Goal: Task Accomplishment & Management: Complete application form

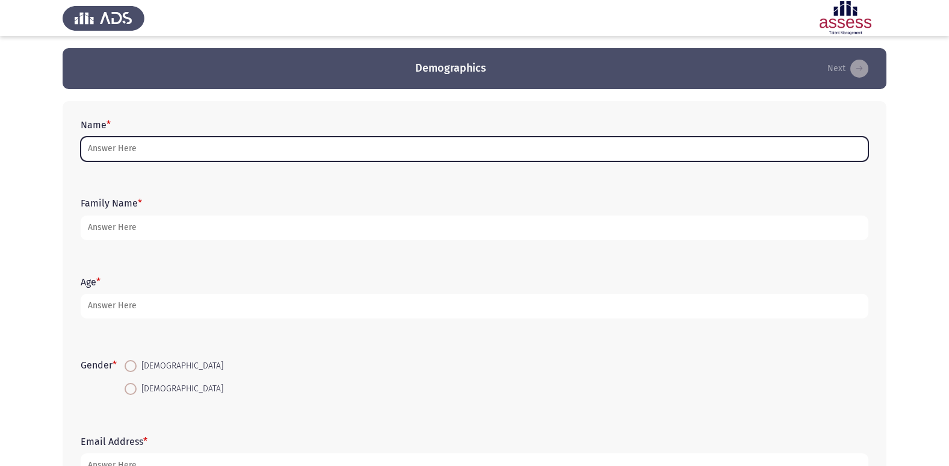
click at [275, 142] on input "Name *" at bounding box center [474, 149] width 787 height 25
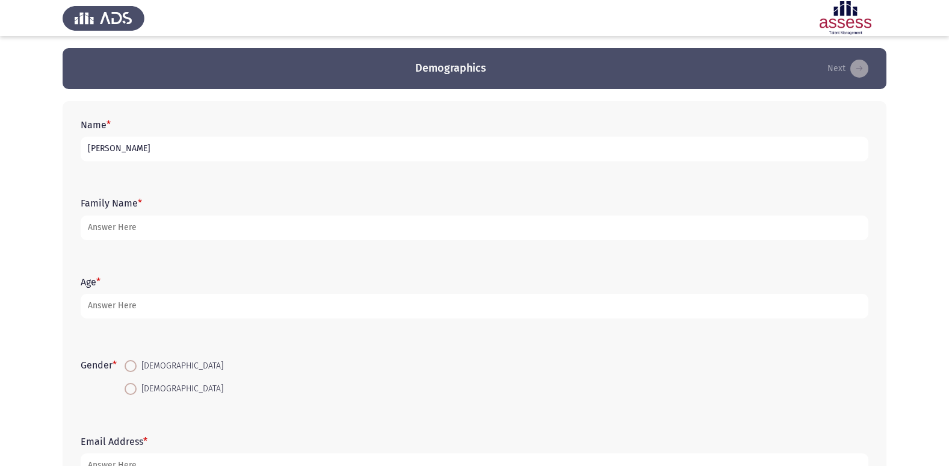
type input "[PERSON_NAME]"
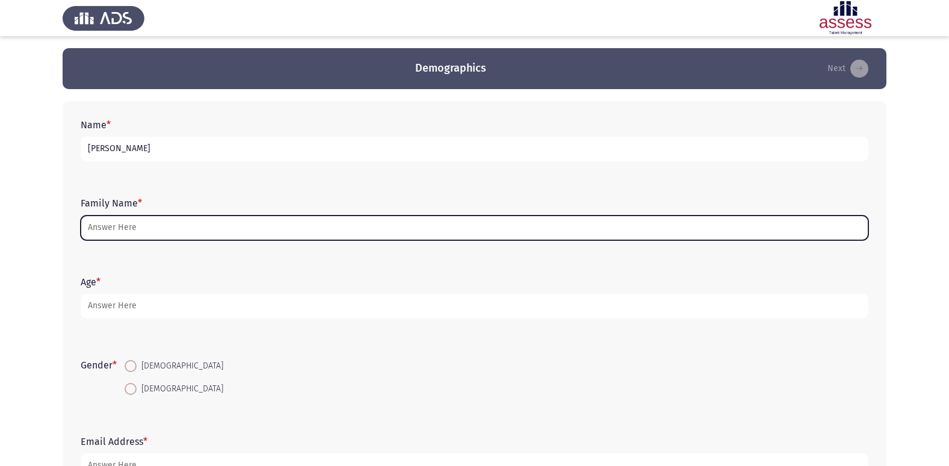
click at [147, 229] on input "Family Name *" at bounding box center [474, 227] width 787 height 25
type input "n"
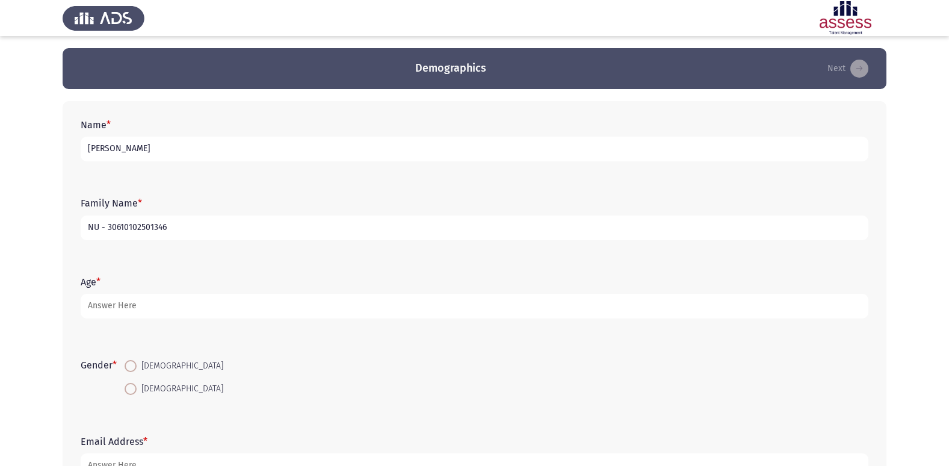
type input "NU - 30610102501346"
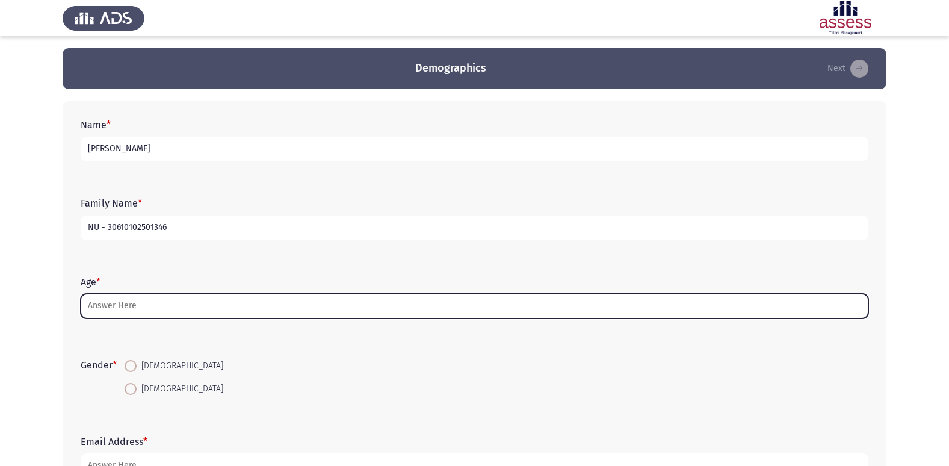
click at [126, 307] on input "Age *" at bounding box center [474, 306] width 787 height 25
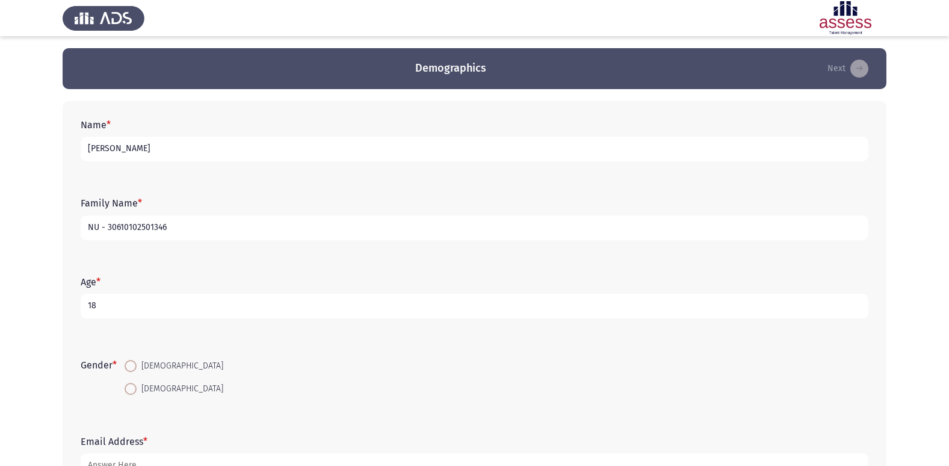
type input "18"
click at [131, 386] on span at bounding box center [131, 389] width 12 height 12
click at [131, 386] on input "[DEMOGRAPHIC_DATA]" at bounding box center [131, 389] width 12 height 12
radio input "true"
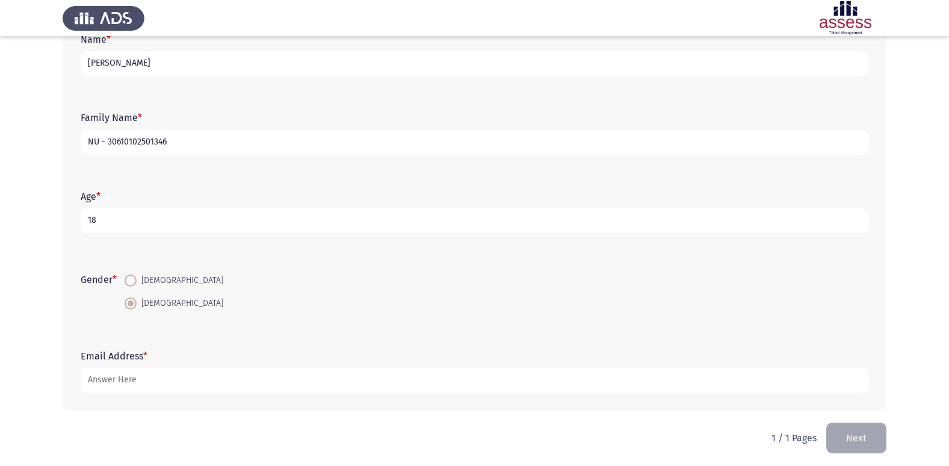
scroll to position [90, 0]
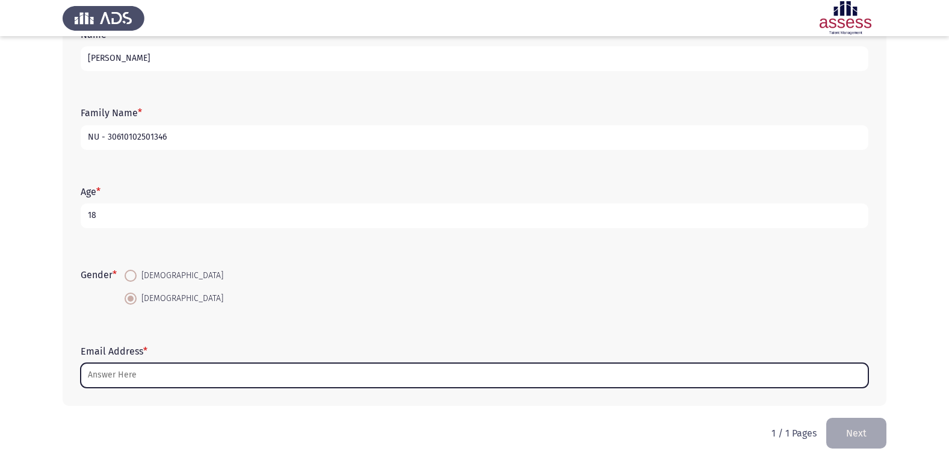
click at [137, 368] on input "Email Address *" at bounding box center [474, 375] width 787 height 25
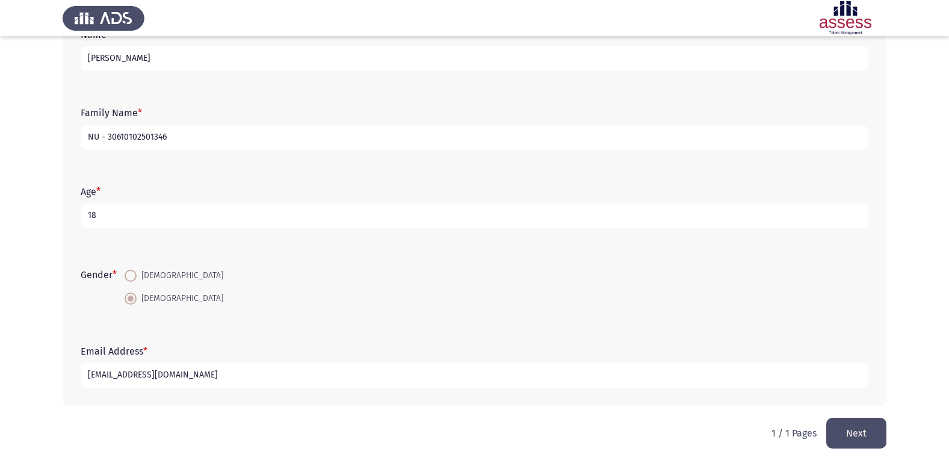
type input "[EMAIL_ADDRESS][DOMAIN_NAME]"
click at [876, 427] on button "Next" at bounding box center [856, 432] width 60 height 31
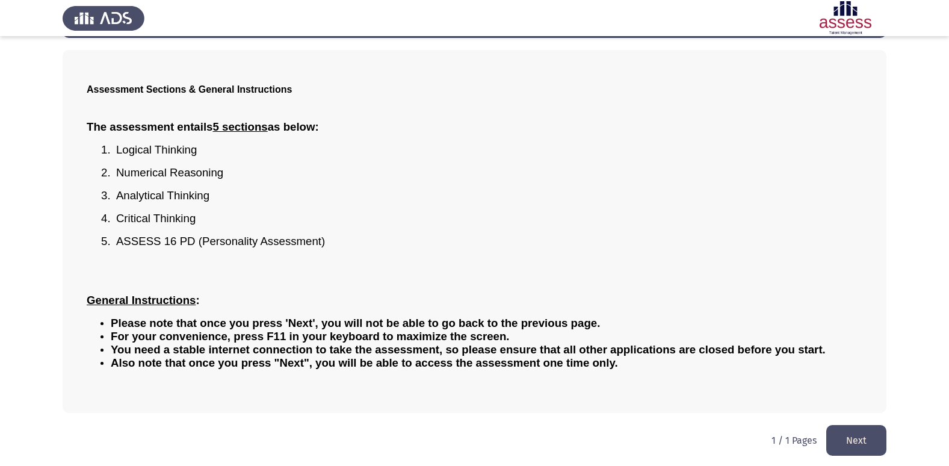
scroll to position [53, 0]
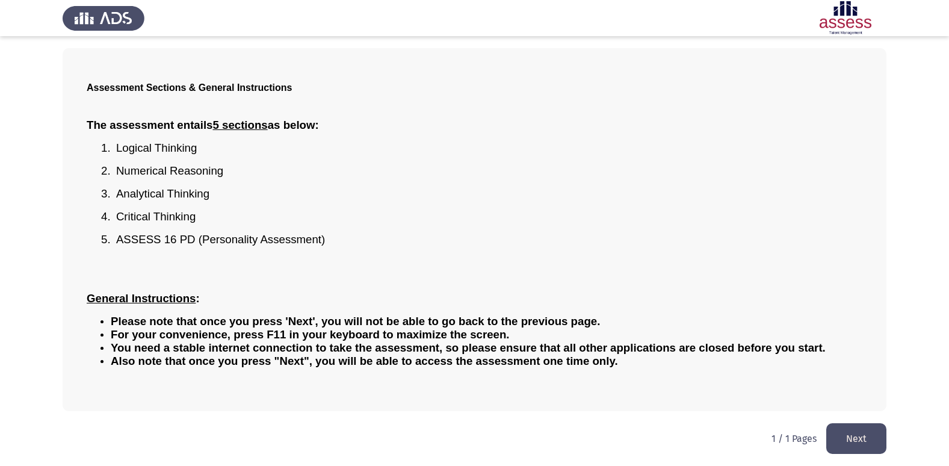
click at [860, 425] on button "Next" at bounding box center [856, 438] width 60 height 31
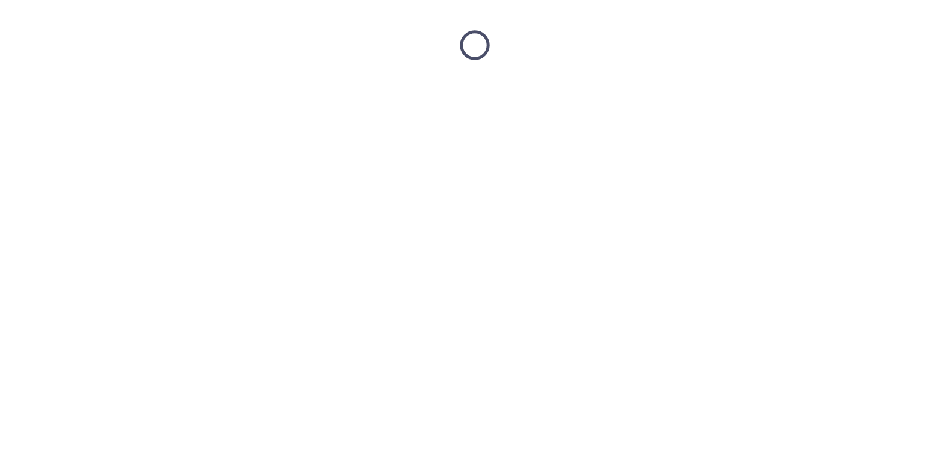
scroll to position [0, 0]
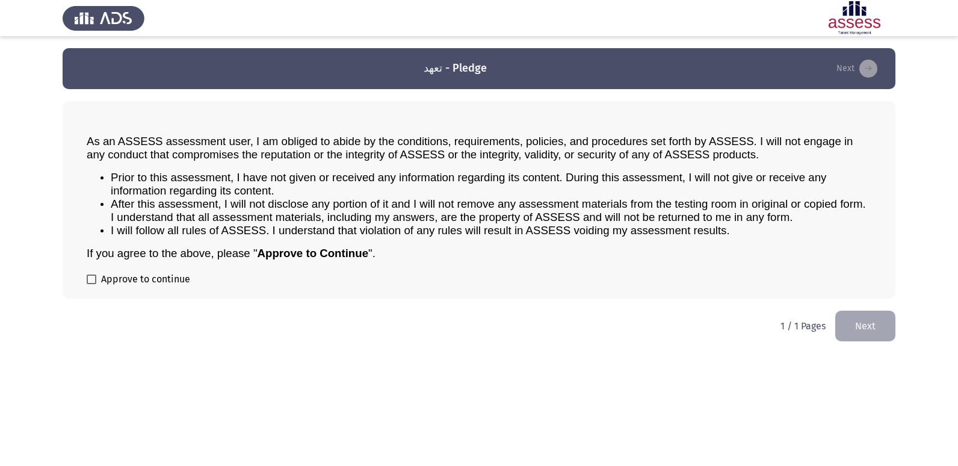
click at [90, 283] on span at bounding box center [92, 279] width 10 height 10
click at [91, 284] on input "Approve to continue" at bounding box center [91, 284] width 1 height 1
checkbox input "true"
click at [878, 320] on button "Next" at bounding box center [865, 325] width 60 height 31
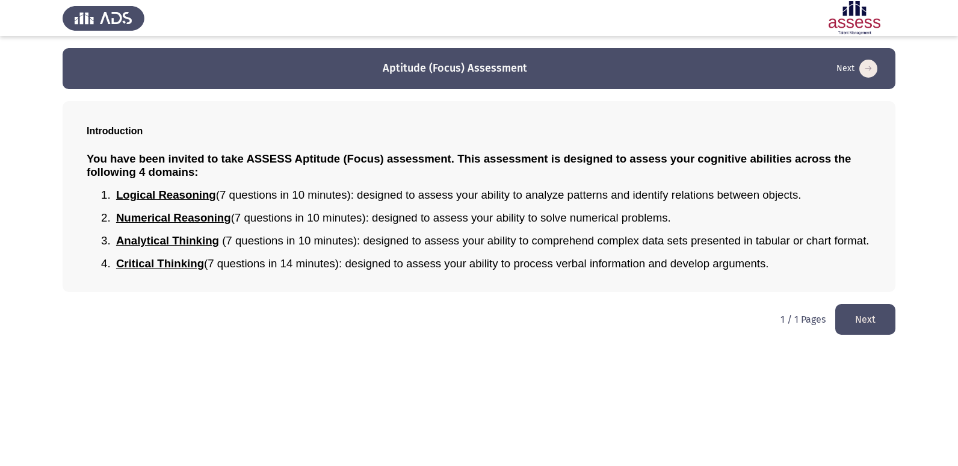
click at [878, 320] on button "Next" at bounding box center [865, 319] width 60 height 31
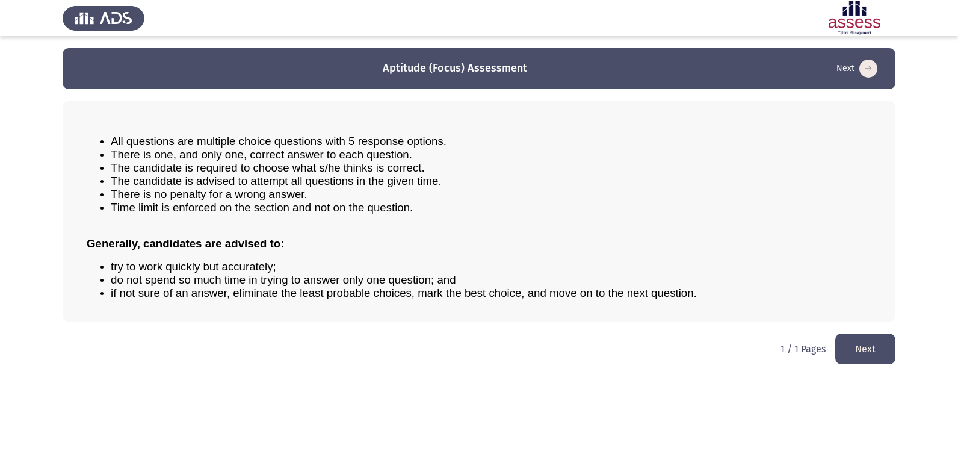
click at [870, 345] on button "Next" at bounding box center [865, 348] width 60 height 31
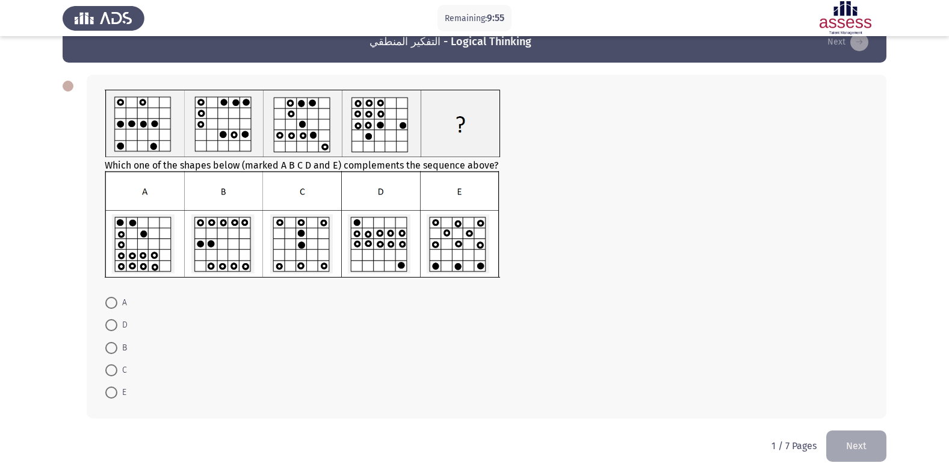
scroll to position [39, 0]
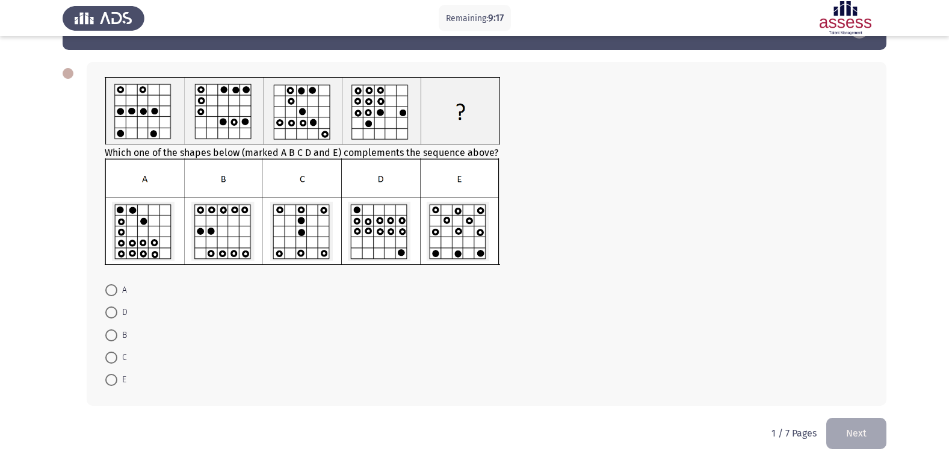
click at [112, 315] on span at bounding box center [111, 312] width 12 height 12
click at [112, 315] on input "D" at bounding box center [111, 312] width 12 height 12
radio input "true"
click at [864, 425] on button "Next" at bounding box center [856, 432] width 60 height 31
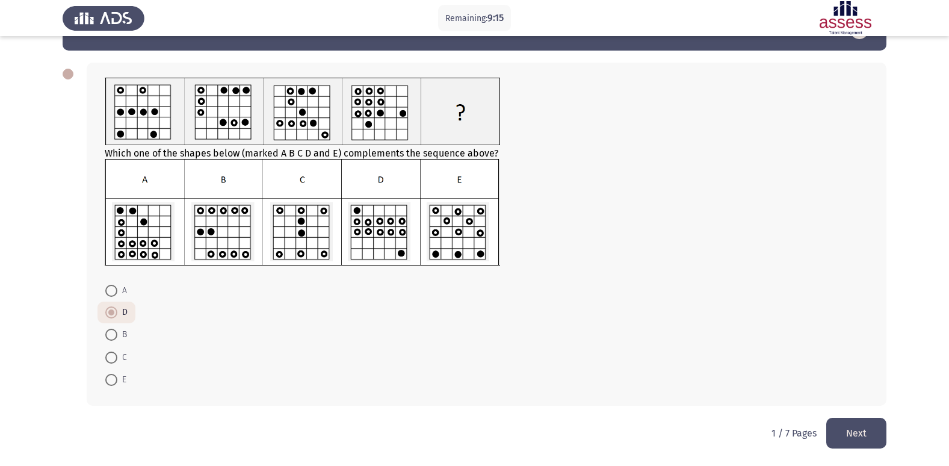
scroll to position [0, 0]
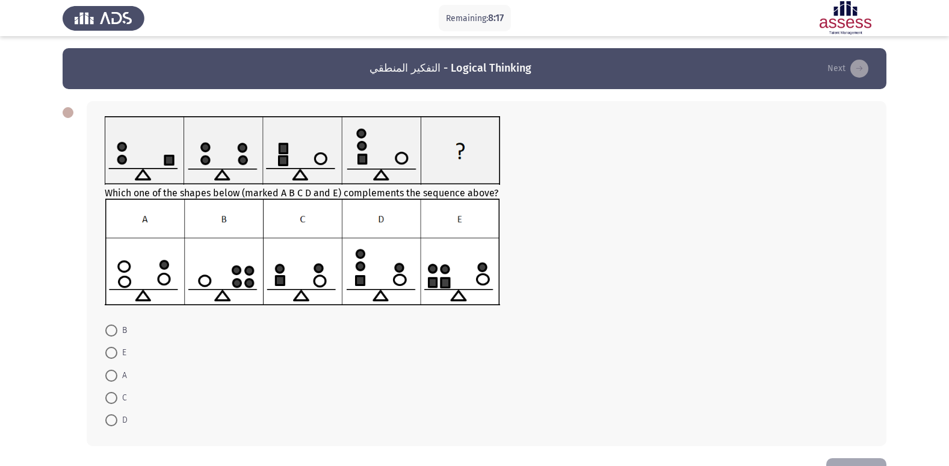
click at [114, 351] on span at bounding box center [111, 352] width 12 height 12
click at [114, 351] on input "E" at bounding box center [111, 352] width 12 height 12
radio input "true"
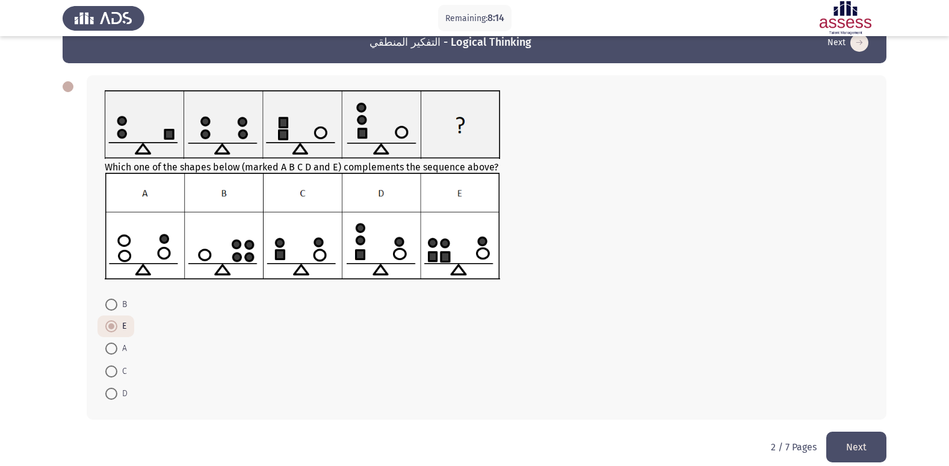
scroll to position [40, 0]
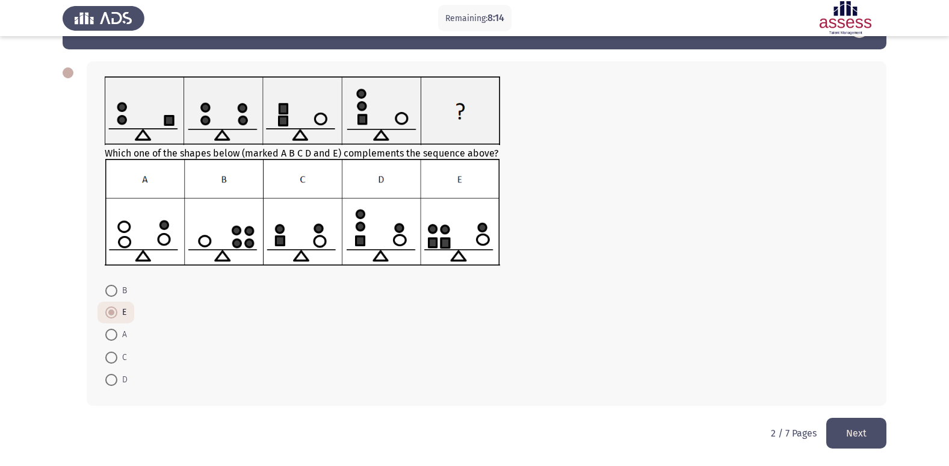
click at [837, 428] on button "Next" at bounding box center [856, 432] width 60 height 31
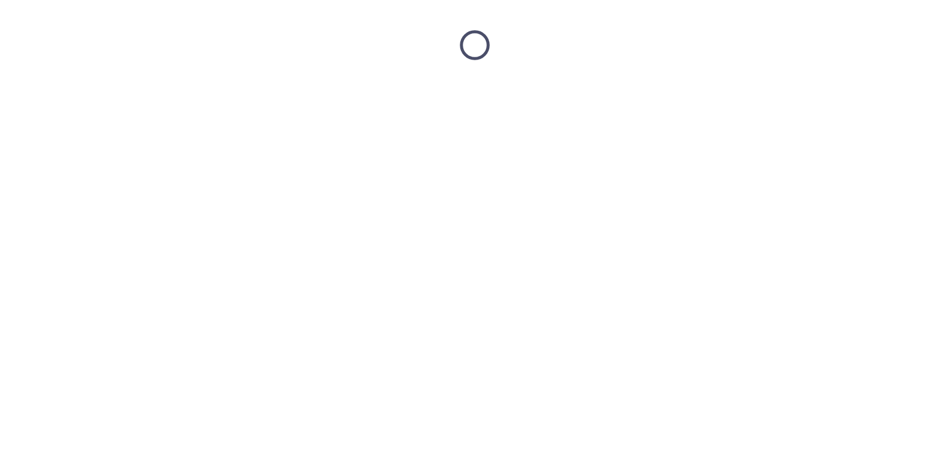
scroll to position [0, 0]
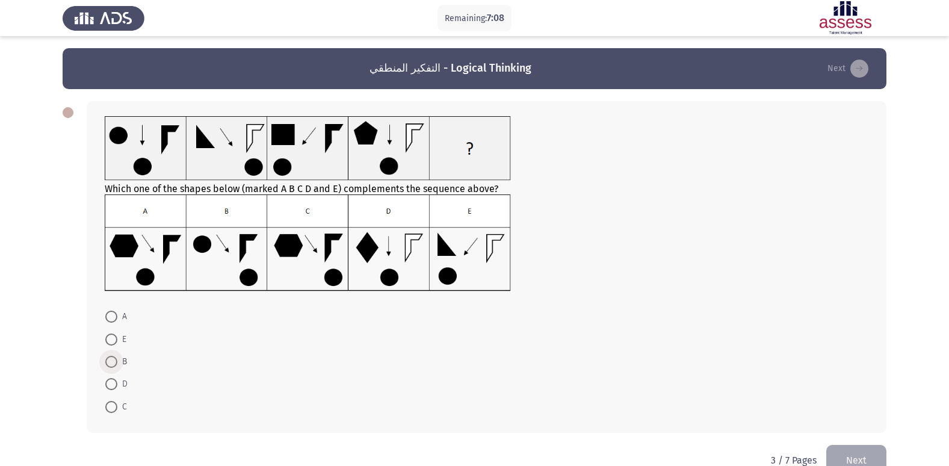
click at [112, 364] on span at bounding box center [111, 362] width 12 height 12
click at [112, 364] on input "B" at bounding box center [111, 362] width 12 height 12
radio input "true"
click at [843, 448] on button "Next" at bounding box center [856, 458] width 60 height 31
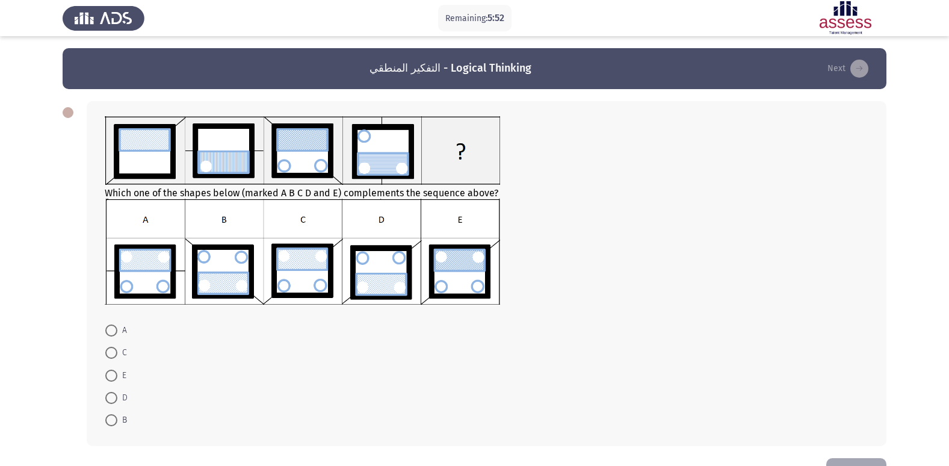
click at [114, 352] on span at bounding box center [111, 352] width 12 height 12
click at [114, 352] on input "C" at bounding box center [111, 352] width 12 height 12
radio input "true"
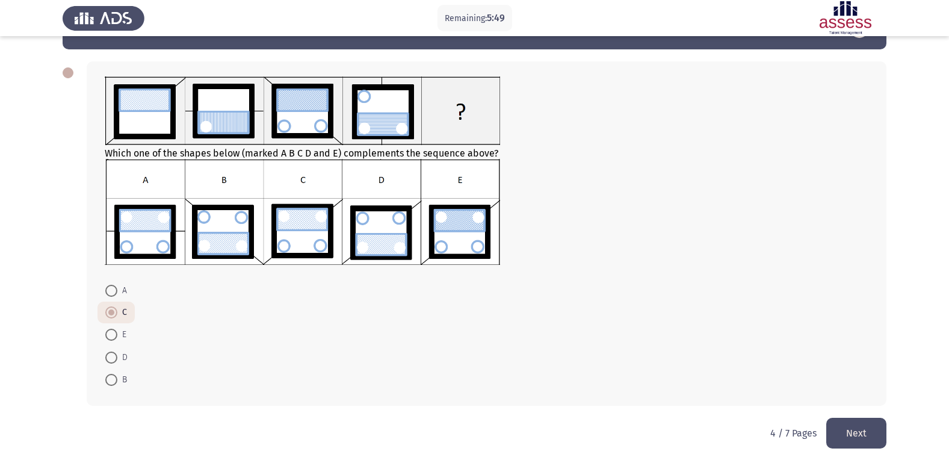
click at [864, 432] on button "Next" at bounding box center [856, 432] width 60 height 31
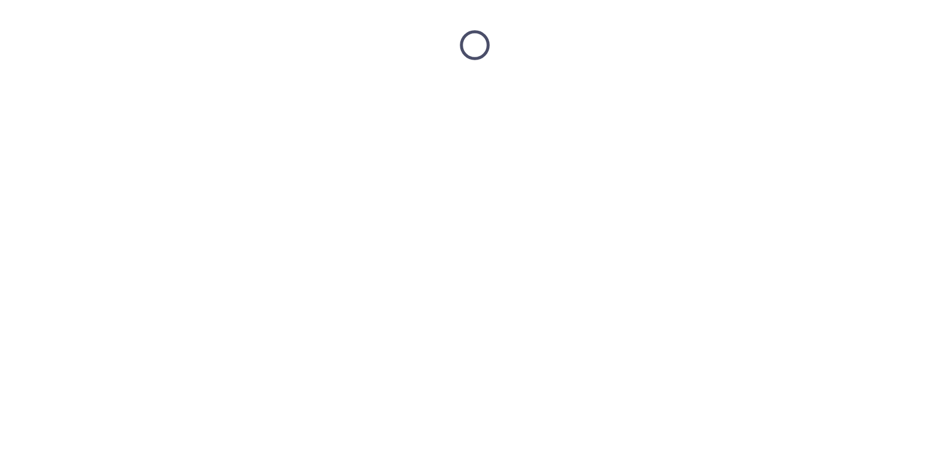
scroll to position [0, 0]
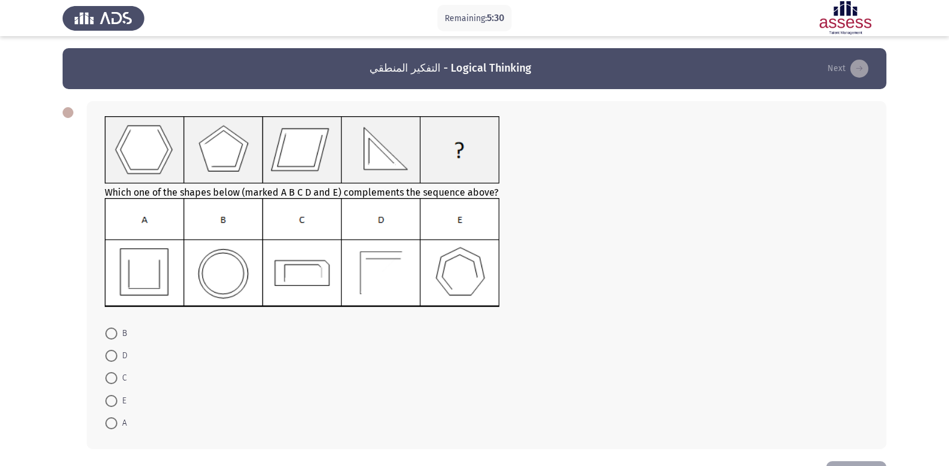
click at [112, 358] on span at bounding box center [111, 356] width 12 height 12
click at [112, 358] on input "D" at bounding box center [111, 356] width 12 height 12
radio input "true"
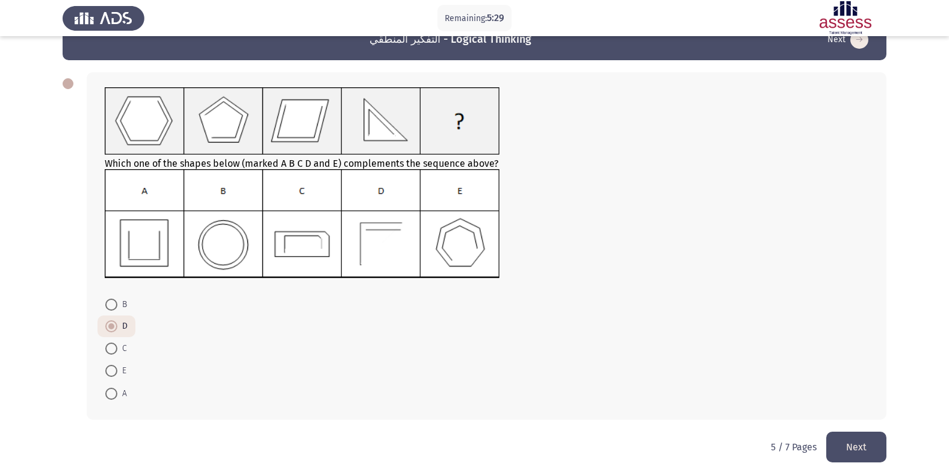
scroll to position [43, 0]
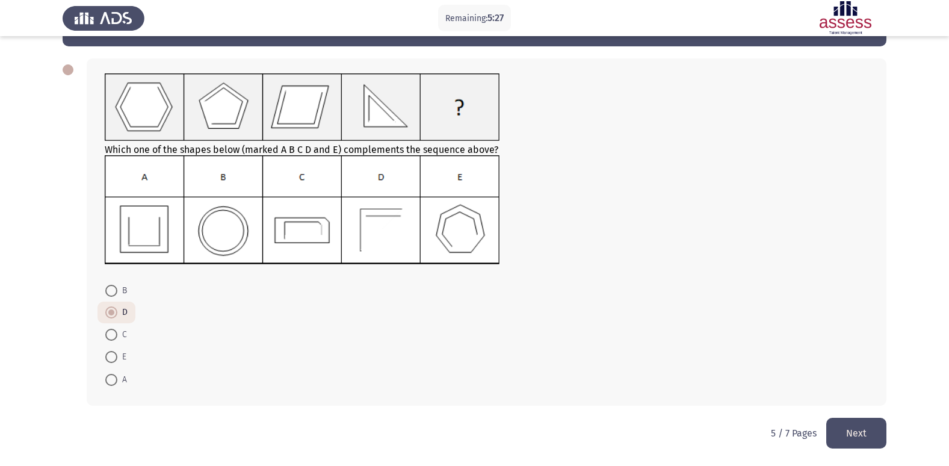
click at [872, 428] on button "Next" at bounding box center [856, 432] width 60 height 31
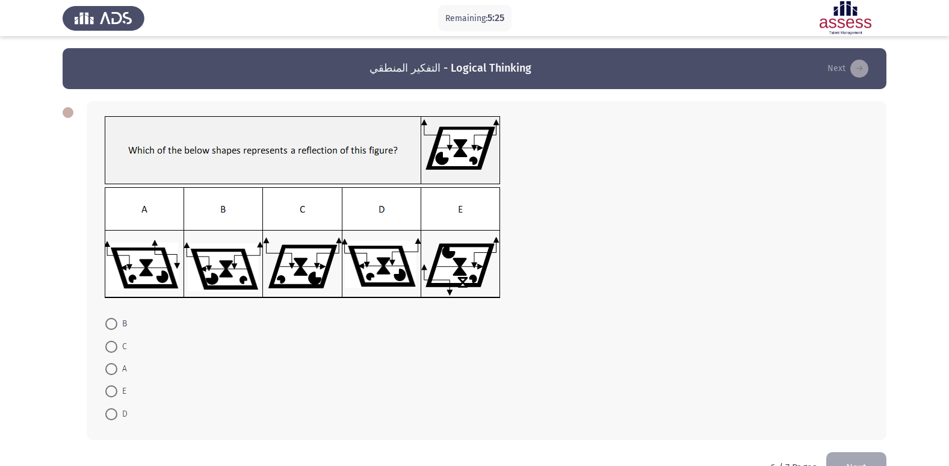
scroll to position [34, 0]
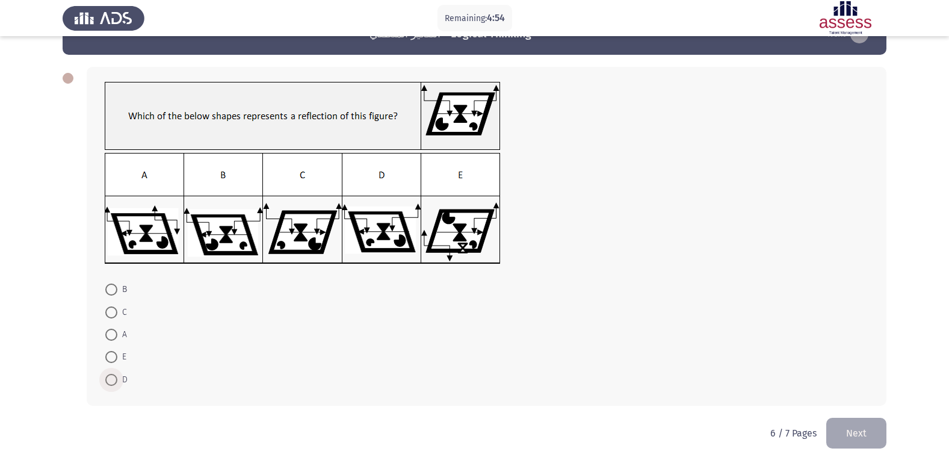
click at [112, 382] on span at bounding box center [111, 380] width 12 height 12
click at [112, 382] on input "D" at bounding box center [111, 380] width 12 height 12
radio input "true"
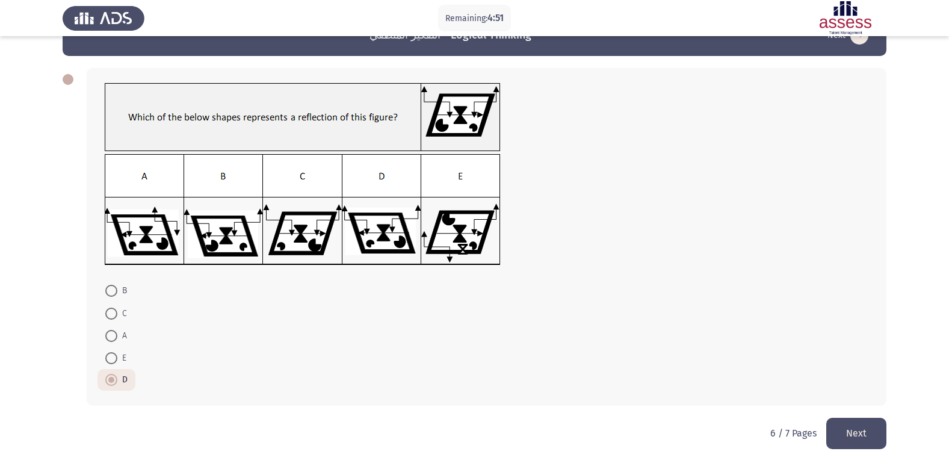
click at [860, 426] on button "Next" at bounding box center [856, 432] width 60 height 31
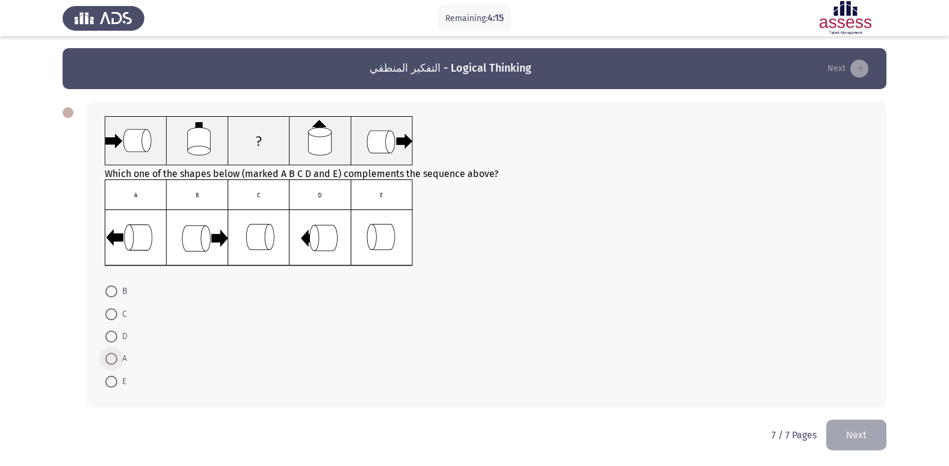
click at [108, 361] on span at bounding box center [111, 359] width 12 height 12
click at [108, 361] on input "A" at bounding box center [111, 359] width 12 height 12
radio input "true"
click at [113, 355] on span at bounding box center [111, 358] width 6 height 6
click at [113, 355] on input "A" at bounding box center [111, 358] width 12 height 12
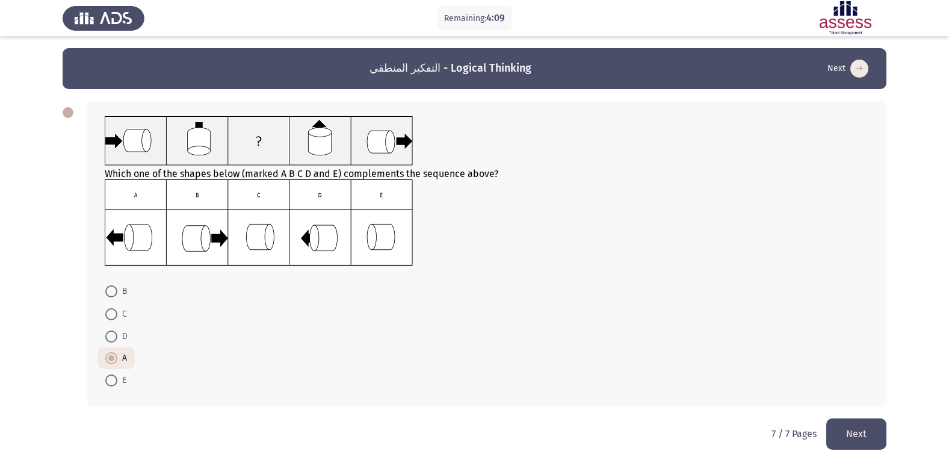
click at [848, 442] on button "Next" at bounding box center [856, 433] width 60 height 31
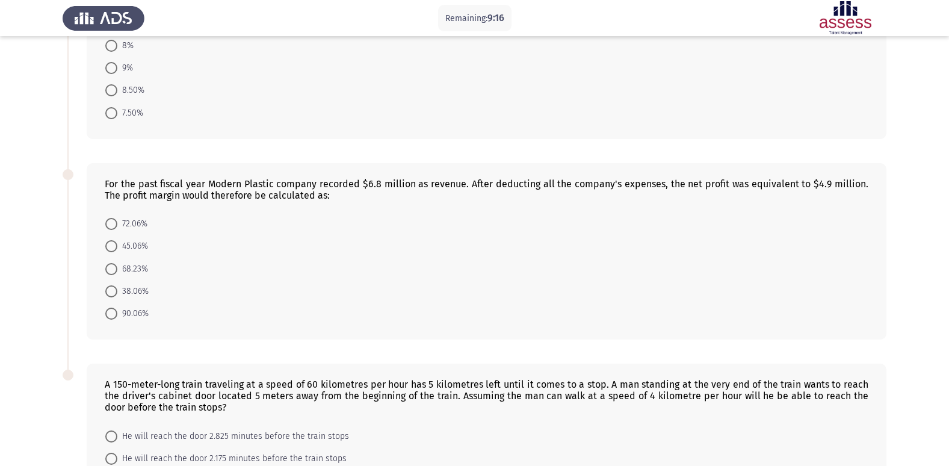
scroll to position [180, 0]
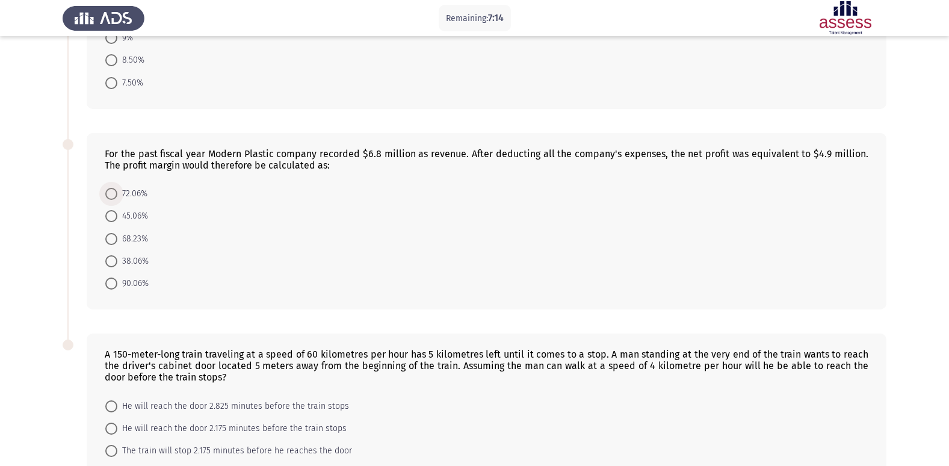
click at [113, 191] on span at bounding box center [111, 194] width 12 height 12
click at [113, 191] on input "72.06%" at bounding box center [111, 194] width 12 height 12
radio input "true"
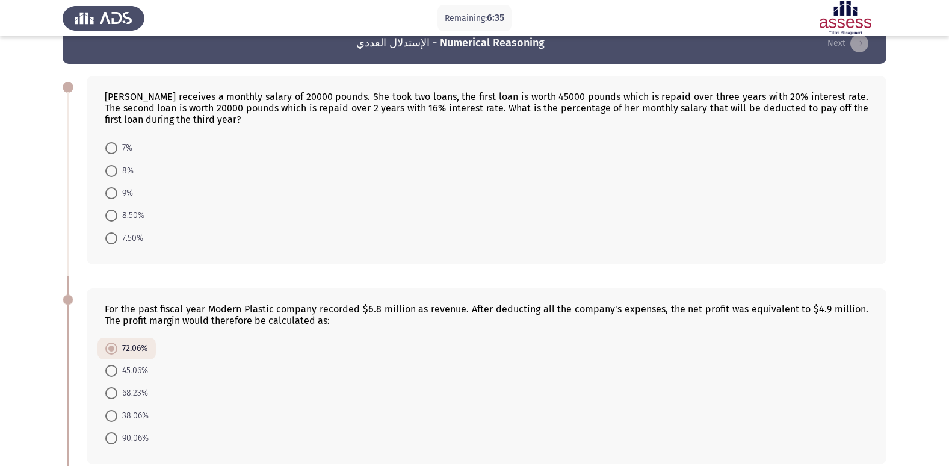
scroll to position [0, 0]
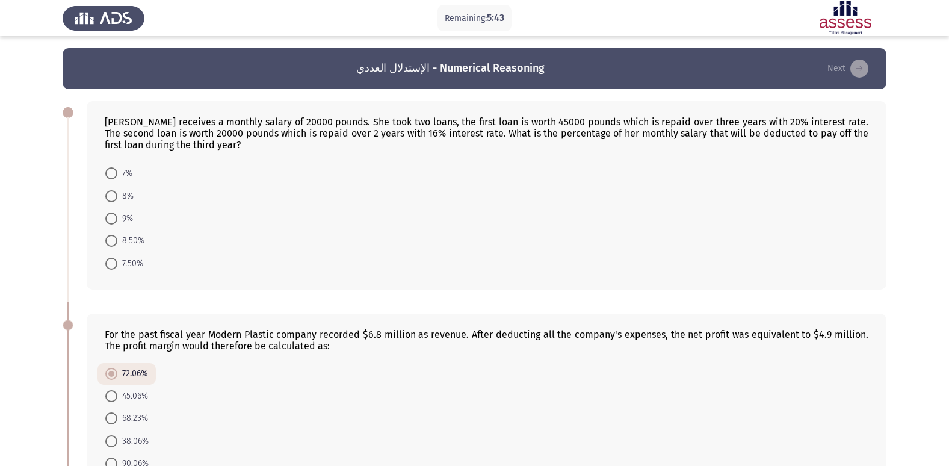
click at [117, 239] on span at bounding box center [111, 241] width 12 height 12
click at [117, 239] on input "8.50%" at bounding box center [111, 241] width 12 height 12
radio input "true"
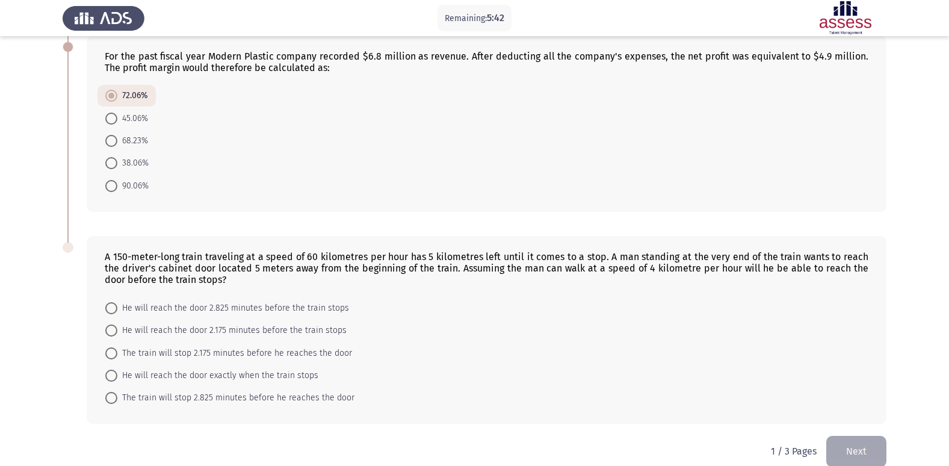
scroll to position [295, 0]
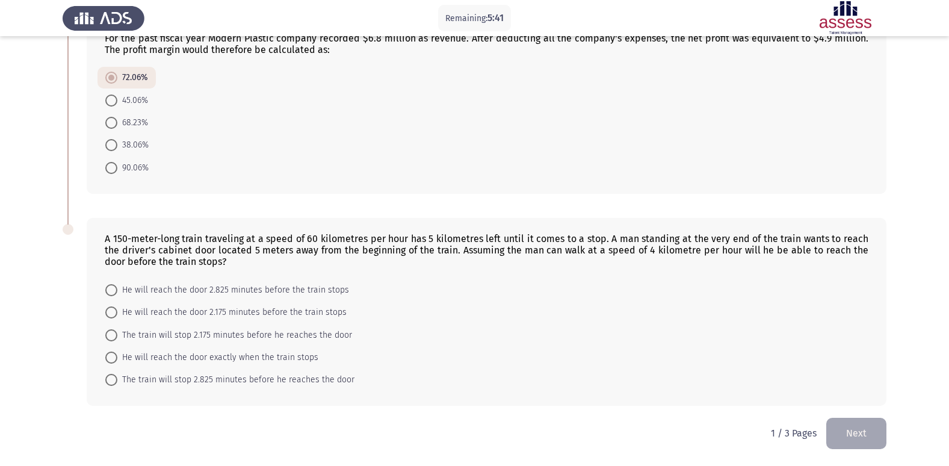
click at [106, 339] on span at bounding box center [111, 335] width 12 height 12
click at [106, 339] on input "The train will stop 2.175 minutes before he reaches the door" at bounding box center [111, 335] width 12 height 12
radio input "true"
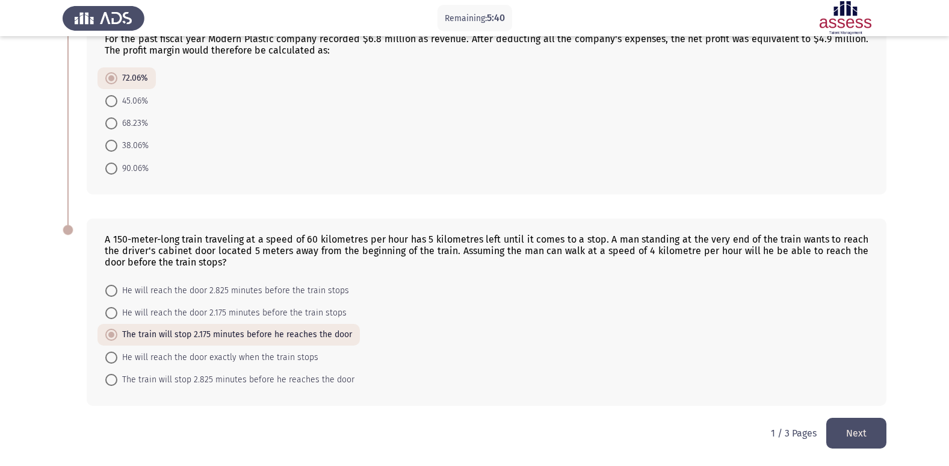
scroll to position [294, 0]
click at [861, 422] on button "Next" at bounding box center [856, 432] width 60 height 31
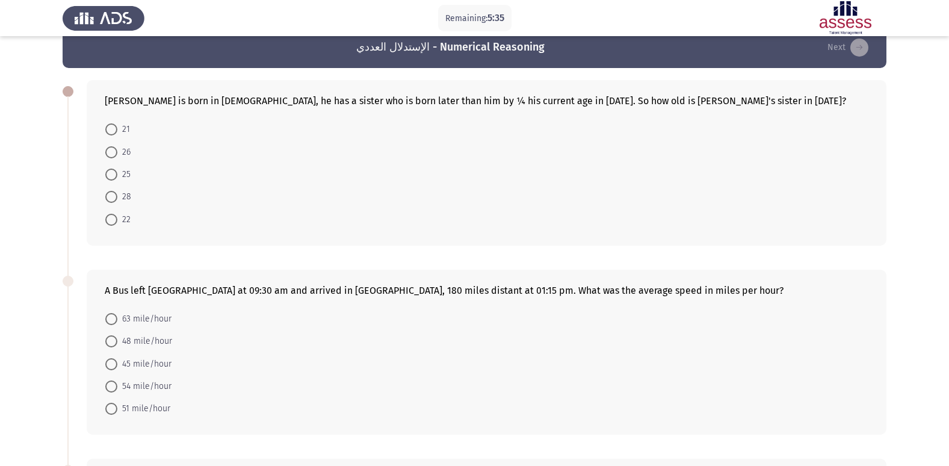
scroll to position [0, 0]
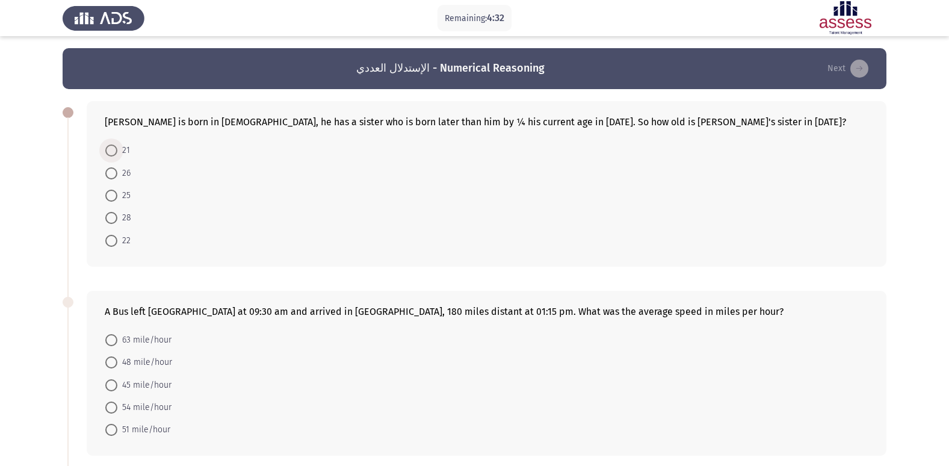
click at [118, 150] on span "21" at bounding box center [123, 150] width 13 height 14
click at [117, 150] on input "21" at bounding box center [111, 150] width 12 height 12
radio input "true"
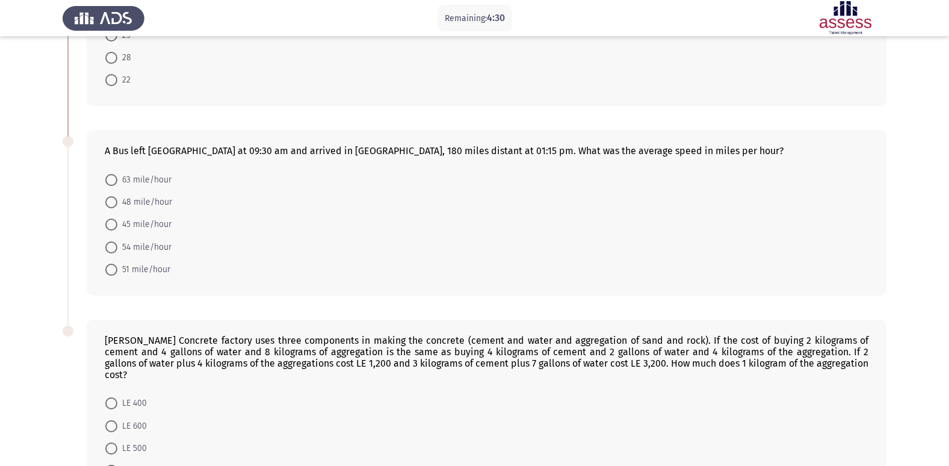
scroll to position [180, 0]
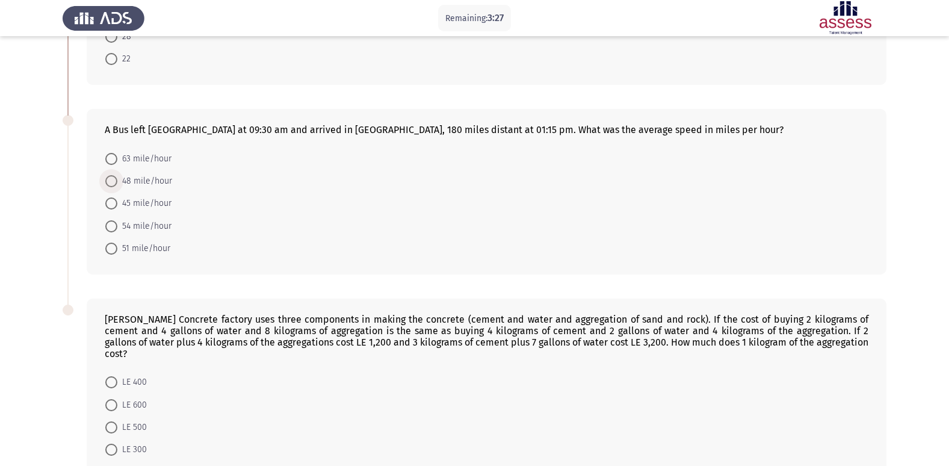
click at [113, 180] on span at bounding box center [111, 181] width 12 height 12
click at [113, 180] on input "48 mile/hour" at bounding box center [111, 181] width 12 height 12
radio input "true"
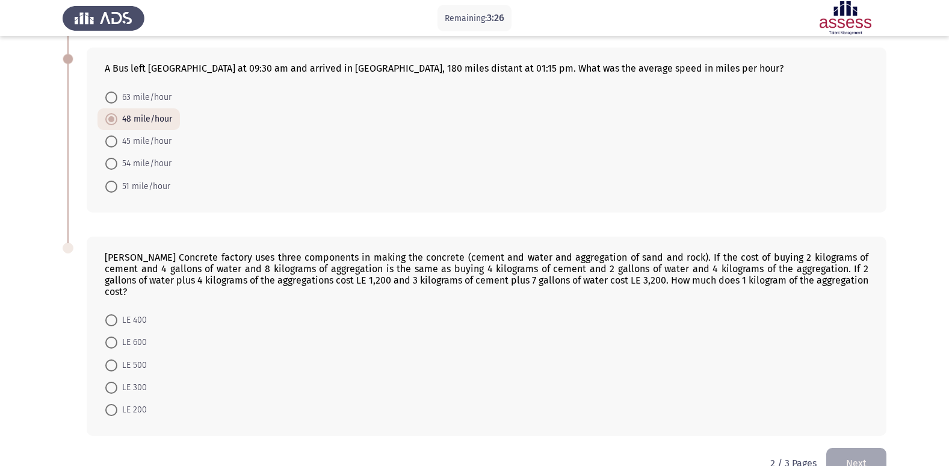
scroll to position [260, 0]
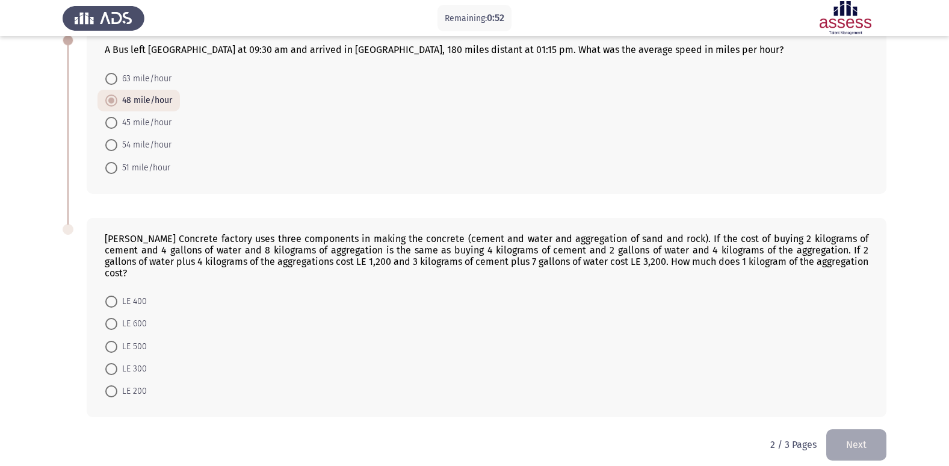
click at [114, 340] on span at bounding box center [111, 346] width 12 height 12
click at [114, 340] on input "LE 500" at bounding box center [111, 346] width 12 height 12
radio input "true"
click at [869, 429] on button "Next" at bounding box center [856, 444] width 60 height 31
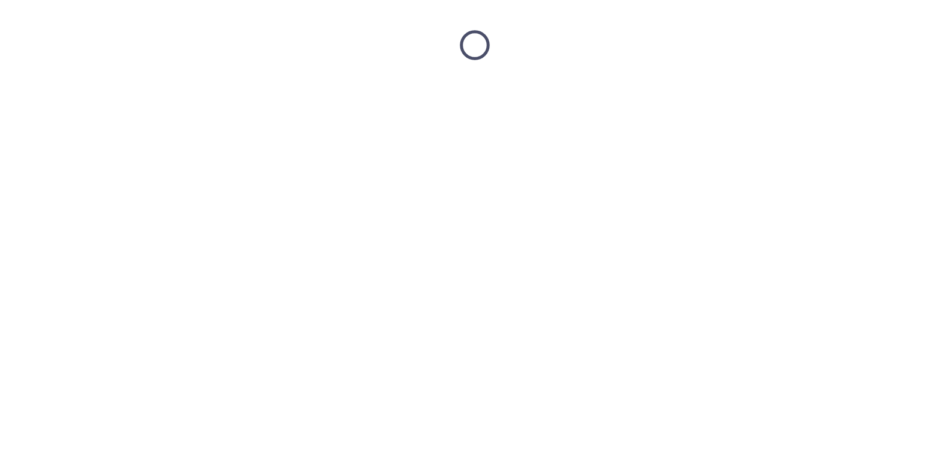
scroll to position [0, 0]
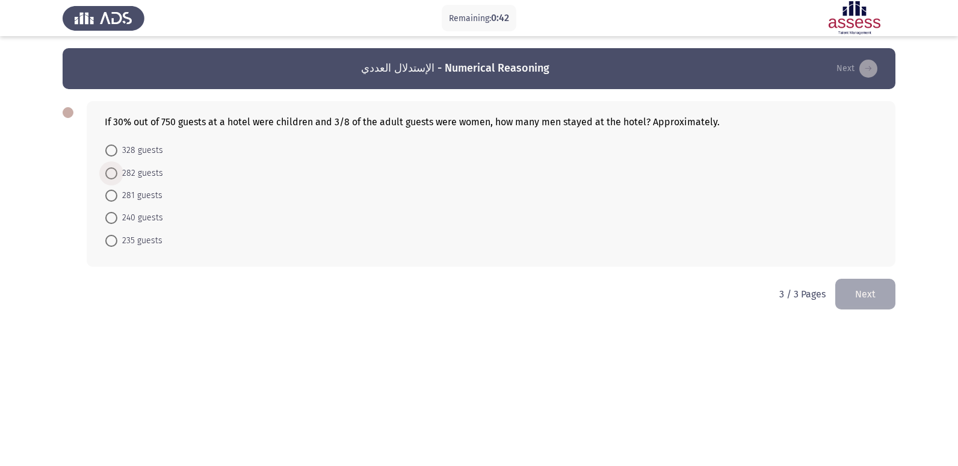
click at [111, 179] on span at bounding box center [111, 173] width 12 height 12
click at [111, 179] on input "282 guests" at bounding box center [111, 173] width 12 height 12
radio input "true"
click at [845, 287] on button "Next" at bounding box center [865, 292] width 60 height 31
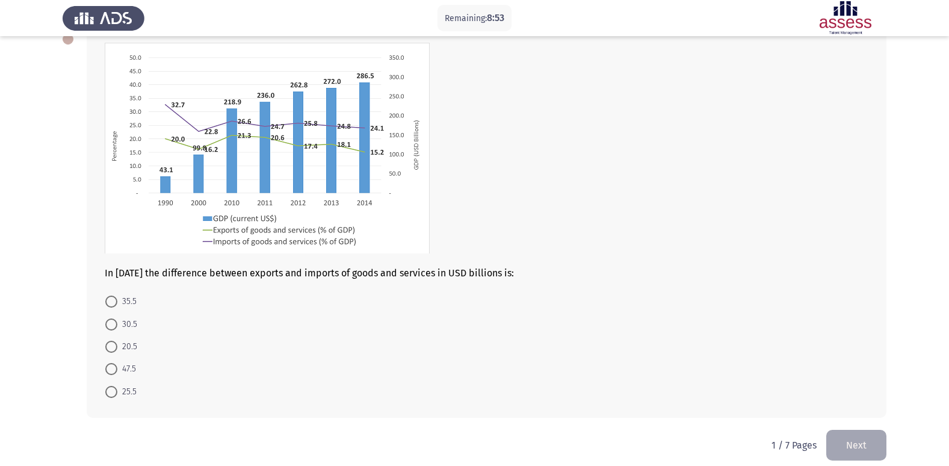
scroll to position [85, 0]
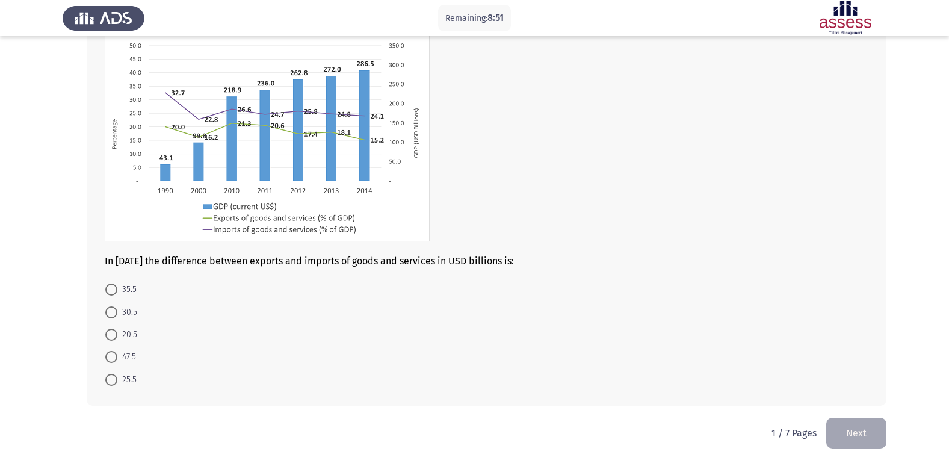
click at [112, 307] on span at bounding box center [111, 312] width 12 height 12
click at [112, 307] on input "30.5" at bounding box center [111, 312] width 12 height 12
radio input "true"
click at [850, 420] on button "Next" at bounding box center [856, 432] width 60 height 31
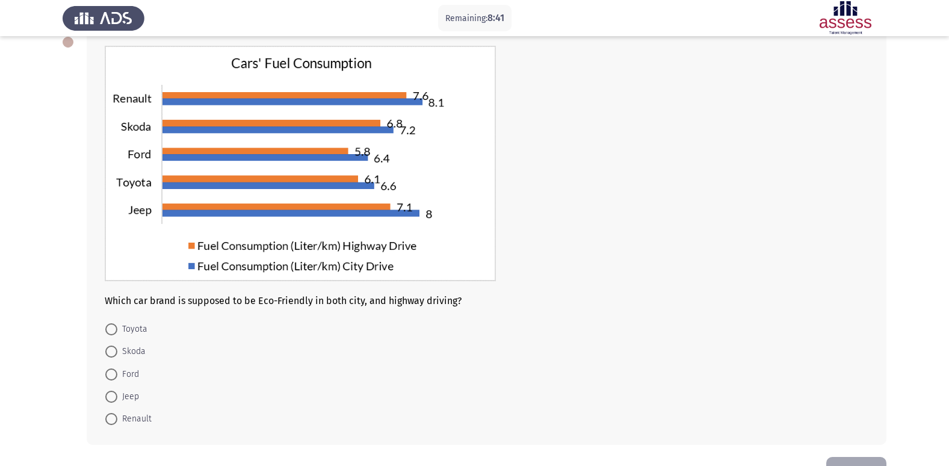
scroll to position [49, 0]
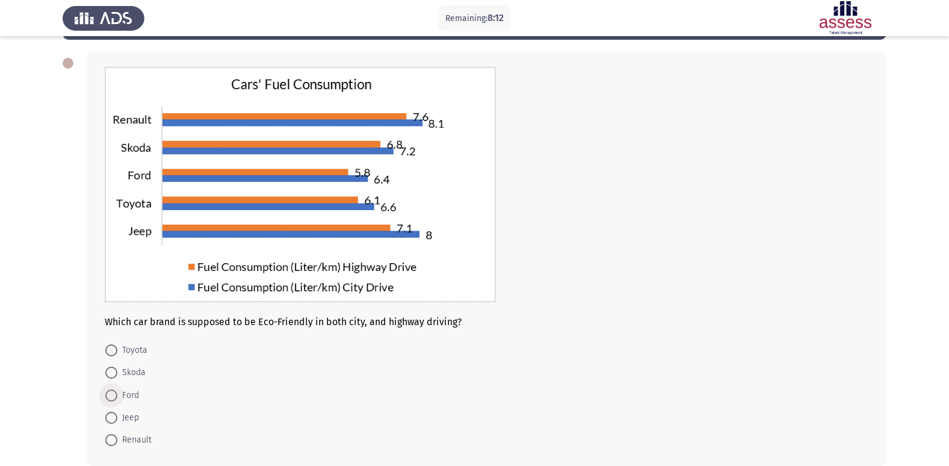
click at [128, 399] on span "Ford" at bounding box center [128, 395] width 22 height 14
click at [117, 399] on input "Ford" at bounding box center [111, 395] width 12 height 12
radio input "true"
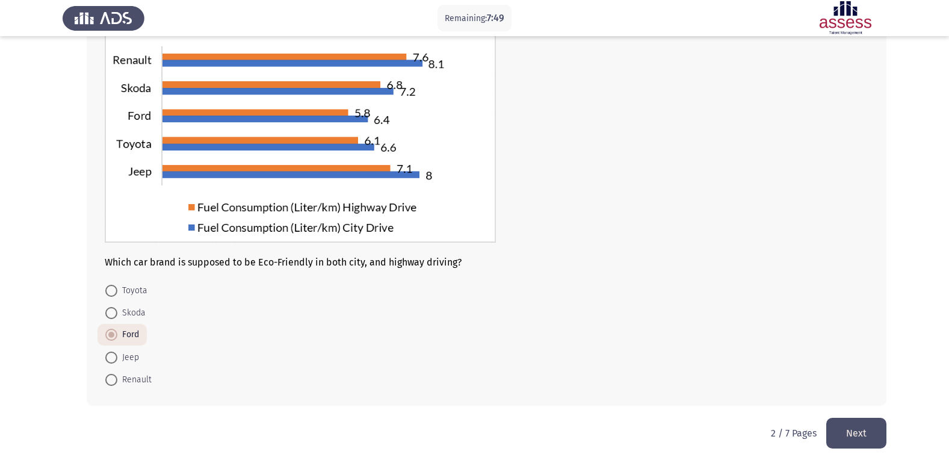
click at [848, 431] on button "Next" at bounding box center [856, 432] width 60 height 31
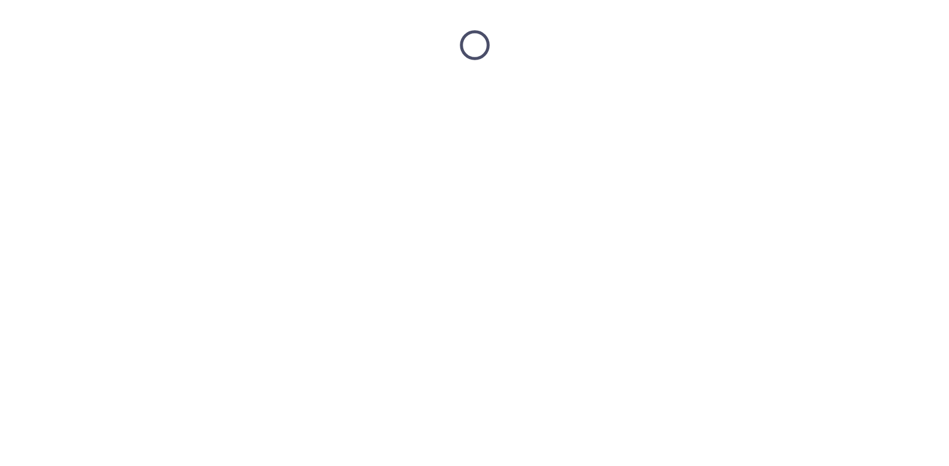
scroll to position [0, 0]
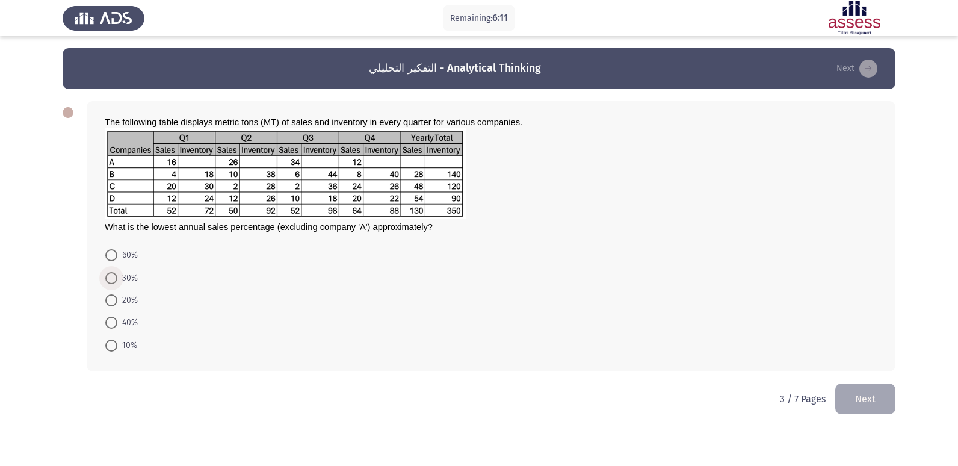
click at [127, 279] on span "30%" at bounding box center [127, 278] width 20 height 14
click at [117, 279] on input "30%" at bounding box center [111, 278] width 12 height 12
radio input "true"
click at [868, 387] on button "Next" at bounding box center [865, 397] width 60 height 31
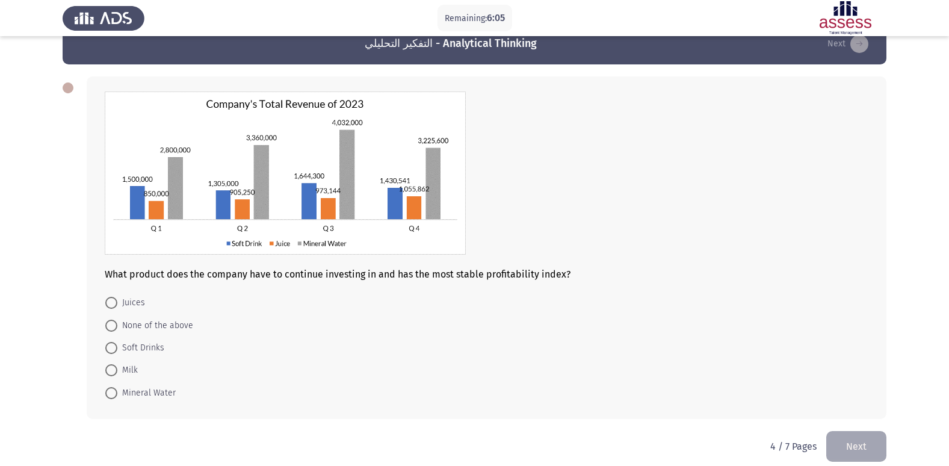
scroll to position [38, 0]
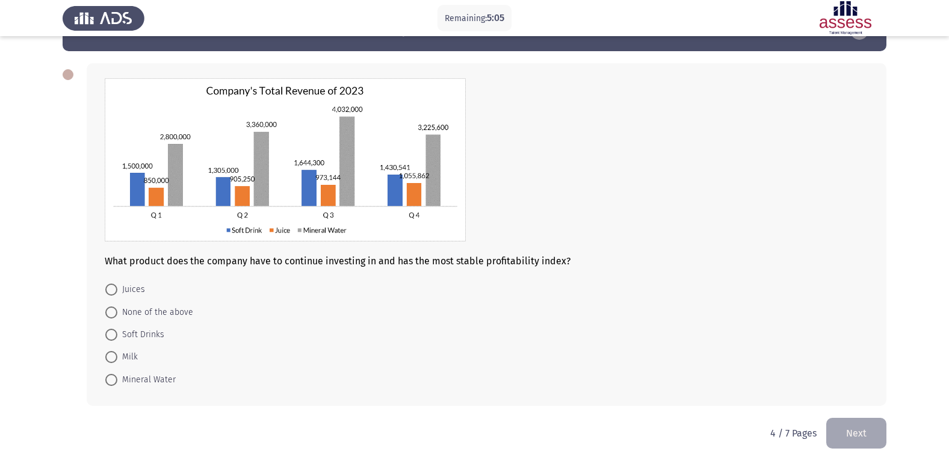
click at [165, 336] on mat-radio-button "Soft Drinks" at bounding box center [134, 334] width 75 height 22
click at [159, 335] on span "Soft Drinks" at bounding box center [140, 334] width 47 height 14
click at [117, 335] on input "Soft Drinks" at bounding box center [111, 334] width 12 height 12
radio input "true"
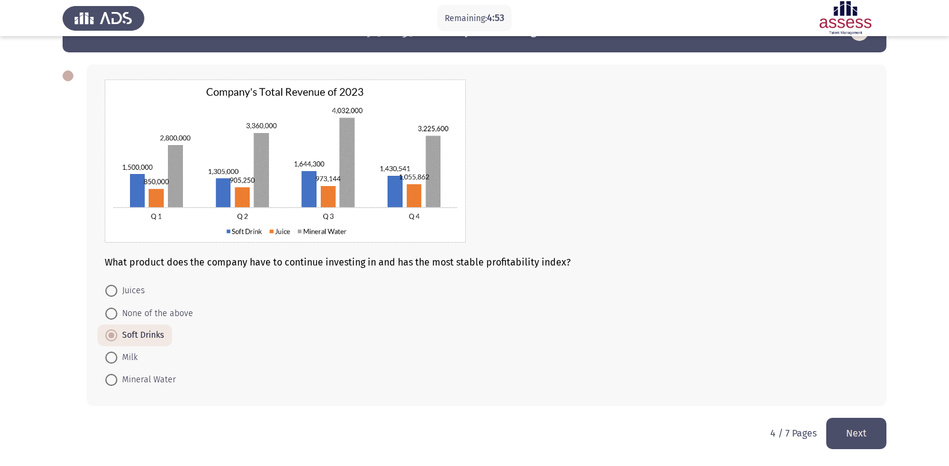
click at [839, 428] on button "Next" at bounding box center [856, 432] width 60 height 31
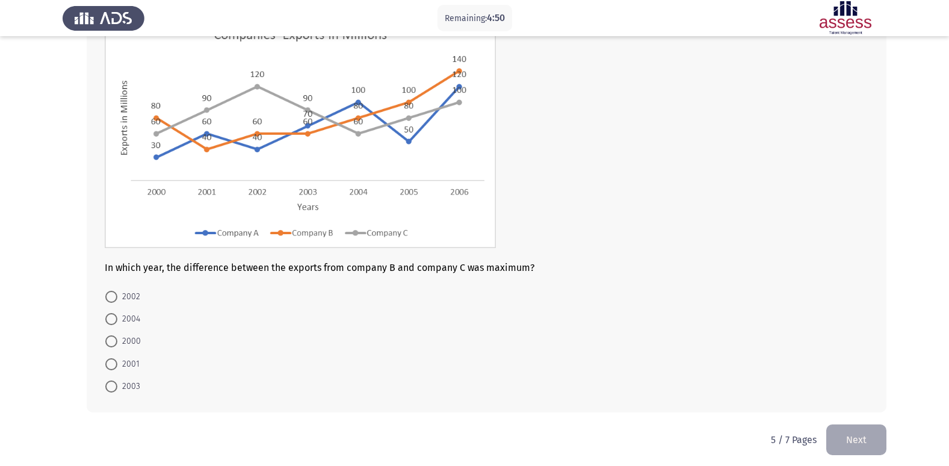
scroll to position [105, 0]
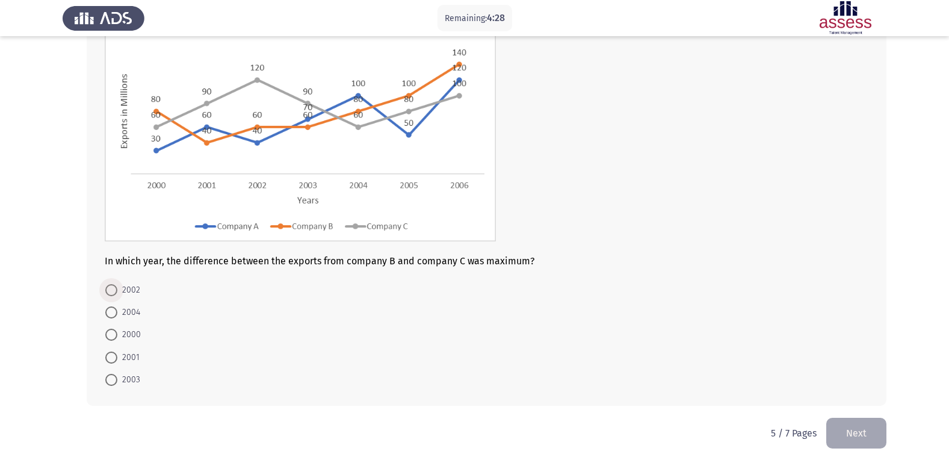
click at [127, 295] on span "2002" at bounding box center [128, 290] width 23 height 14
click at [117, 295] on input "2002" at bounding box center [111, 290] width 12 height 12
radio input "true"
click at [843, 432] on button "Next" at bounding box center [856, 432] width 60 height 31
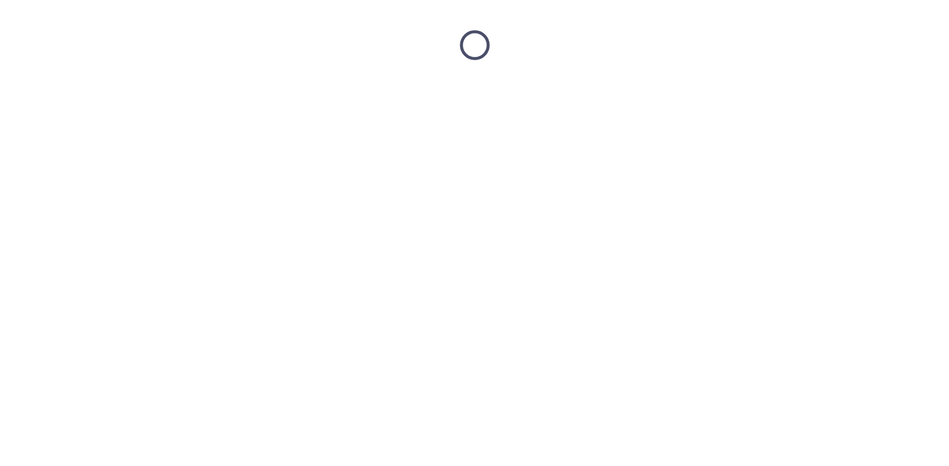
scroll to position [0, 0]
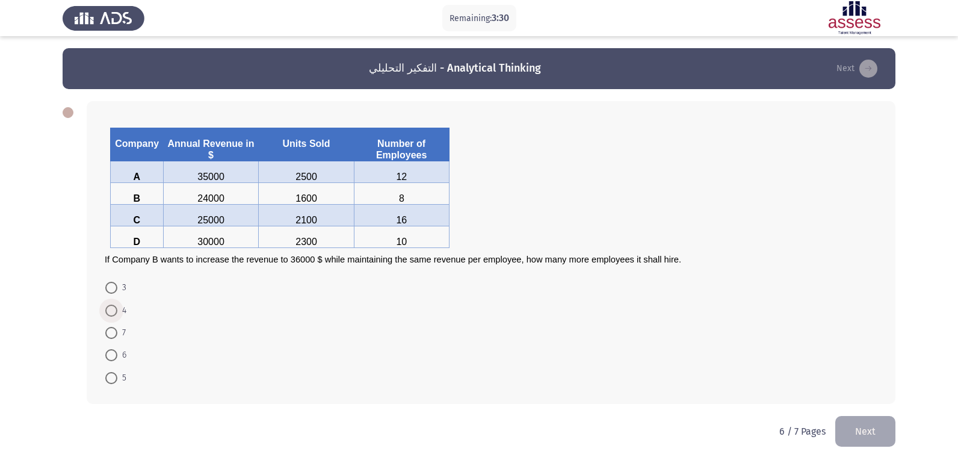
click at [106, 310] on span at bounding box center [111, 310] width 12 height 12
click at [106, 310] on input "4" at bounding box center [111, 310] width 12 height 12
radio input "true"
click at [869, 426] on button "Next" at bounding box center [865, 429] width 60 height 31
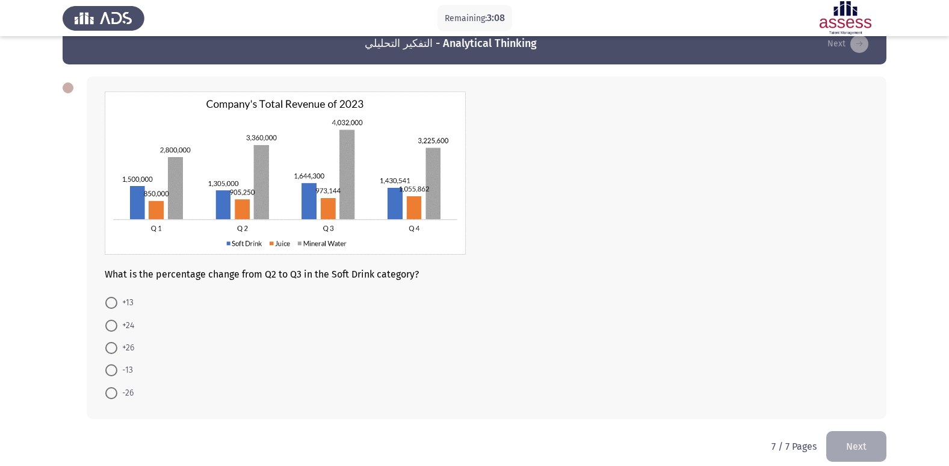
scroll to position [38, 0]
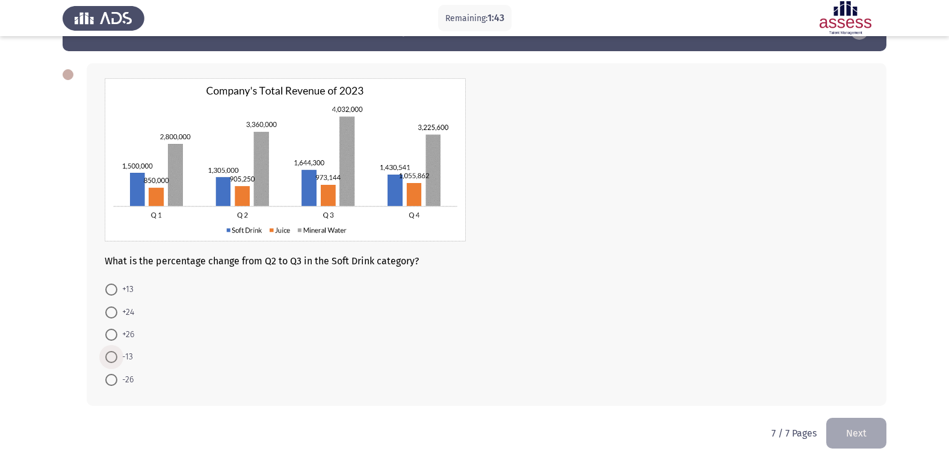
click at [115, 353] on span at bounding box center [111, 357] width 12 height 12
click at [115, 353] on input "-13" at bounding box center [111, 357] width 12 height 12
radio input "true"
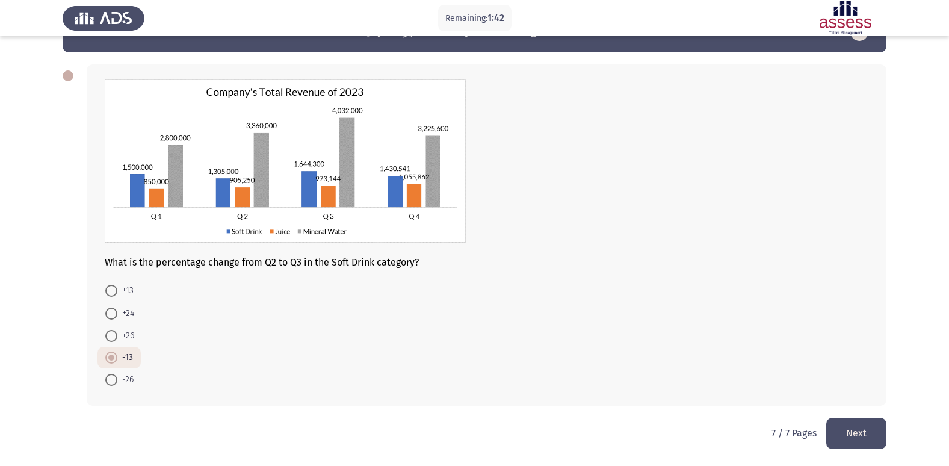
click at [864, 430] on button "Next" at bounding box center [856, 432] width 60 height 31
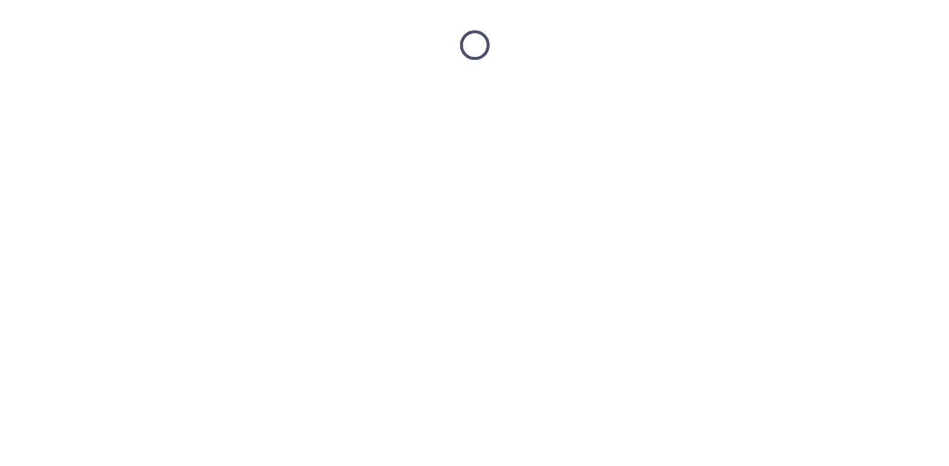
scroll to position [0, 0]
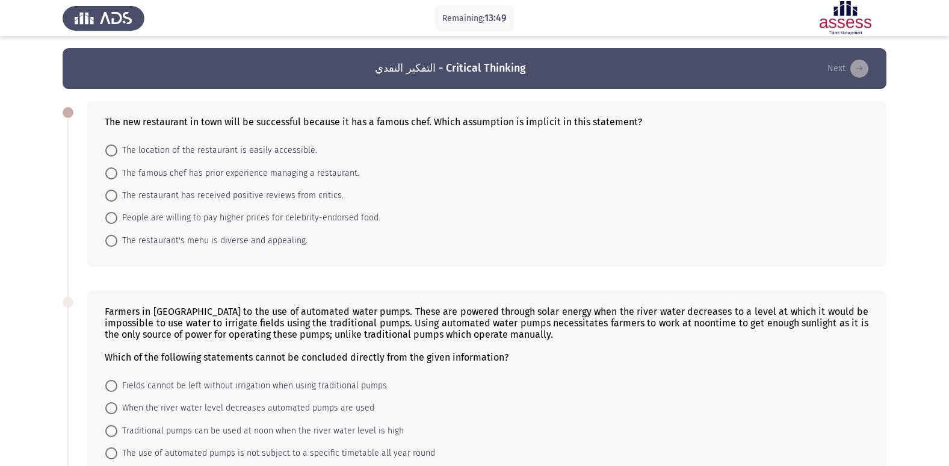
drag, startPoint x: 436, startPoint y: 381, endPoint x: 392, endPoint y: 459, distance: 89.7
click at [191, 180] on span "The famous chef has prior experience managing a restaurant." at bounding box center [238, 173] width 242 height 14
click at [117, 179] on input "The famous chef has prior experience managing a restaurant." at bounding box center [111, 173] width 12 height 12
radio input "true"
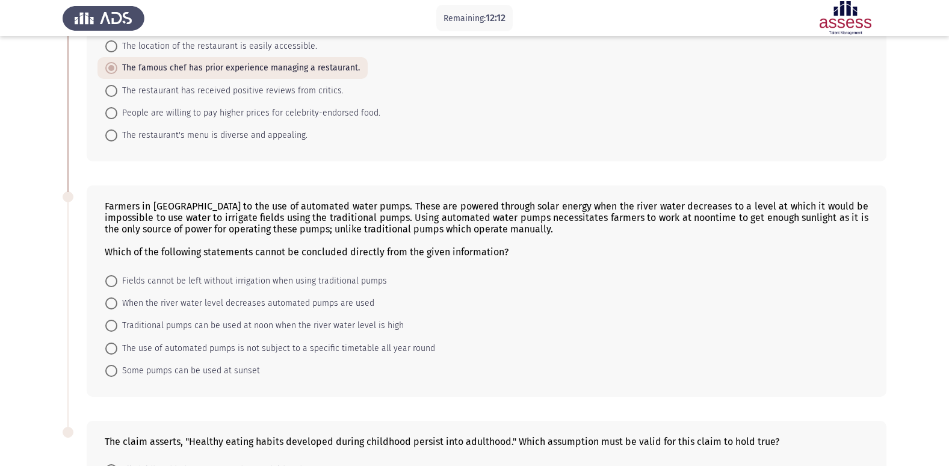
scroll to position [164, 0]
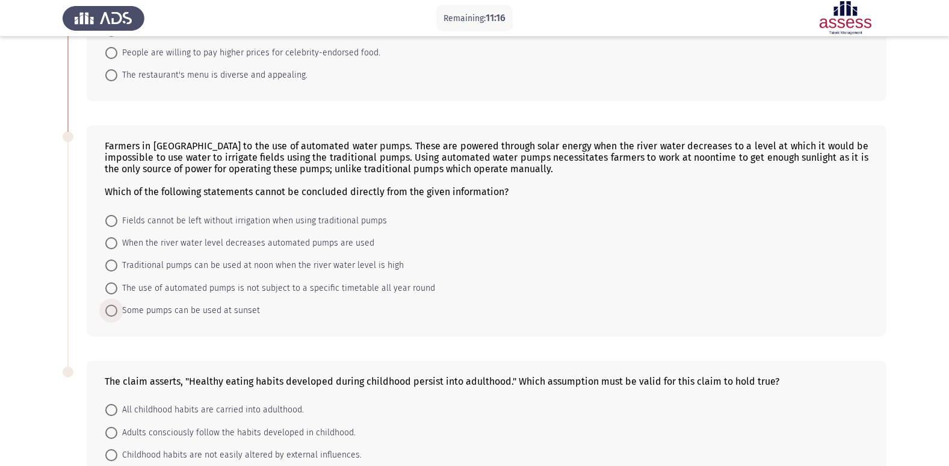
click at [200, 310] on span "Some pumps can be used at sunset" at bounding box center [188, 310] width 143 height 14
click at [117, 310] on input "Some pumps can be used at sunset" at bounding box center [111, 310] width 12 height 12
radio input "true"
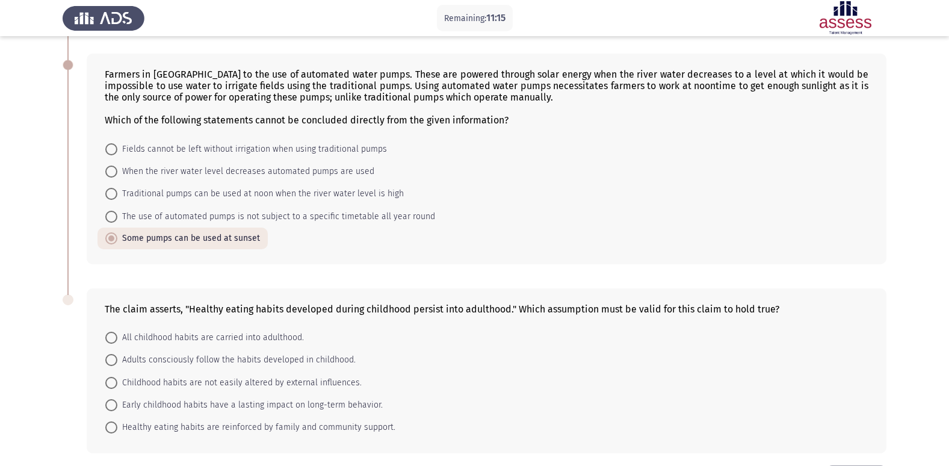
scroll to position [283, 0]
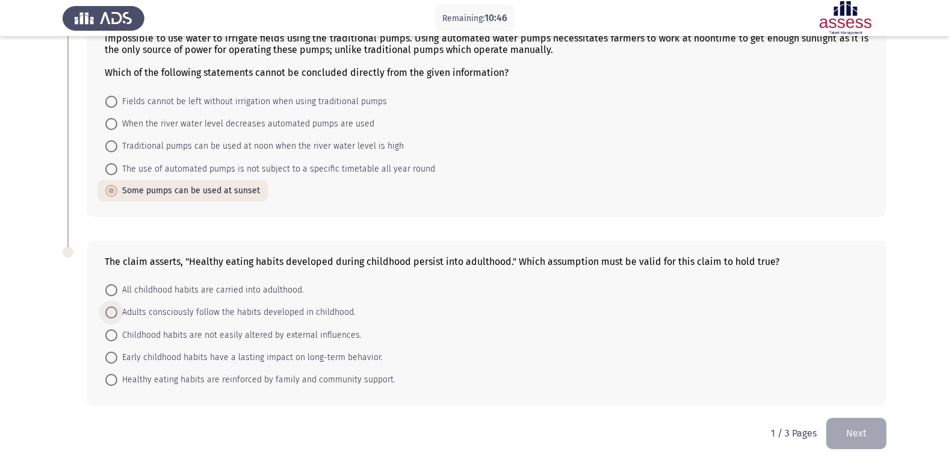
click at [209, 306] on span "Adults consciously follow the habits developed in childhood." at bounding box center [236, 312] width 238 height 14
click at [117, 306] on input "Adults consciously follow the habits developed in childhood." at bounding box center [111, 312] width 12 height 12
radio input "true"
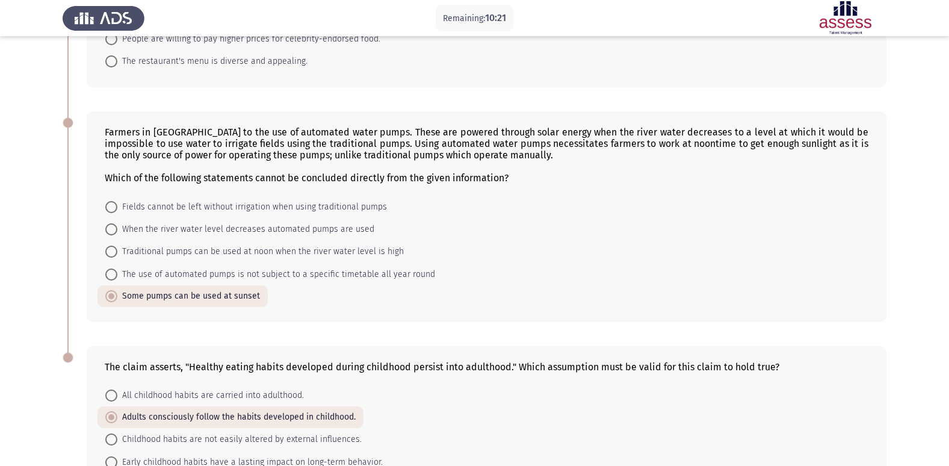
scroll to position [162, 0]
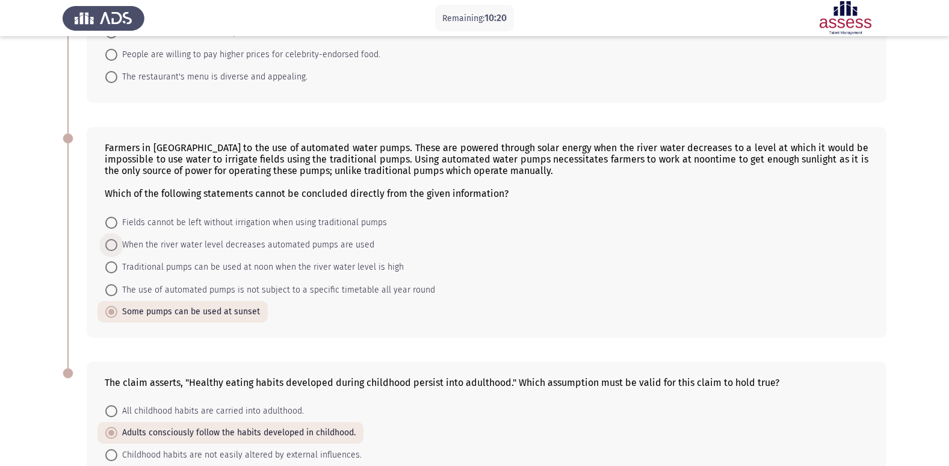
click at [270, 251] on span "When the river water level decreases automated pumps are used" at bounding box center [245, 245] width 257 height 14
click at [117, 251] on input "When the river water level decreases automated pumps are used" at bounding box center [111, 245] width 12 height 12
radio input "true"
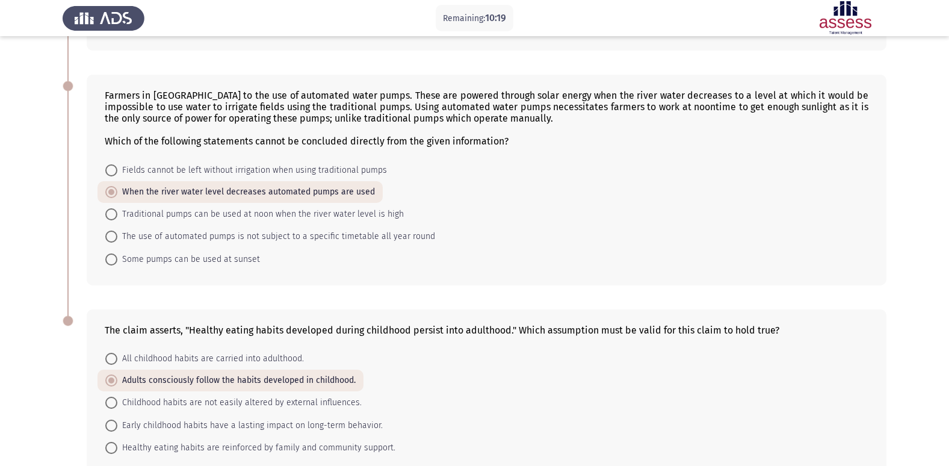
scroll to position [283, 0]
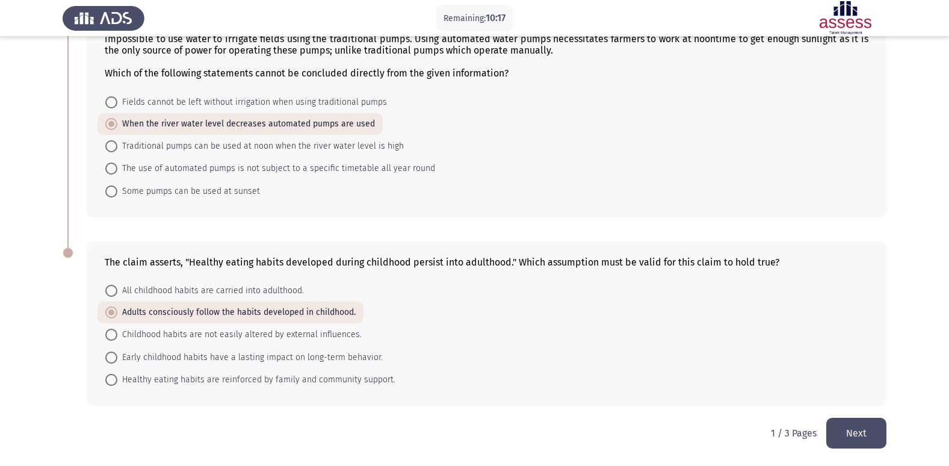
click at [872, 433] on button "Next" at bounding box center [856, 432] width 60 height 31
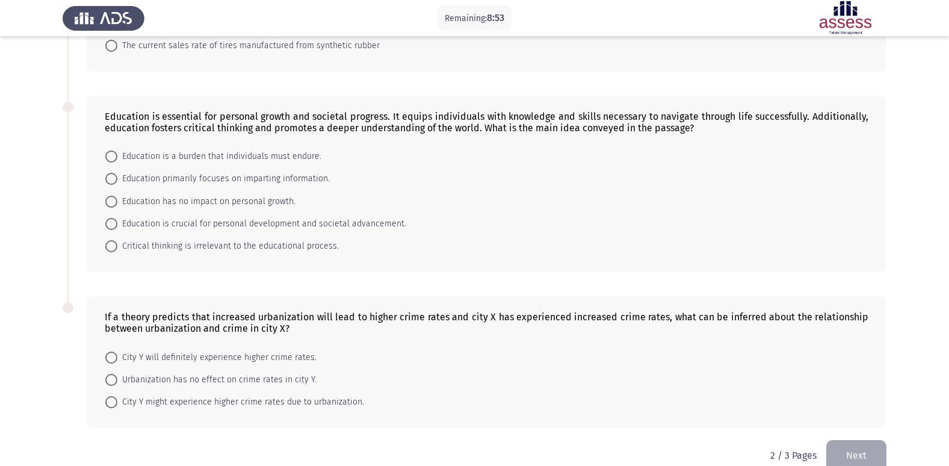
scroll to position [263, 0]
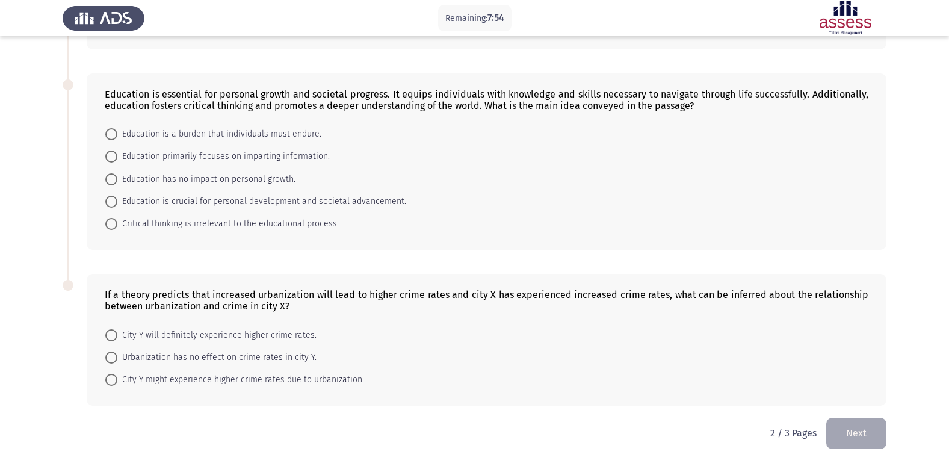
click at [225, 194] on mat-radio-button "Education is crucial for personal development and societal advancement." at bounding box center [255, 201] width 316 height 22
click at [227, 200] on span "Education is crucial for personal development and societal advancement." at bounding box center [261, 201] width 289 height 14
click at [117, 200] on input "Education is crucial for personal development and societal advancement." at bounding box center [111, 202] width 12 height 12
radio input "true"
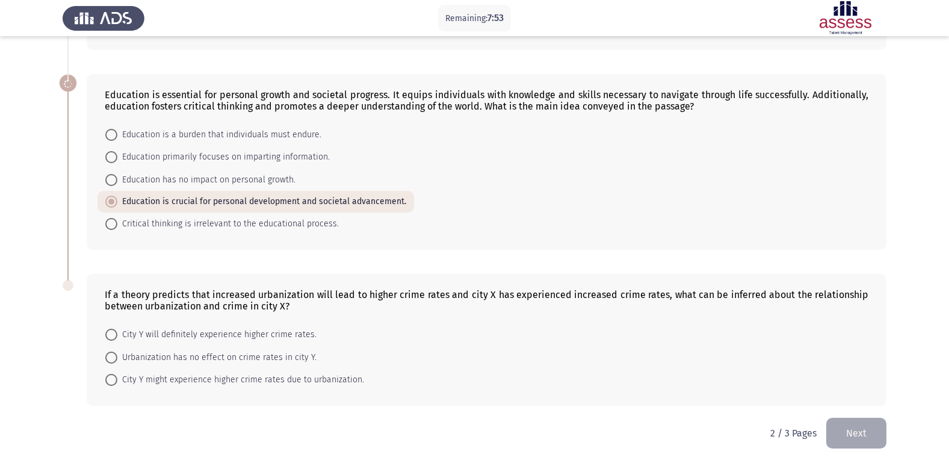
scroll to position [262, 0]
click at [208, 380] on span "City Y might experience higher crime rates due to urbanization." at bounding box center [240, 379] width 247 height 14
click at [117, 380] on input "City Y might experience higher crime rates due to urbanization." at bounding box center [111, 380] width 12 height 12
radio input "true"
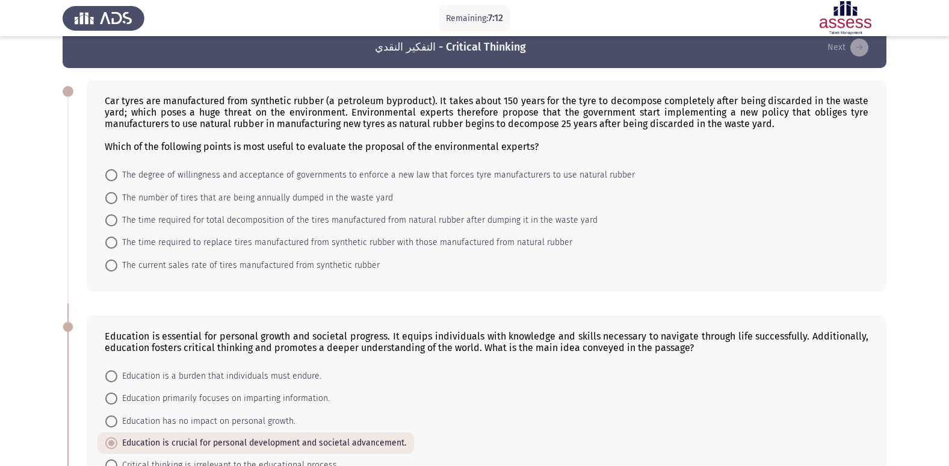
scroll to position [0, 0]
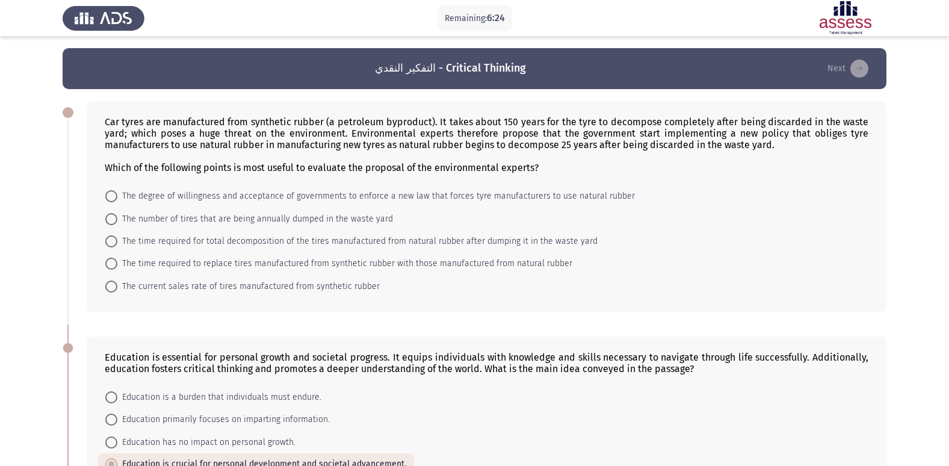
click at [224, 196] on span "The degree of willingness and acceptance of governments to enforce a new law th…" at bounding box center [375, 196] width 517 height 14
click at [117, 196] on input "The degree of willingness and acceptance of governments to enforce a new law th…" at bounding box center [111, 196] width 12 height 12
radio input "true"
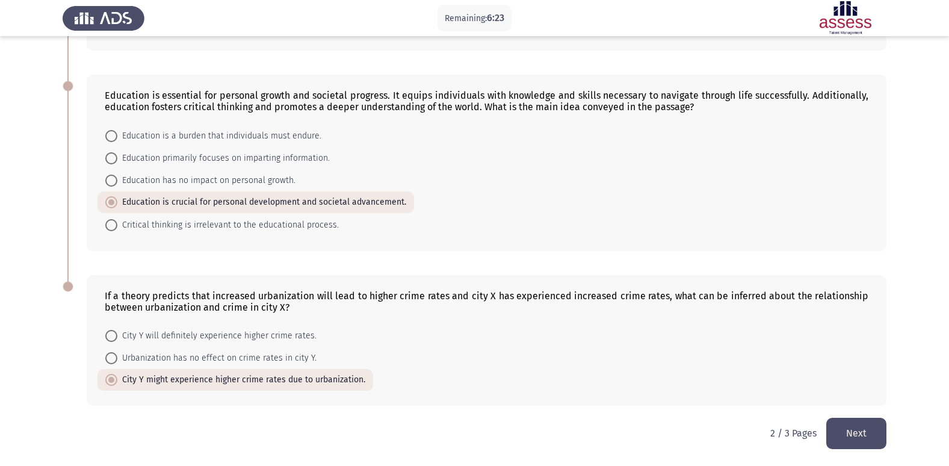
scroll to position [260, 0]
click at [875, 429] on button "Next" at bounding box center [856, 432] width 60 height 31
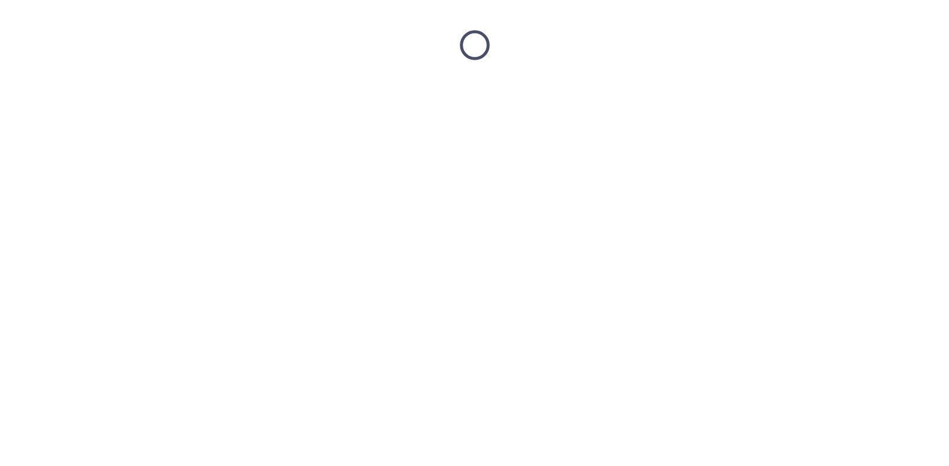
scroll to position [0, 0]
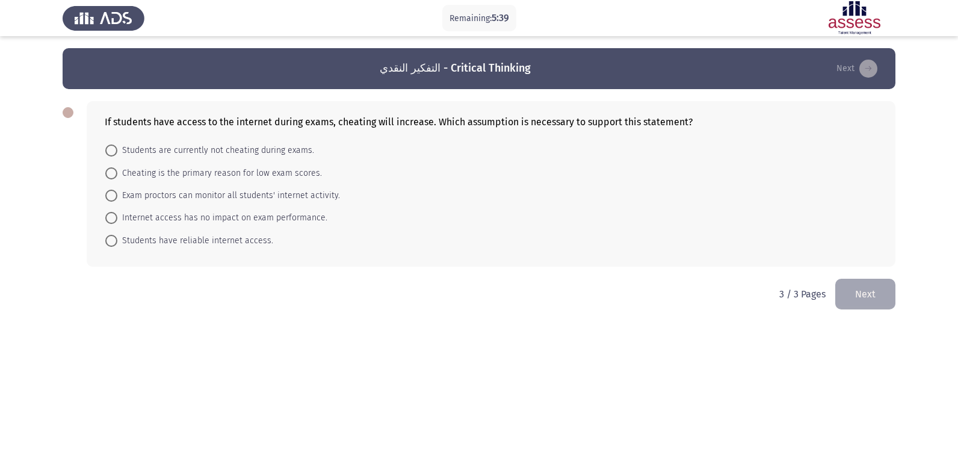
click at [229, 200] on span "Exam proctors can monitor all students' internet activity." at bounding box center [228, 195] width 223 height 14
click at [117, 200] on input "Exam proctors can monitor all students' internet activity." at bounding box center [111, 195] width 12 height 12
radio input "true"
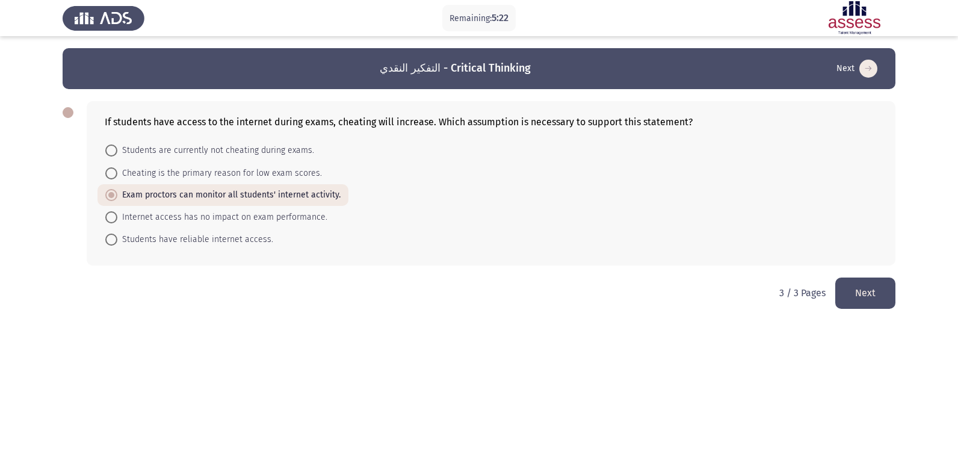
click at [878, 289] on button "Next" at bounding box center [865, 292] width 60 height 31
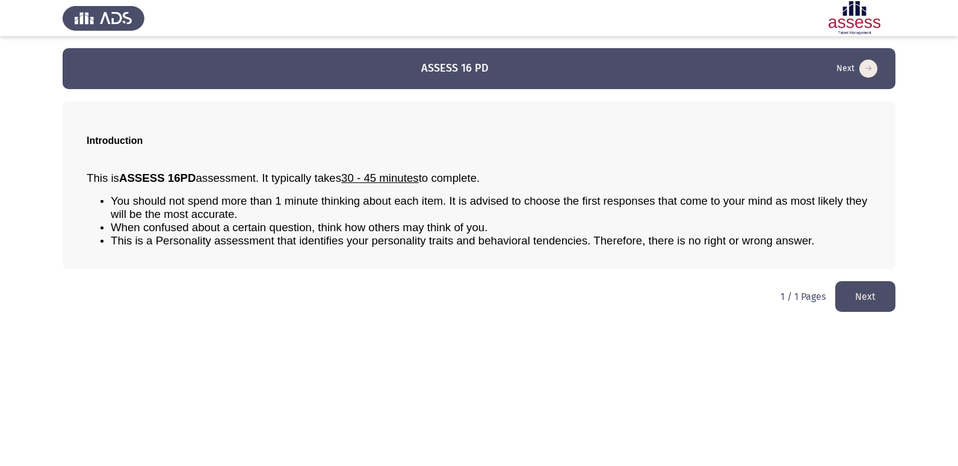
click at [878, 289] on button "Next" at bounding box center [865, 296] width 60 height 31
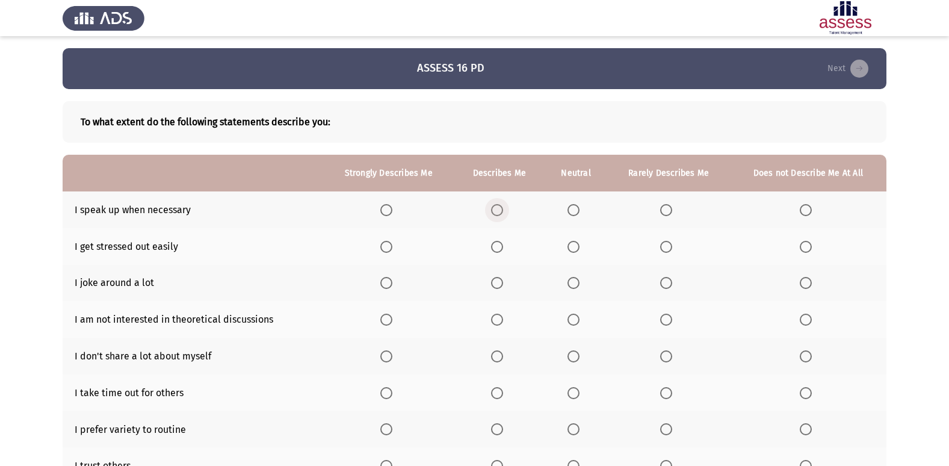
click at [498, 206] on span "Select an option" at bounding box center [497, 210] width 12 height 12
click at [498, 206] on input "Select an option" at bounding box center [497, 210] width 12 height 12
click at [663, 242] on span "Select an option" at bounding box center [666, 247] width 12 height 12
click at [663, 242] on input "Select an option" at bounding box center [666, 247] width 12 height 12
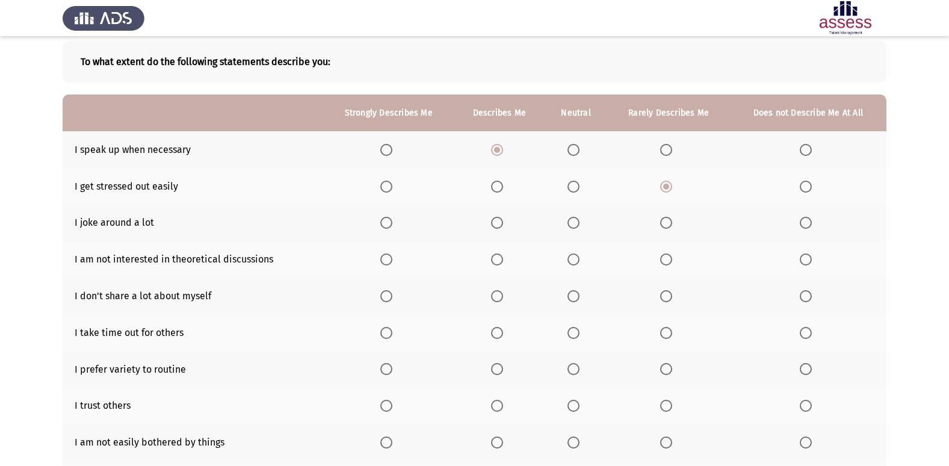
scroll to position [120, 0]
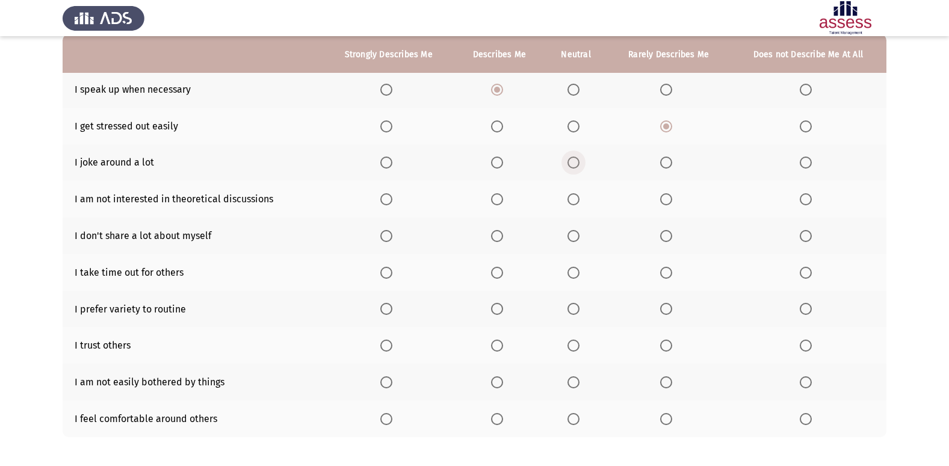
click at [569, 159] on span "Select an option" at bounding box center [573, 162] width 12 height 12
click at [569, 159] on input "Select an option" at bounding box center [573, 162] width 12 height 12
click at [496, 196] on span "Select an option" at bounding box center [497, 199] width 12 height 12
click at [496, 196] on input "Select an option" at bounding box center [497, 199] width 12 height 12
click at [571, 233] on span "Select an option" at bounding box center [573, 236] width 12 height 12
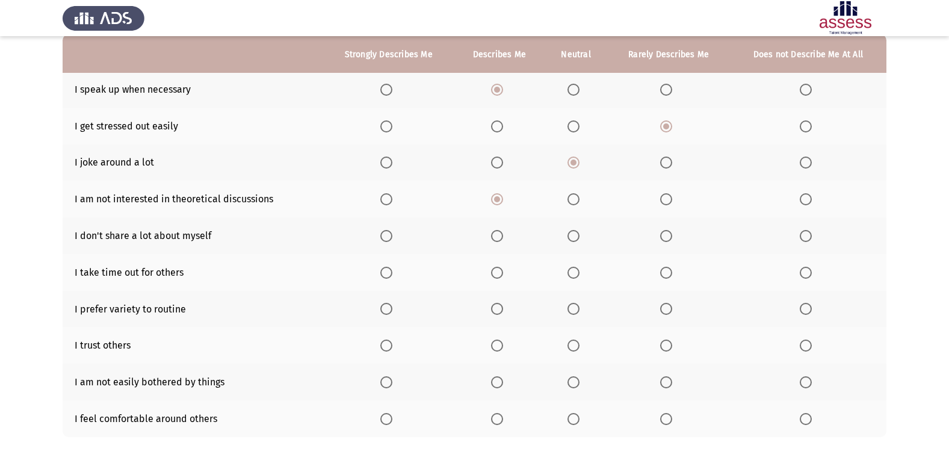
click at [571, 233] on input "Select an option" at bounding box center [573, 236] width 12 height 12
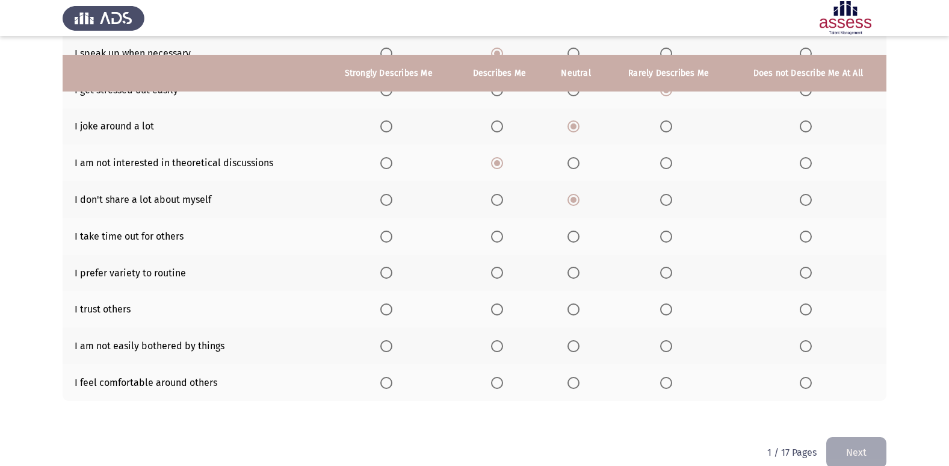
scroll to position [176, 0]
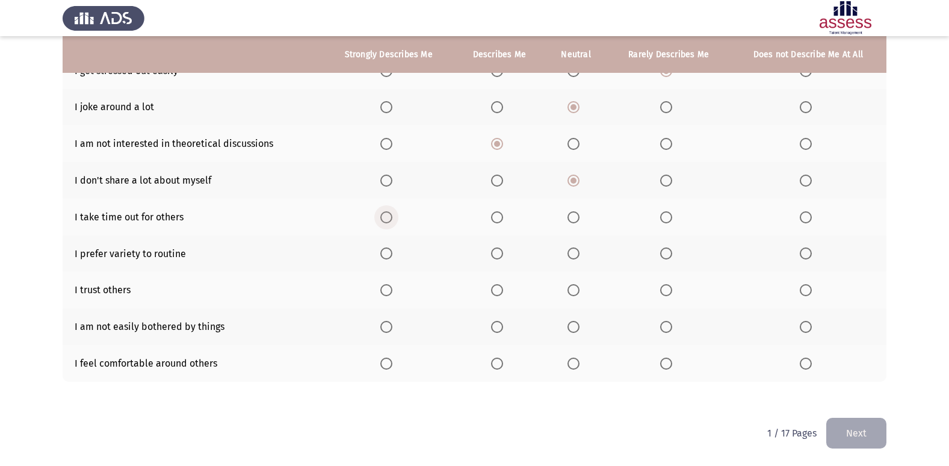
click at [390, 215] on span "Select an option" at bounding box center [386, 217] width 12 height 12
click at [390, 215] on input "Select an option" at bounding box center [386, 217] width 12 height 12
click at [388, 248] on span "Select an option" at bounding box center [386, 253] width 12 height 12
click at [388, 248] on input "Select an option" at bounding box center [386, 253] width 12 height 12
click at [576, 294] on span "Select an option" at bounding box center [573, 290] width 12 height 12
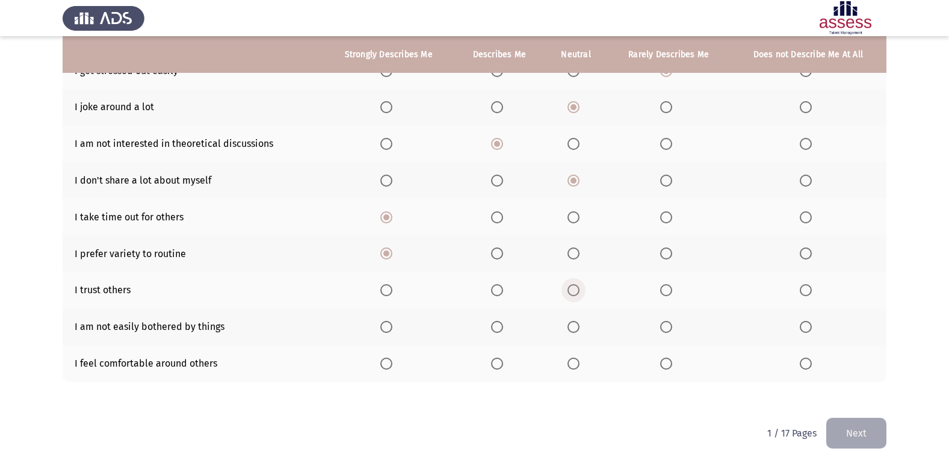
click at [576, 294] on input "Select an option" at bounding box center [573, 290] width 12 height 12
click at [568, 327] on span "Select an option" at bounding box center [573, 327] width 12 height 12
click at [568, 327] on input "Select an option" at bounding box center [573, 327] width 12 height 12
click at [496, 365] on span "Select an option" at bounding box center [497, 363] width 12 height 12
click at [496, 365] on input "Select an option" at bounding box center [497, 363] width 12 height 12
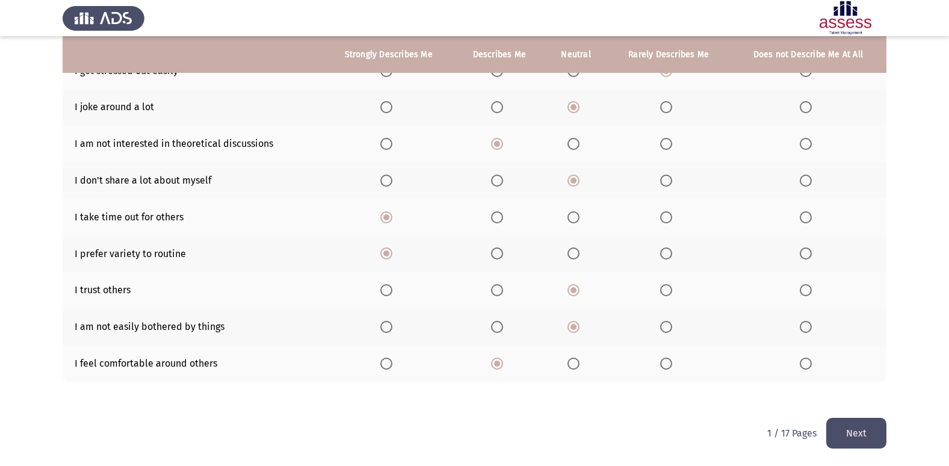
click at [852, 425] on button "Next" at bounding box center [856, 432] width 60 height 31
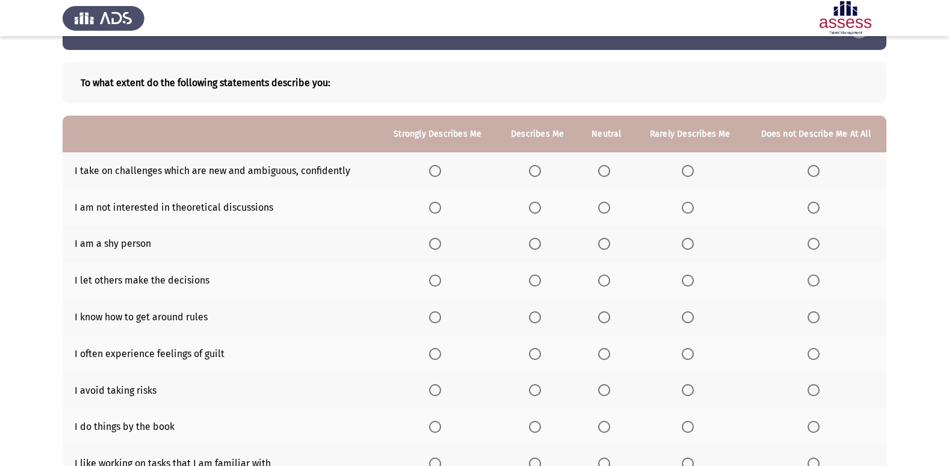
scroll to position [60, 0]
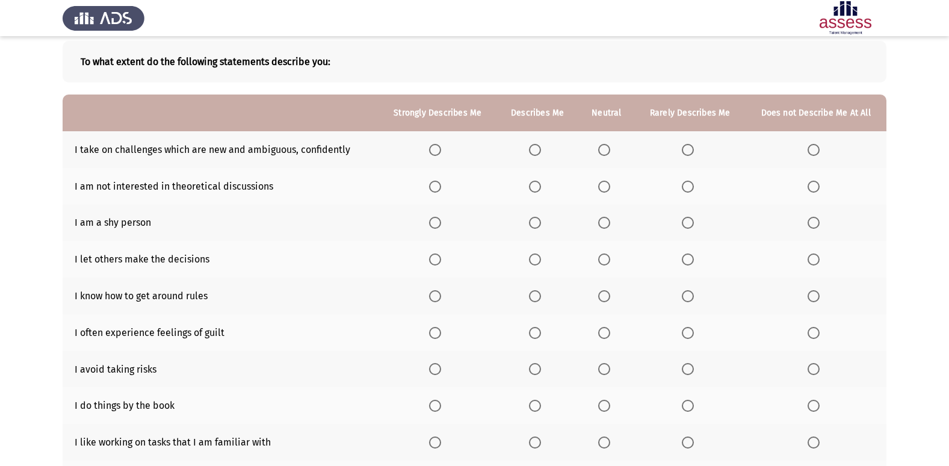
click at [602, 148] on span "Select an option" at bounding box center [604, 150] width 12 height 12
click at [602, 148] on input "Select an option" at bounding box center [604, 150] width 12 height 12
click at [603, 190] on span "Select an option" at bounding box center [604, 186] width 12 height 12
click at [603, 190] on input "Select an option" at bounding box center [604, 186] width 12 height 12
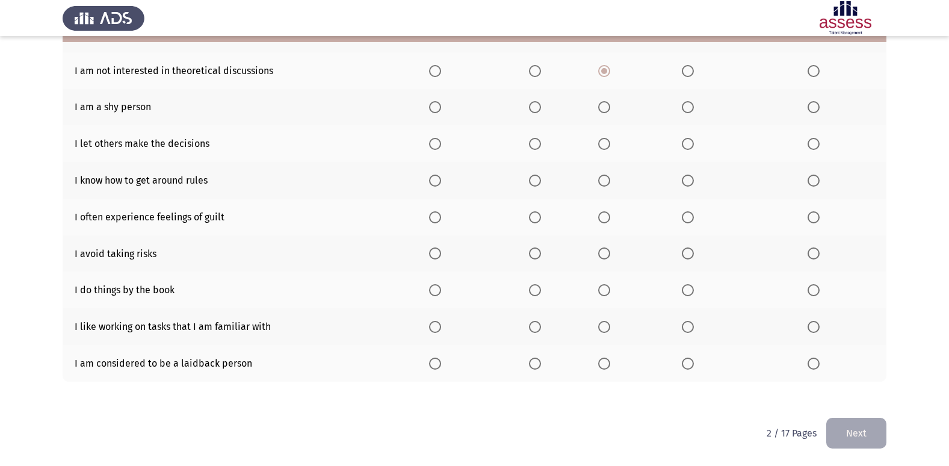
scroll to position [115, 0]
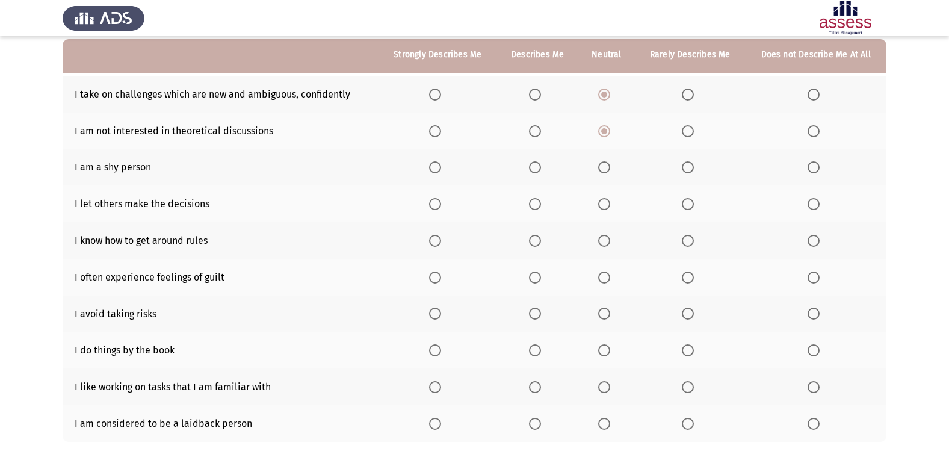
click at [605, 169] on span "Select an option" at bounding box center [604, 167] width 12 height 12
click at [605, 169] on input "Select an option" at bounding box center [604, 167] width 12 height 12
click at [680, 203] on th at bounding box center [690, 203] width 110 height 37
click at [682, 203] on span "Select an option" at bounding box center [688, 204] width 12 height 12
click at [682, 203] on input "Select an option" at bounding box center [688, 204] width 12 height 12
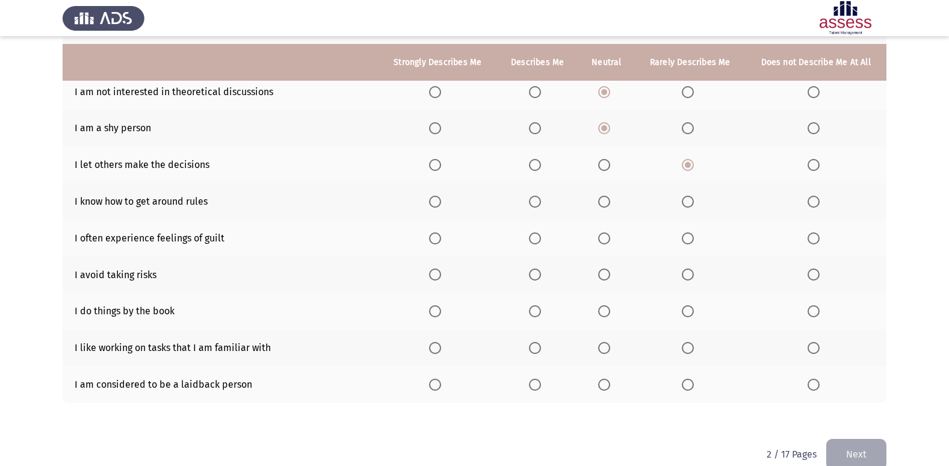
scroll to position [176, 0]
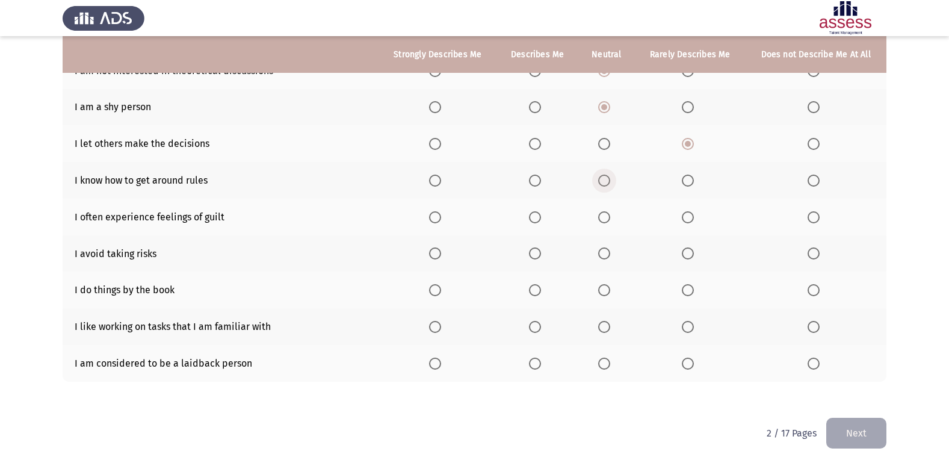
click at [606, 183] on span "Select an option" at bounding box center [604, 180] width 12 height 12
click at [606, 183] on input "Select an option" at bounding box center [604, 180] width 12 height 12
click at [684, 218] on span "Select an option" at bounding box center [688, 217] width 12 height 12
click at [684, 218] on input "Select an option" at bounding box center [688, 217] width 12 height 12
click at [683, 250] on span "Select an option" at bounding box center [688, 253] width 12 height 12
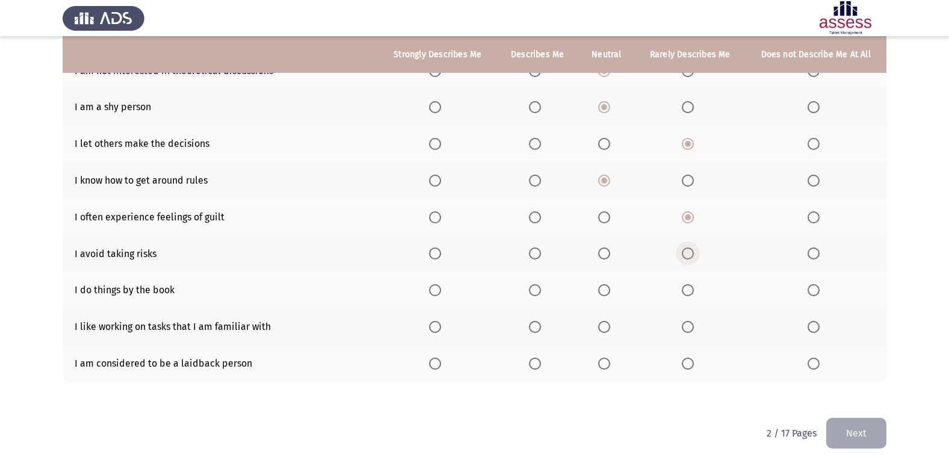
click at [683, 250] on input "Select an option" at bounding box center [688, 253] width 12 height 12
click at [534, 292] on span "Select an option" at bounding box center [535, 290] width 12 height 12
click at [534, 292] on input "Select an option" at bounding box center [535, 290] width 12 height 12
click at [537, 322] on span "Select an option" at bounding box center [535, 327] width 12 height 12
click at [537, 322] on input "Select an option" at bounding box center [535, 327] width 12 height 12
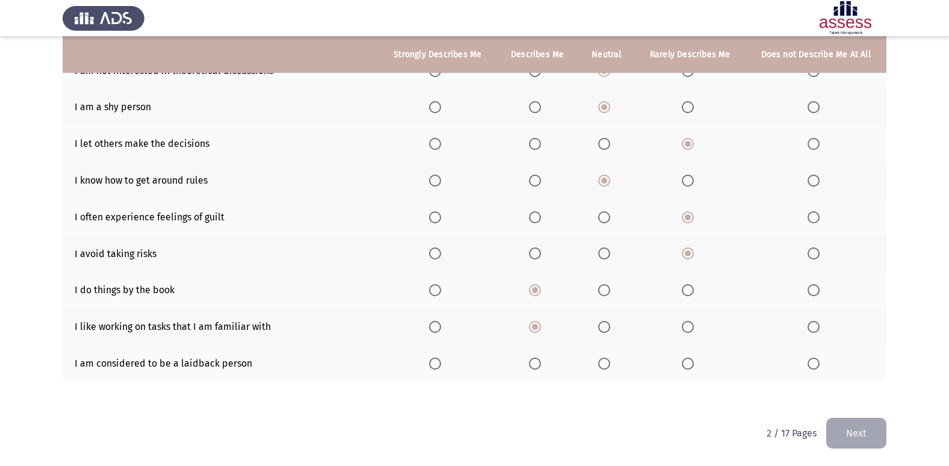
click at [612, 365] on label "Select an option" at bounding box center [606, 363] width 17 height 12
click at [610, 365] on input "Select an option" at bounding box center [604, 363] width 12 height 12
click at [830, 425] on button "Next" at bounding box center [856, 432] width 60 height 31
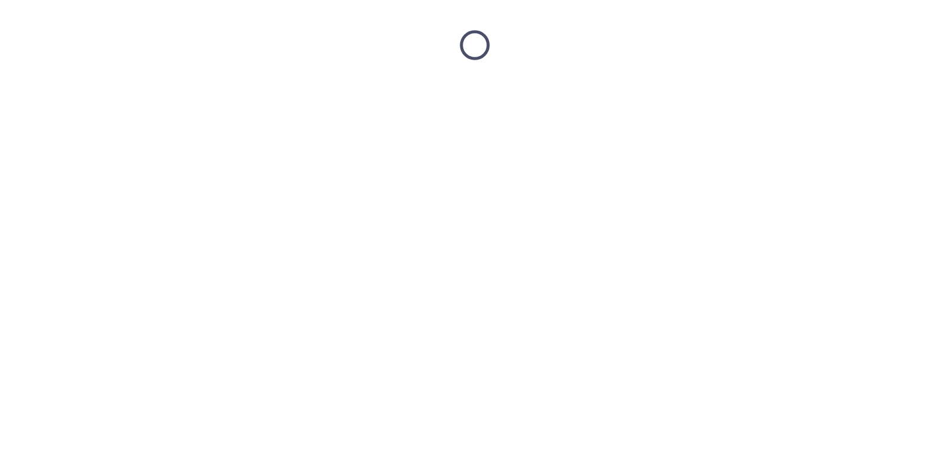
scroll to position [0, 0]
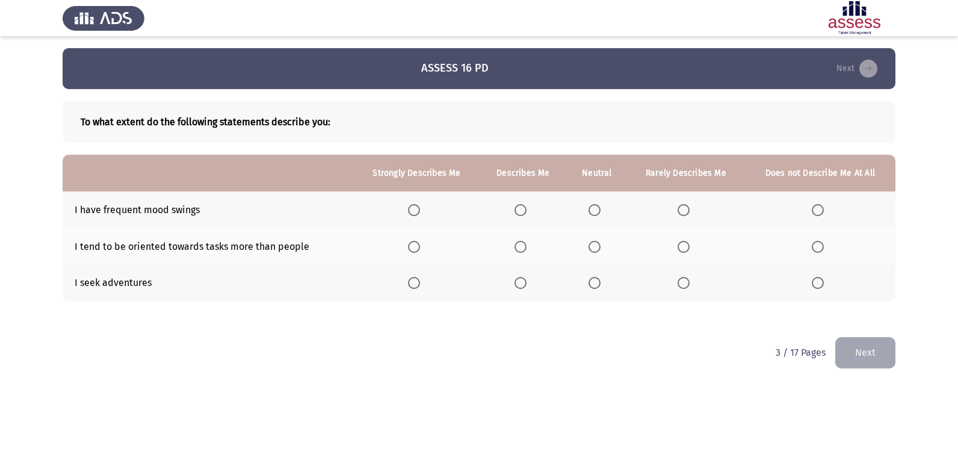
click at [591, 209] on span "Select an option" at bounding box center [594, 210] width 12 height 12
click at [591, 209] on input "Select an option" at bounding box center [594, 210] width 12 height 12
click at [519, 245] on span "Select an option" at bounding box center [520, 247] width 12 height 12
click at [519, 245] on input "Select an option" at bounding box center [520, 247] width 12 height 12
click at [594, 284] on span "Select an option" at bounding box center [594, 283] width 12 height 12
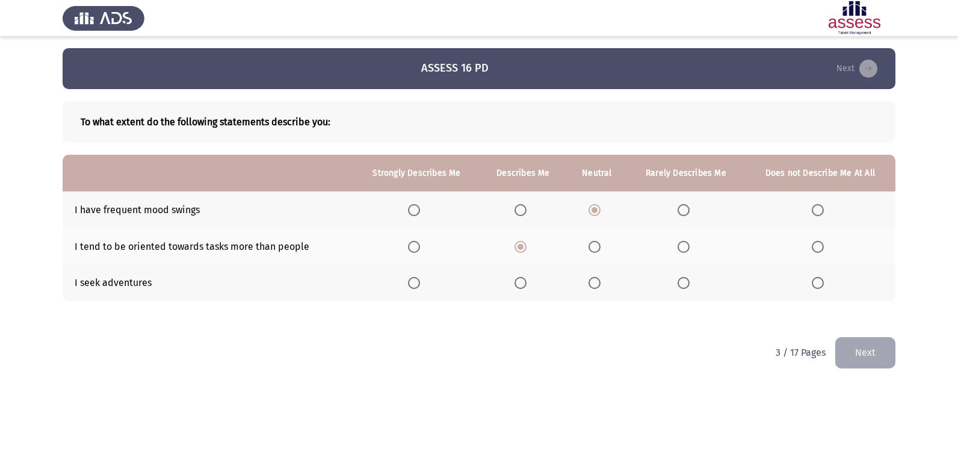
click at [594, 284] on input "Select an option" at bounding box center [594, 283] width 12 height 12
click at [882, 353] on button "Next" at bounding box center [865, 352] width 60 height 31
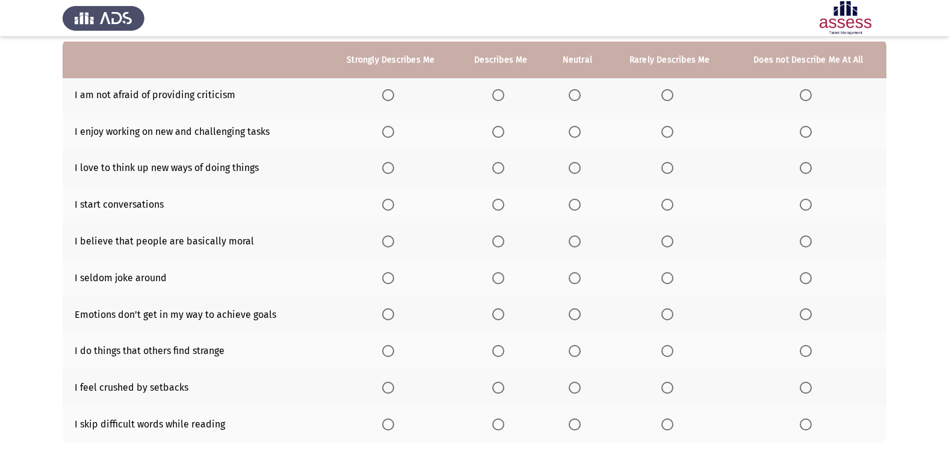
scroll to position [120, 0]
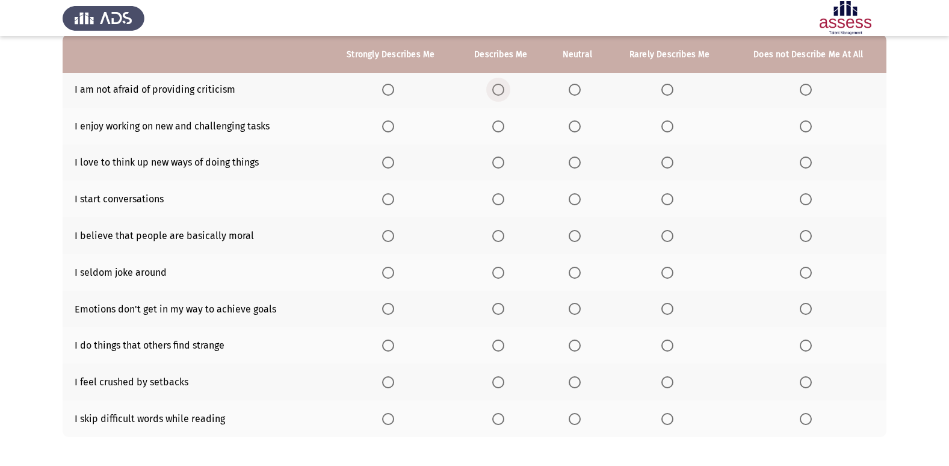
click at [494, 84] on span "Select an option" at bounding box center [498, 90] width 12 height 12
click at [494, 84] on input "Select an option" at bounding box center [498, 90] width 12 height 12
click at [497, 125] on span "Select an option" at bounding box center [498, 126] width 12 height 12
click at [497, 125] on input "Select an option" at bounding box center [498, 126] width 12 height 12
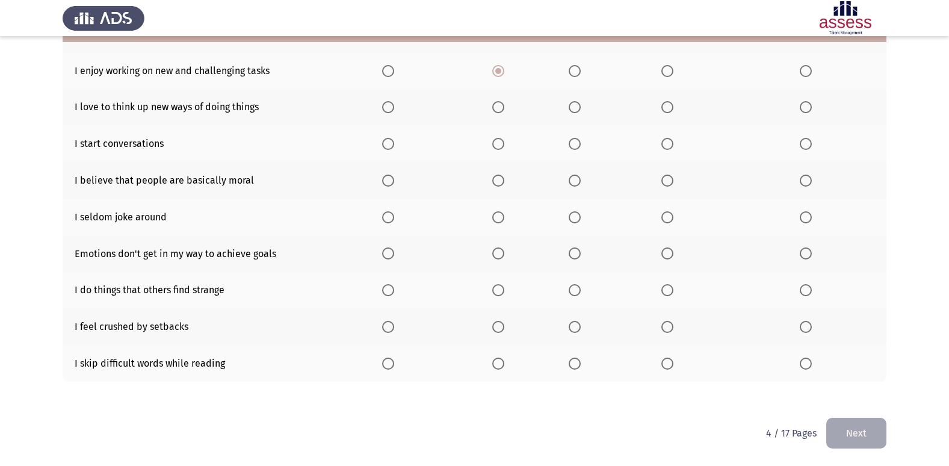
scroll to position [115, 0]
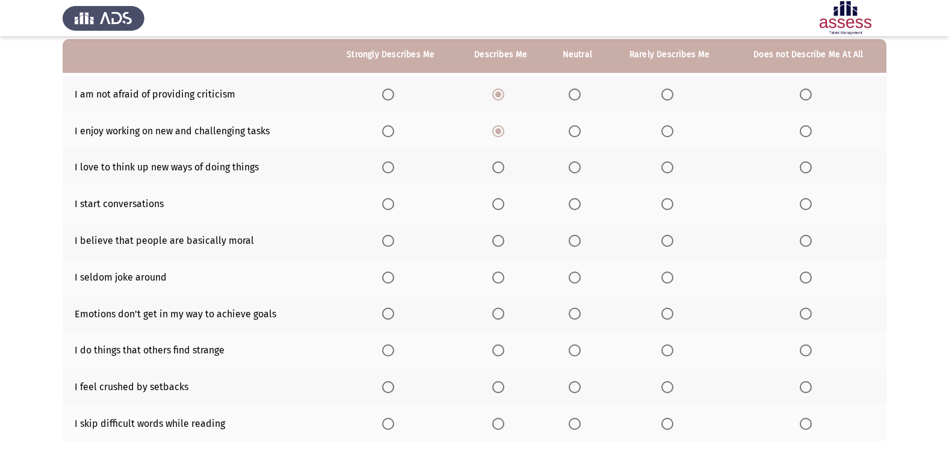
click at [574, 131] on span "Select an option" at bounding box center [574, 131] width 12 height 12
click at [574, 131] on input "Select an option" at bounding box center [574, 131] width 12 height 12
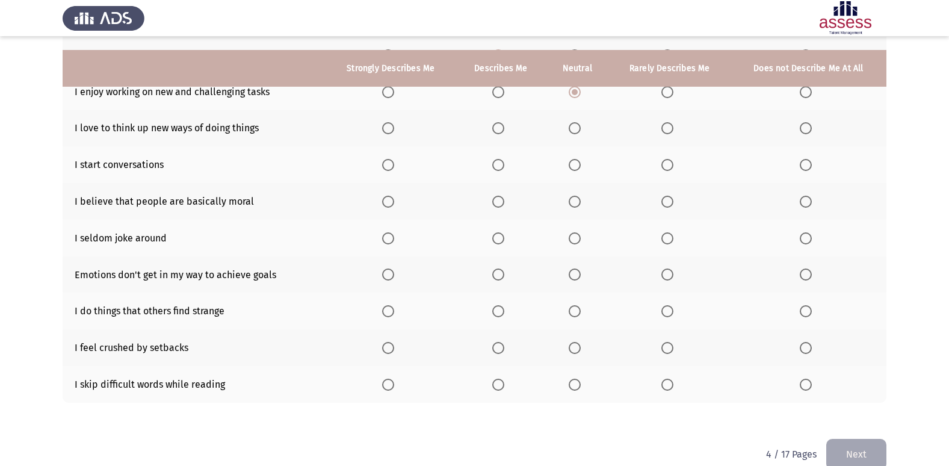
scroll to position [176, 0]
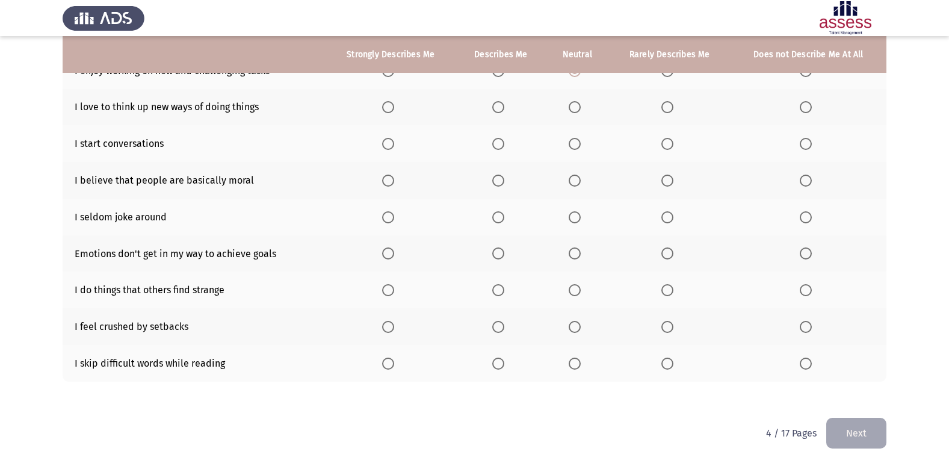
click at [503, 146] on span "Select an option" at bounding box center [498, 144] width 12 height 12
click at [503, 146] on input "Select an option" at bounding box center [498, 144] width 12 height 12
click at [502, 105] on span "Select an option" at bounding box center [498, 107] width 12 height 12
click at [502, 105] on input "Select an option" at bounding box center [498, 107] width 12 height 12
click at [385, 109] on span "Select an option" at bounding box center [388, 107] width 12 height 12
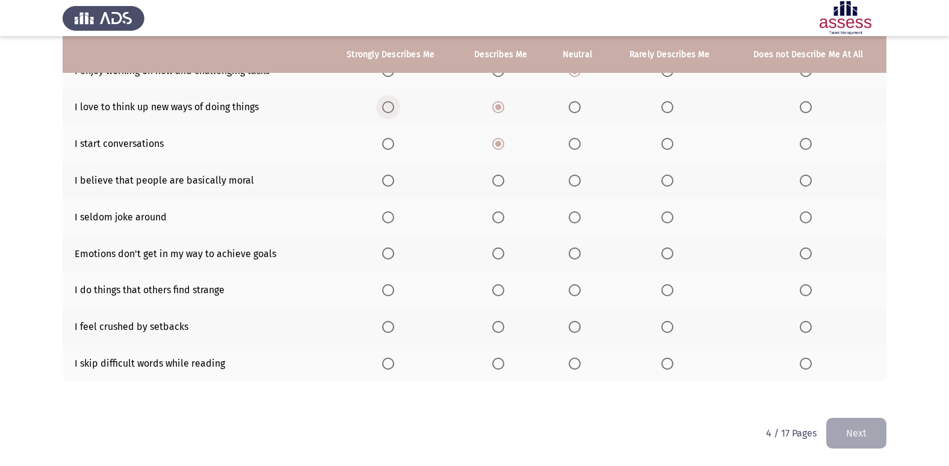
click at [385, 109] on input "Select an option" at bounding box center [388, 107] width 12 height 12
click at [577, 179] on span "Select an option" at bounding box center [574, 180] width 12 height 12
click at [577, 179] on input "Select an option" at bounding box center [574, 180] width 12 height 12
click at [579, 218] on span "Select an option" at bounding box center [574, 217] width 12 height 12
click at [579, 218] on input "Select an option" at bounding box center [574, 217] width 12 height 12
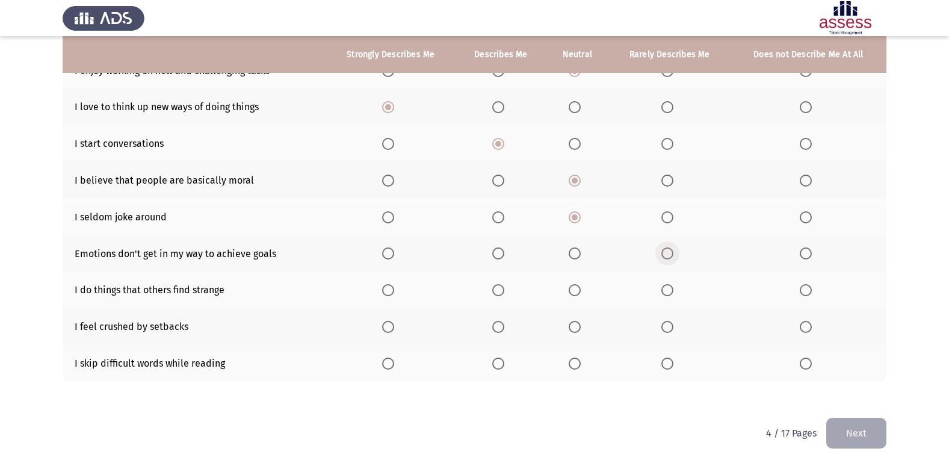
click at [670, 257] on span "Select an option" at bounding box center [667, 253] width 12 height 12
click at [670, 257] on input "Select an option" at bounding box center [667, 253] width 12 height 12
click at [577, 295] on span "Select an option" at bounding box center [574, 290] width 12 height 12
click at [577, 295] on input "Select an option" at bounding box center [574, 290] width 12 height 12
click at [664, 329] on span "Select an option" at bounding box center [667, 327] width 12 height 12
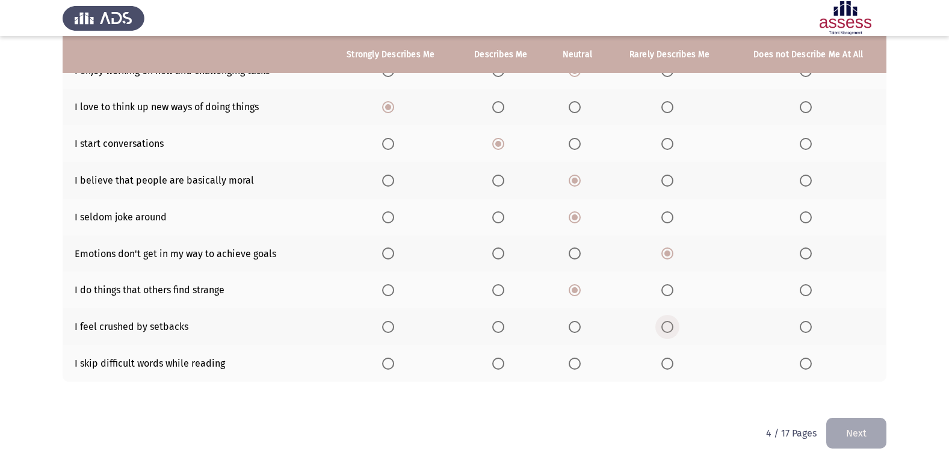
click at [664, 329] on input "Select an option" at bounding box center [667, 327] width 12 height 12
click at [810, 363] on span "Select an option" at bounding box center [805, 363] width 12 height 12
click at [810, 363] on input "Select an option" at bounding box center [805, 363] width 12 height 12
click at [863, 426] on button "Next" at bounding box center [856, 432] width 60 height 31
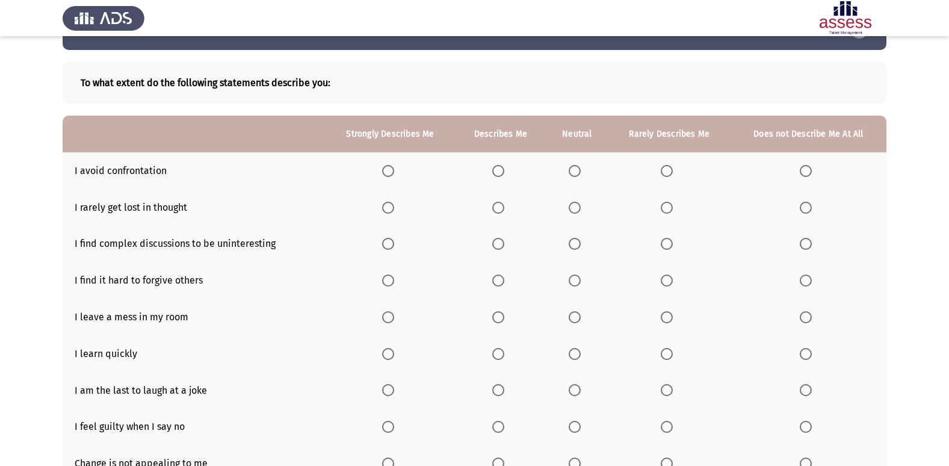
scroll to position [60, 0]
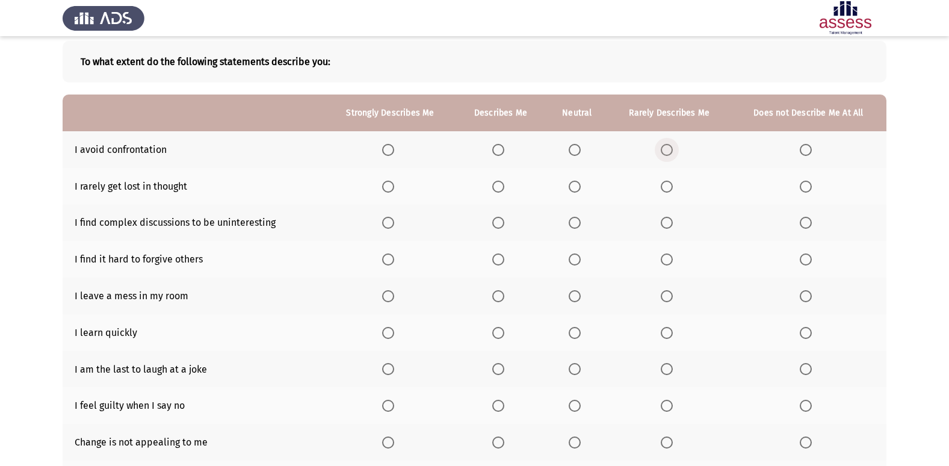
click at [666, 150] on span "Select an option" at bounding box center [667, 150] width 12 height 12
click at [666, 150] on input "Select an option" at bounding box center [667, 150] width 12 height 12
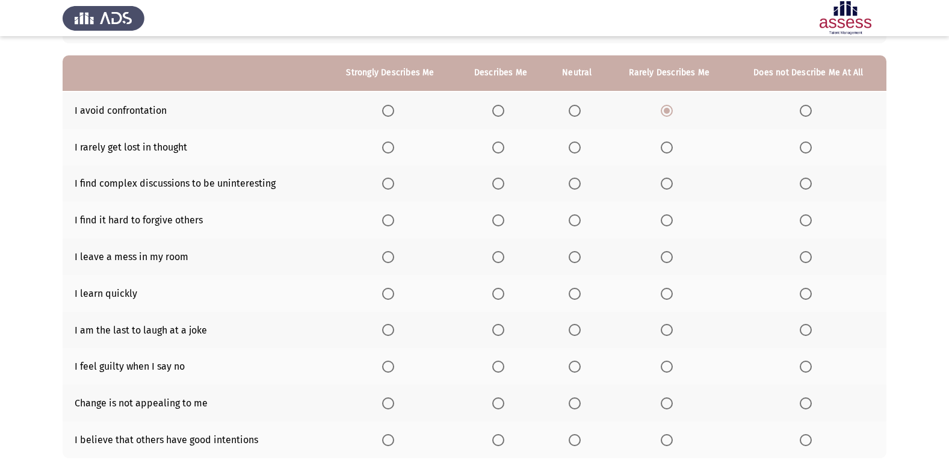
scroll to position [120, 0]
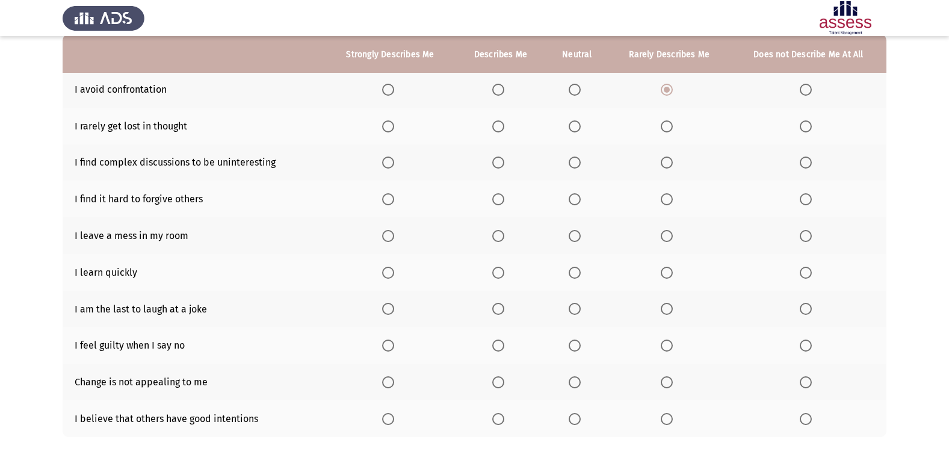
click at [572, 132] on span "Select an option" at bounding box center [574, 126] width 12 height 12
click at [572, 132] on input "Select an option" at bounding box center [574, 126] width 12 height 12
click at [666, 168] on span "Select an option" at bounding box center [667, 162] width 12 height 12
click at [666, 168] on input "Select an option" at bounding box center [667, 162] width 12 height 12
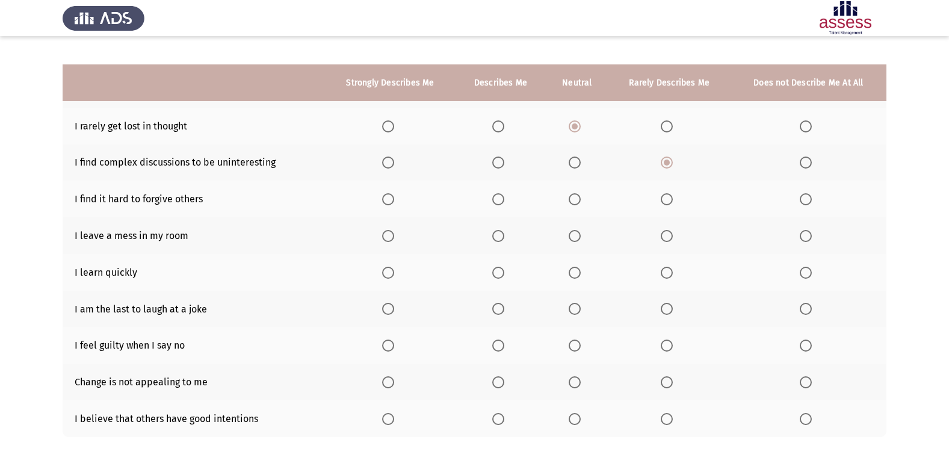
scroll to position [176, 0]
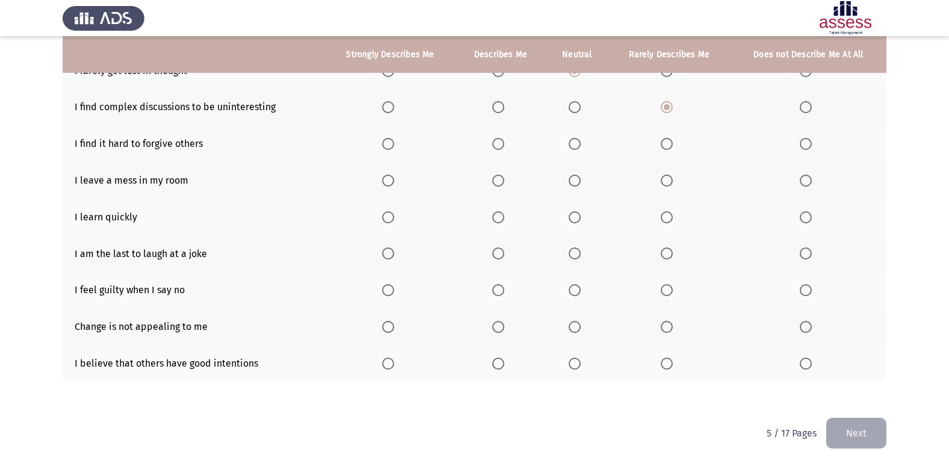
click at [579, 140] on span "Select an option" at bounding box center [574, 144] width 12 height 12
click at [579, 140] on input "Select an option" at bounding box center [574, 144] width 12 height 12
click at [805, 180] on span "Select an option" at bounding box center [805, 180] width 0 height 0
click at [805, 180] on input "Select an option" at bounding box center [805, 180] width 12 height 12
click at [388, 214] on span "Select an option" at bounding box center [388, 217] width 12 height 12
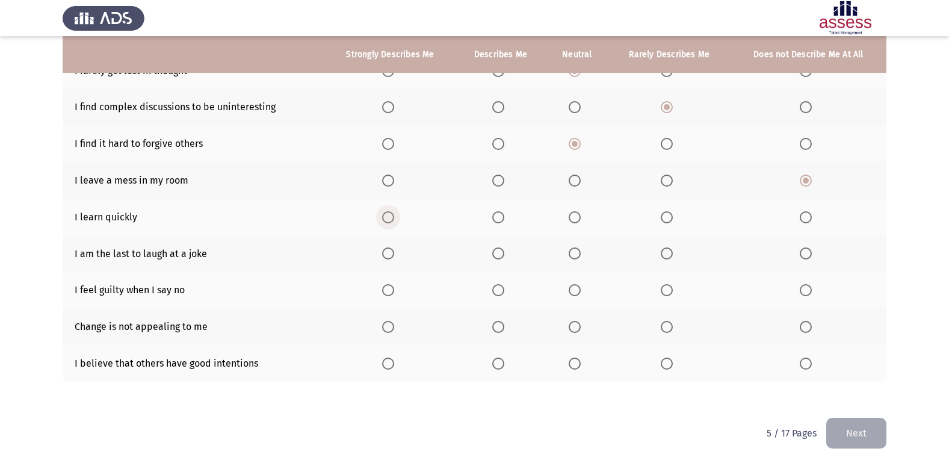
click at [388, 214] on input "Select an option" at bounding box center [388, 217] width 12 height 12
click at [807, 254] on span "Select an option" at bounding box center [805, 253] width 12 height 12
click at [807, 254] on input "Select an option" at bounding box center [805, 253] width 12 height 12
click at [800, 286] on span "Select an option" at bounding box center [805, 290] width 12 height 12
click at [800, 286] on input "Select an option" at bounding box center [805, 290] width 12 height 12
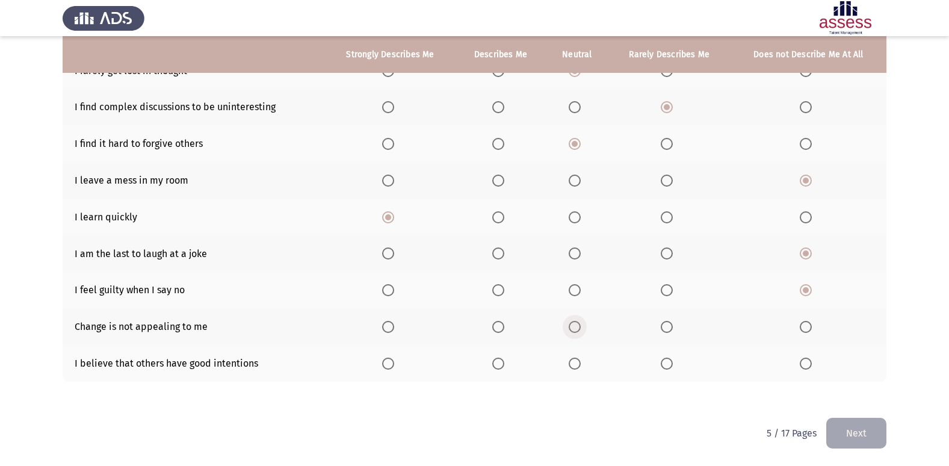
click at [577, 329] on span "Select an option" at bounding box center [574, 327] width 12 height 12
click at [577, 329] on input "Select an option" at bounding box center [574, 327] width 12 height 12
click at [575, 361] on span "Select an option" at bounding box center [574, 363] width 12 height 12
click at [575, 361] on input "Select an option" at bounding box center [574, 363] width 12 height 12
click at [858, 421] on button "Next" at bounding box center [856, 432] width 60 height 31
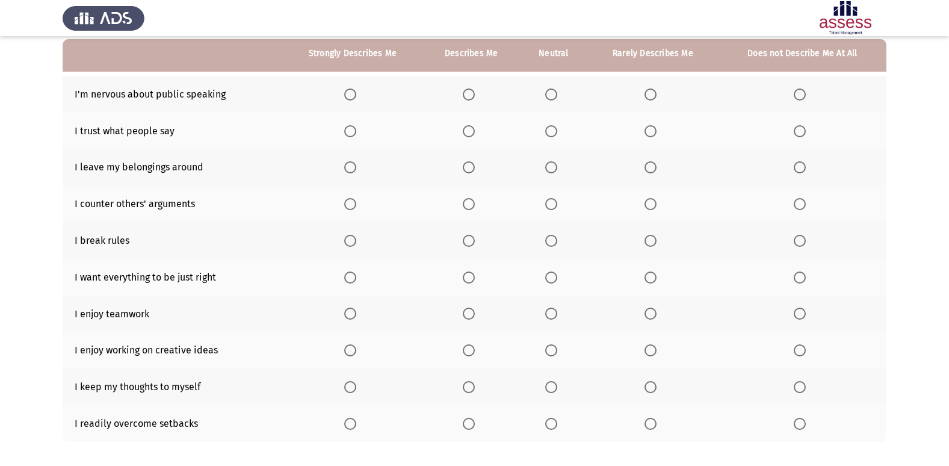
scroll to position [55, 0]
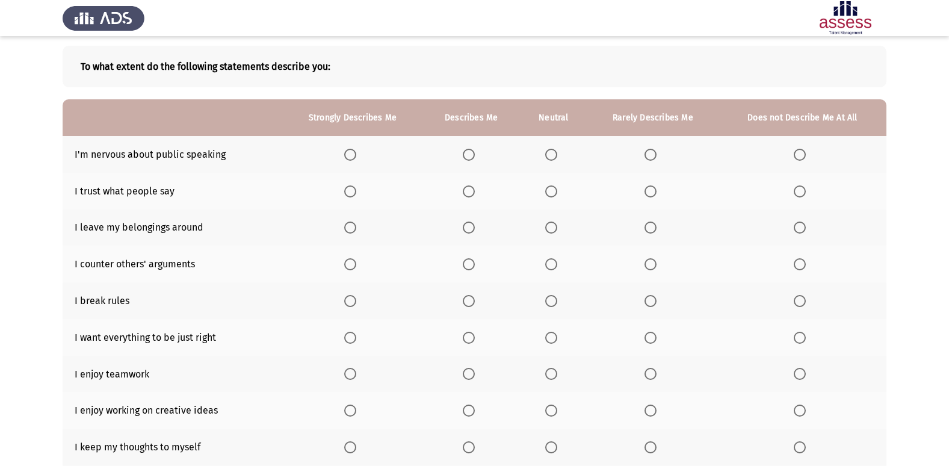
click at [652, 161] on th at bounding box center [652, 154] width 131 height 37
click at [654, 150] on span "Select an option" at bounding box center [650, 155] width 12 height 12
click at [654, 150] on input "Select an option" at bounding box center [650, 155] width 12 height 12
click at [650, 191] on span "Select an option" at bounding box center [650, 191] width 0 height 0
click at [651, 191] on input "Select an option" at bounding box center [650, 191] width 12 height 12
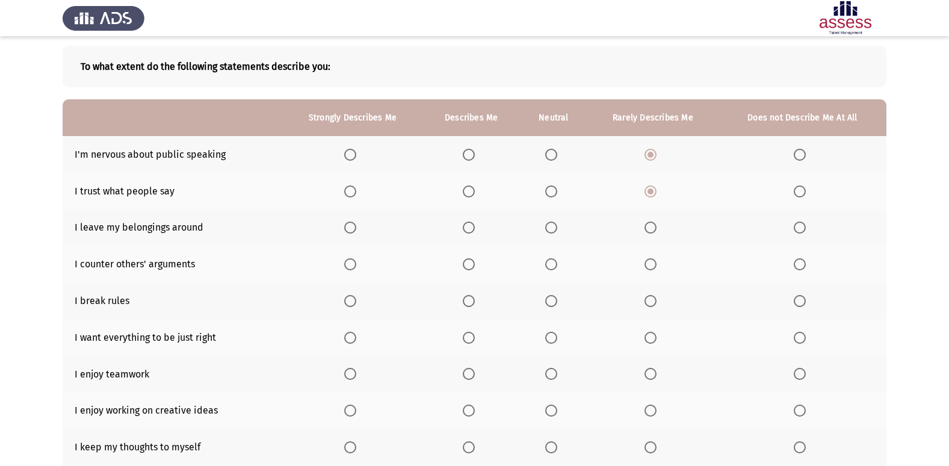
scroll to position [115, 0]
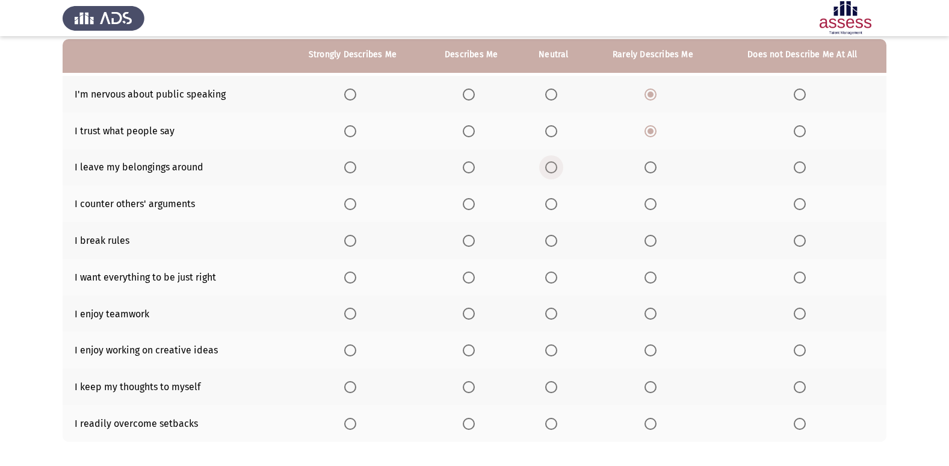
click at [552, 170] on span "Select an option" at bounding box center [551, 167] width 12 height 12
click at [552, 170] on input "Select an option" at bounding box center [551, 167] width 12 height 12
click at [799, 204] on span "Select an option" at bounding box center [799, 204] width 12 height 12
click at [799, 204] on input "Select an option" at bounding box center [799, 204] width 12 height 12
click at [796, 236] on span "Select an option" at bounding box center [799, 241] width 12 height 12
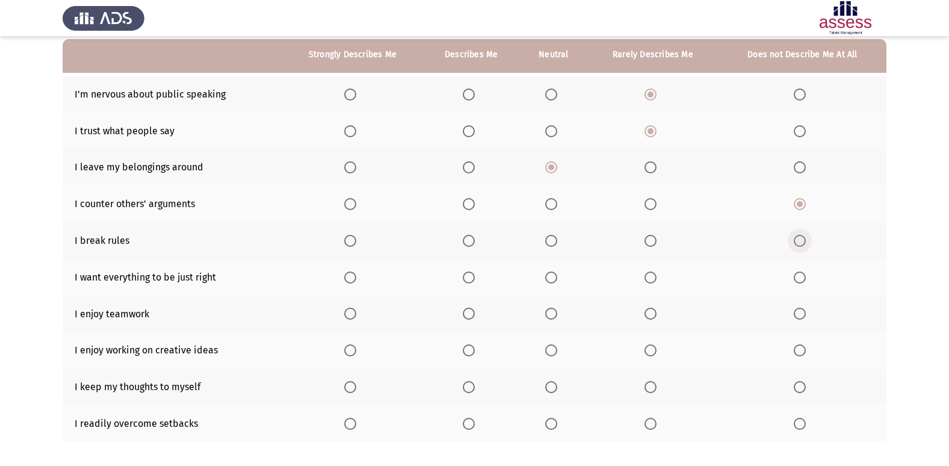
click at [796, 236] on input "Select an option" at bounding box center [799, 241] width 12 height 12
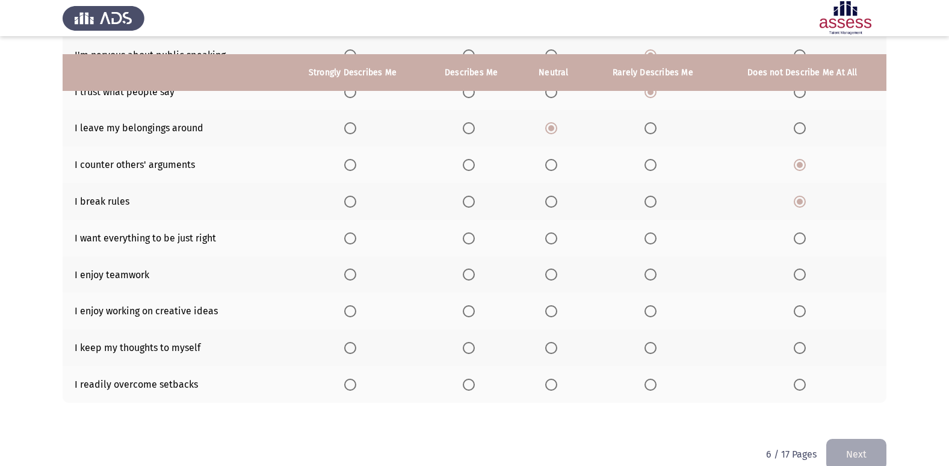
scroll to position [176, 0]
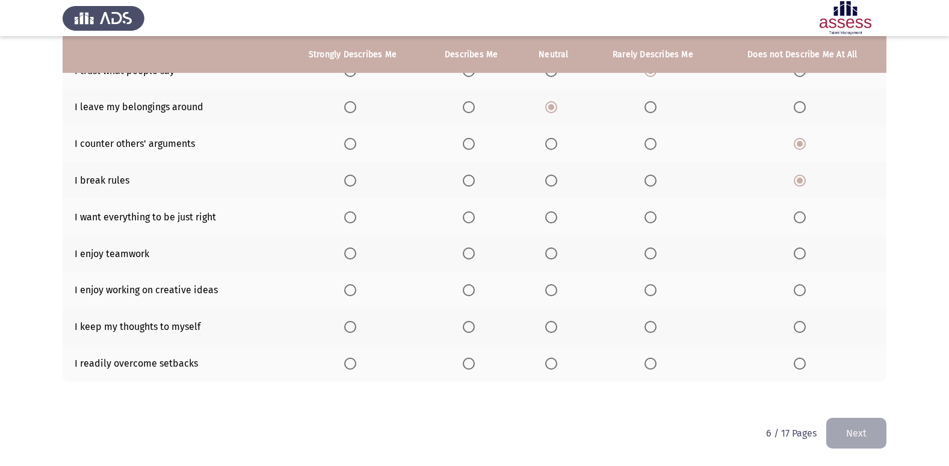
click at [799, 216] on span "Select an option" at bounding box center [799, 217] width 12 height 12
click at [799, 216] on input "Select an option" at bounding box center [799, 217] width 12 height 12
click at [343, 255] on th at bounding box center [352, 253] width 141 height 37
click at [356, 253] on span "Select an option" at bounding box center [350, 253] width 12 height 12
click at [356, 253] on input "Select an option" at bounding box center [350, 253] width 12 height 12
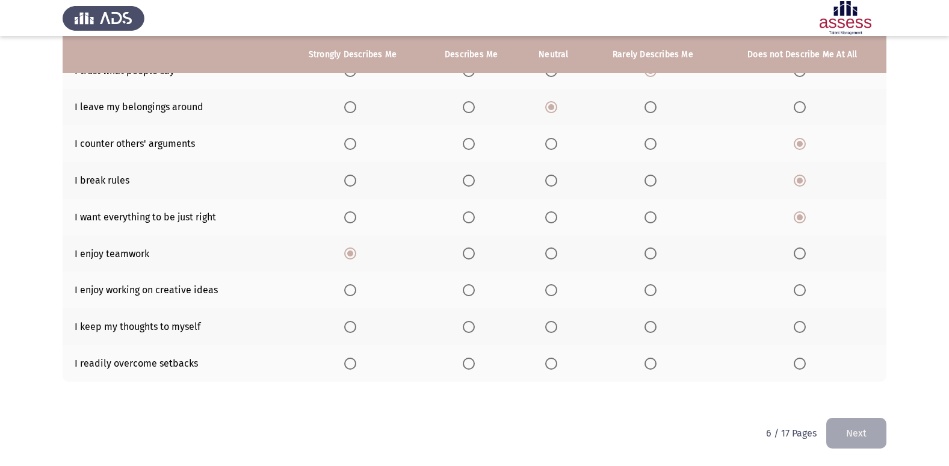
click at [348, 288] on span "Select an option" at bounding box center [350, 290] width 12 height 12
click at [348, 288] on input "Select an option" at bounding box center [350, 290] width 12 height 12
click at [793, 322] on span "Select an option" at bounding box center [799, 327] width 12 height 12
click at [793, 322] on input "Select an option" at bounding box center [799, 327] width 12 height 12
click at [554, 364] on span "Select an option" at bounding box center [551, 363] width 12 height 12
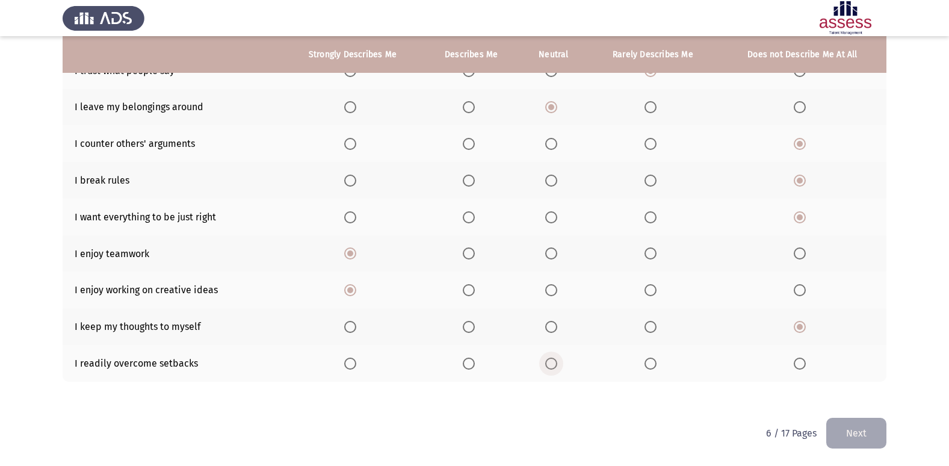
click at [554, 364] on input "Select an option" at bounding box center [551, 363] width 12 height 12
click at [886, 425] on html "ASSESS 16 PD Next To what extent do the following statements describe you: Stro…" at bounding box center [474, 144] width 949 height 641
click at [863, 426] on button "Next" at bounding box center [856, 432] width 60 height 31
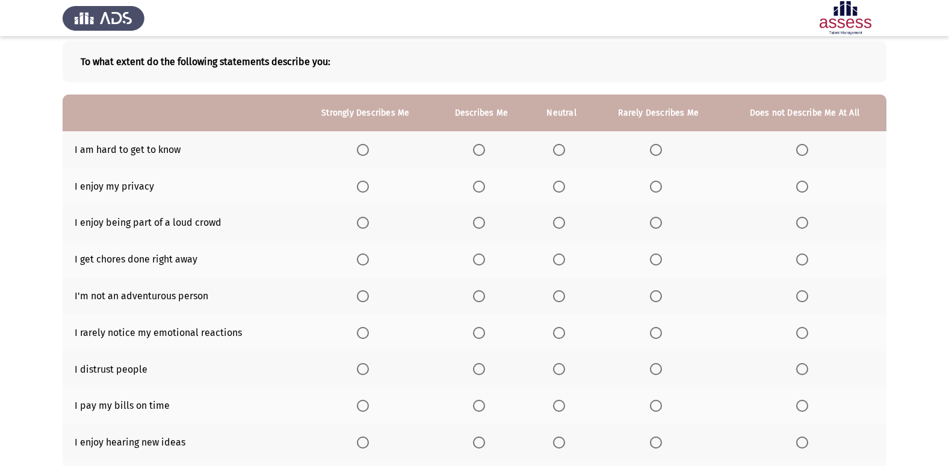
scroll to position [120, 0]
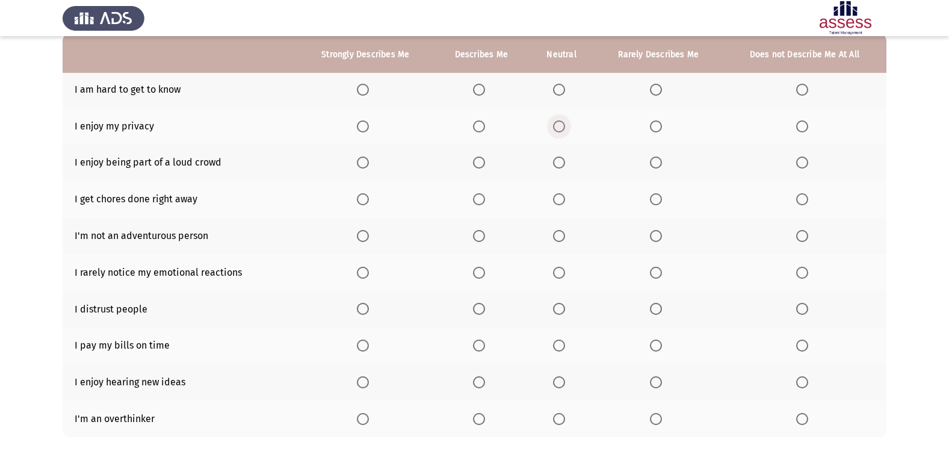
click at [560, 126] on span "Select an option" at bounding box center [559, 126] width 12 height 12
click at [560, 126] on input "Select an option" at bounding box center [559, 126] width 12 height 12
click at [473, 123] on span "Select an option" at bounding box center [479, 126] width 12 height 12
click at [473, 123] on input "Select an option" at bounding box center [479, 126] width 12 height 12
click at [561, 93] on span "Select an option" at bounding box center [559, 90] width 12 height 12
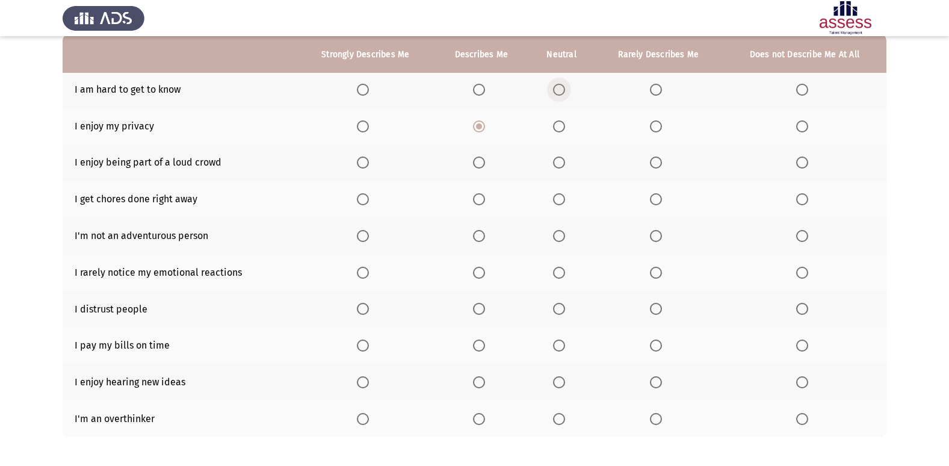
click at [561, 93] on input "Select an option" at bounding box center [559, 90] width 12 height 12
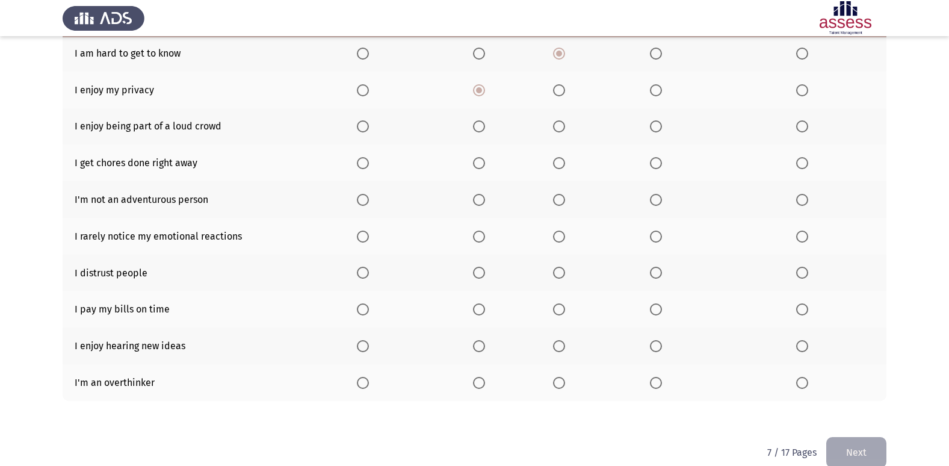
scroll to position [176, 0]
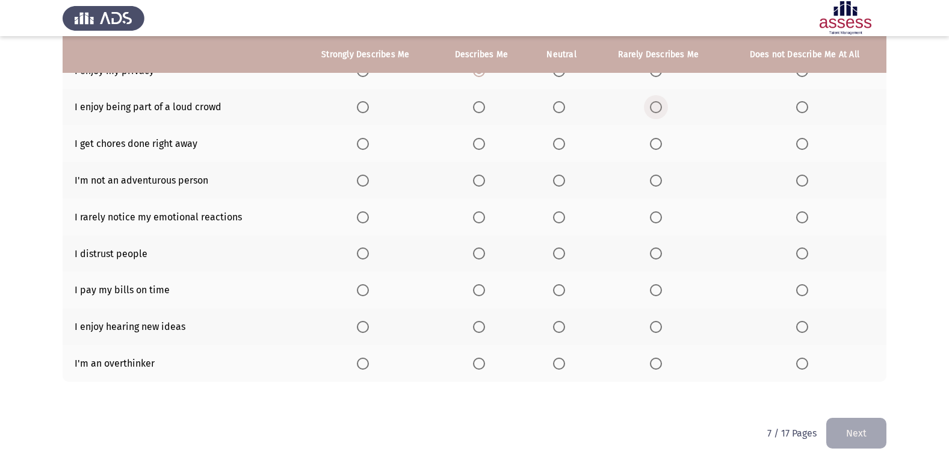
click at [661, 106] on span "Select an option" at bounding box center [656, 107] width 12 height 12
click at [661, 106] on input "Select an option" at bounding box center [656, 107] width 12 height 12
click at [658, 177] on span "Select an option" at bounding box center [656, 180] width 12 height 12
click at [658, 177] on input "Select an option" at bounding box center [656, 180] width 12 height 12
click at [555, 141] on span "Select an option" at bounding box center [559, 144] width 12 height 12
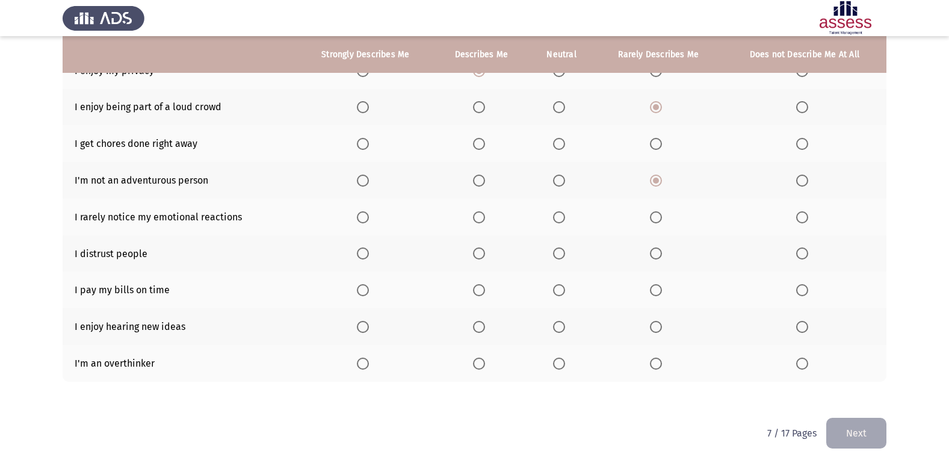
click at [555, 141] on input "Select an option" at bounding box center [559, 144] width 12 height 12
click at [804, 215] on span "Select an option" at bounding box center [802, 217] width 12 height 12
click at [804, 215] on input "Select an option" at bounding box center [802, 217] width 12 height 12
click at [561, 250] on span "Select an option" at bounding box center [559, 253] width 12 height 12
click at [561, 250] on input "Select an option" at bounding box center [559, 253] width 12 height 12
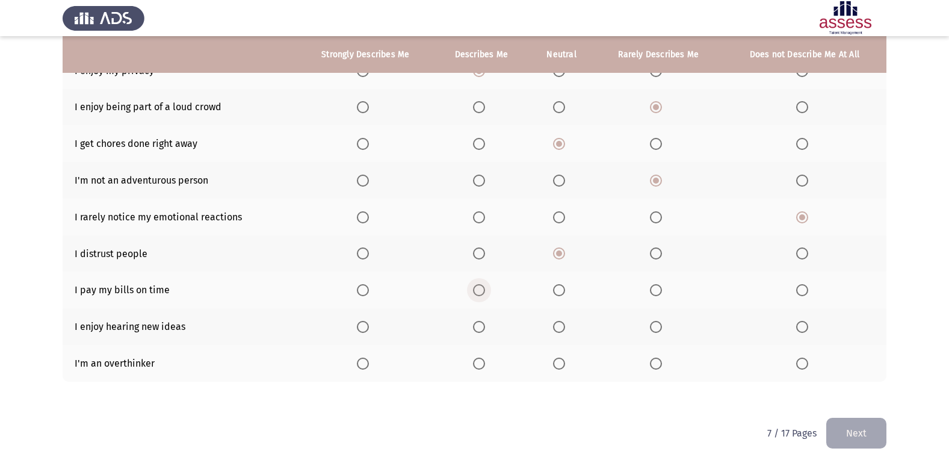
click at [477, 292] on span "Select an option" at bounding box center [479, 290] width 12 height 12
click at [477, 292] on input "Select an option" at bounding box center [479, 290] width 12 height 12
click at [367, 327] on span "Select an option" at bounding box center [363, 327] width 12 height 12
click at [367, 327] on input "Select an option" at bounding box center [363, 327] width 12 height 12
click at [561, 360] on span "Select an option" at bounding box center [559, 363] width 12 height 12
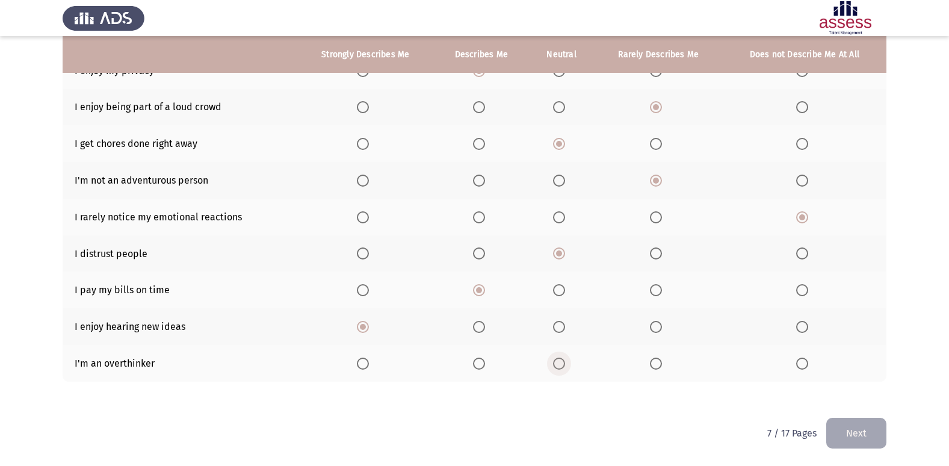
click at [561, 360] on input "Select an option" at bounding box center [559, 363] width 12 height 12
click at [838, 431] on button "Next" at bounding box center [856, 432] width 60 height 31
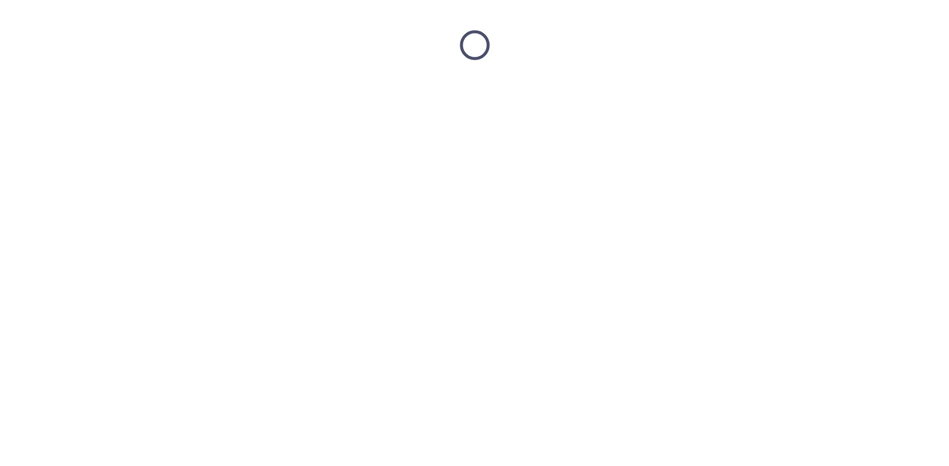
scroll to position [0, 0]
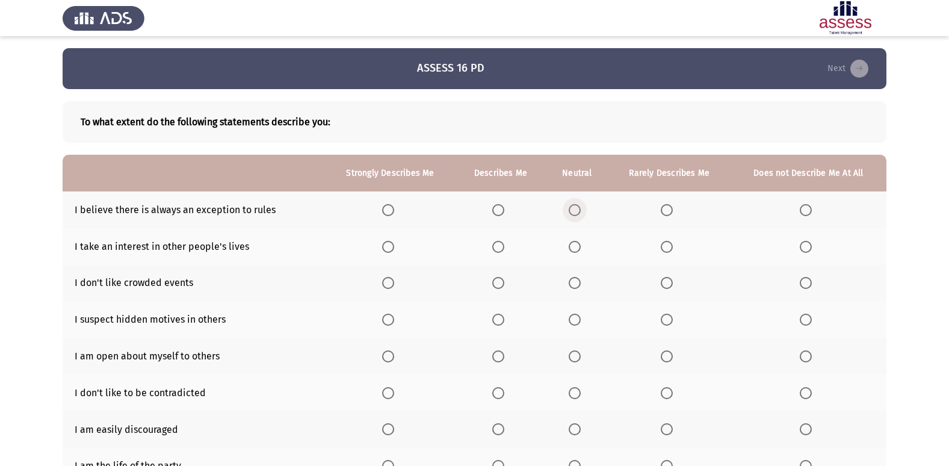
click at [577, 212] on span "Select an option" at bounding box center [574, 210] width 12 height 12
click at [577, 212] on input "Select an option" at bounding box center [574, 210] width 12 height 12
click at [502, 212] on span "Select an option" at bounding box center [498, 210] width 12 height 12
click at [502, 212] on input "Select an option" at bounding box center [498, 210] width 12 height 12
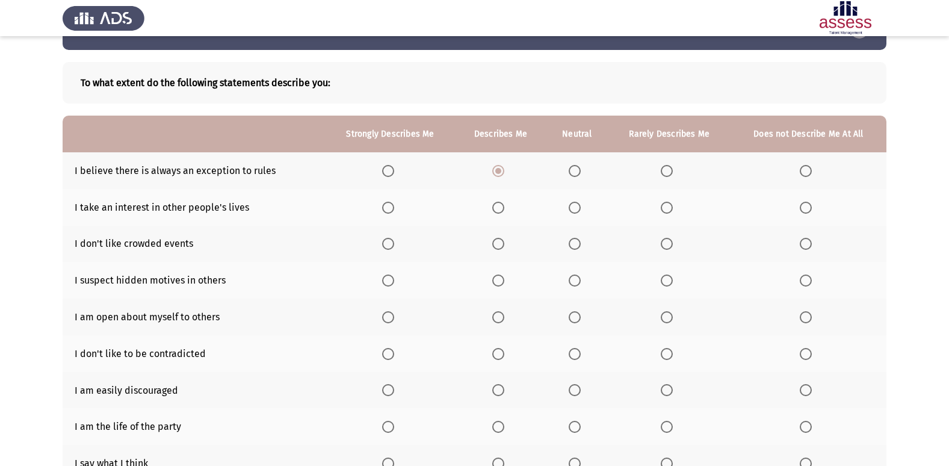
scroll to position [60, 0]
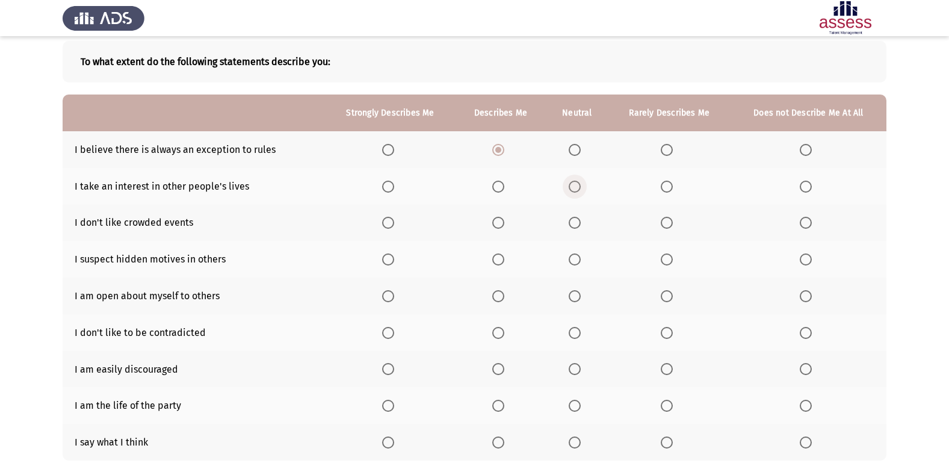
click at [572, 182] on span "Select an option" at bounding box center [574, 186] width 12 height 12
click at [572, 182] on input "Select an option" at bounding box center [574, 186] width 12 height 12
click at [661, 221] on span "Select an option" at bounding box center [667, 223] width 12 height 12
click at [661, 221] on input "Select an option" at bounding box center [667, 223] width 12 height 12
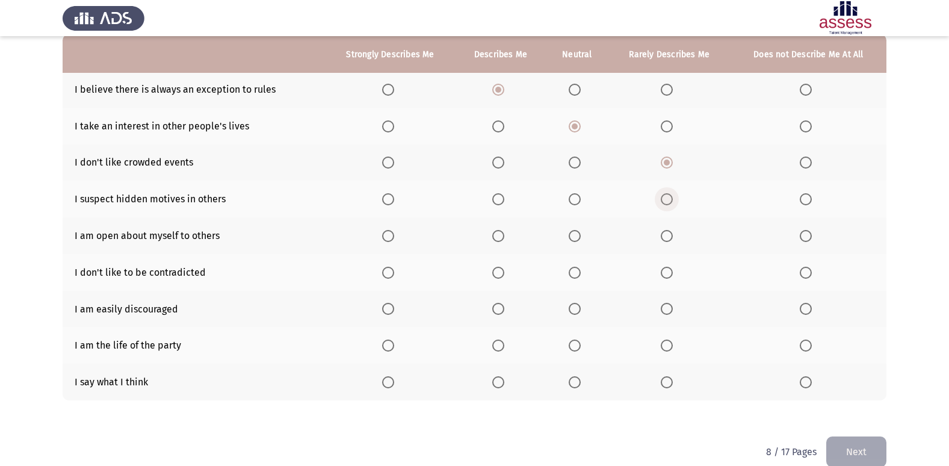
click at [661, 199] on span "Select an option" at bounding box center [667, 199] width 12 height 12
click at [661, 199] on input "Select an option" at bounding box center [667, 199] width 12 height 12
click at [668, 232] on span "Select an option" at bounding box center [667, 236] width 12 height 12
click at [668, 232] on input "Select an option" at bounding box center [667, 236] width 12 height 12
click at [575, 274] on span "Select an option" at bounding box center [574, 272] width 12 height 12
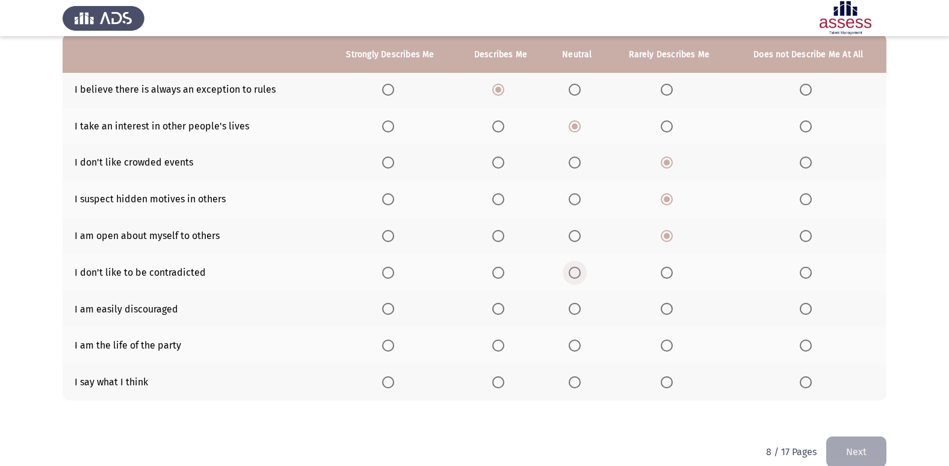
click at [575, 274] on input "Select an option" at bounding box center [574, 272] width 12 height 12
click at [669, 303] on span "Select an option" at bounding box center [667, 309] width 12 height 12
click at [669, 303] on input "Select an option" at bounding box center [667, 309] width 12 height 12
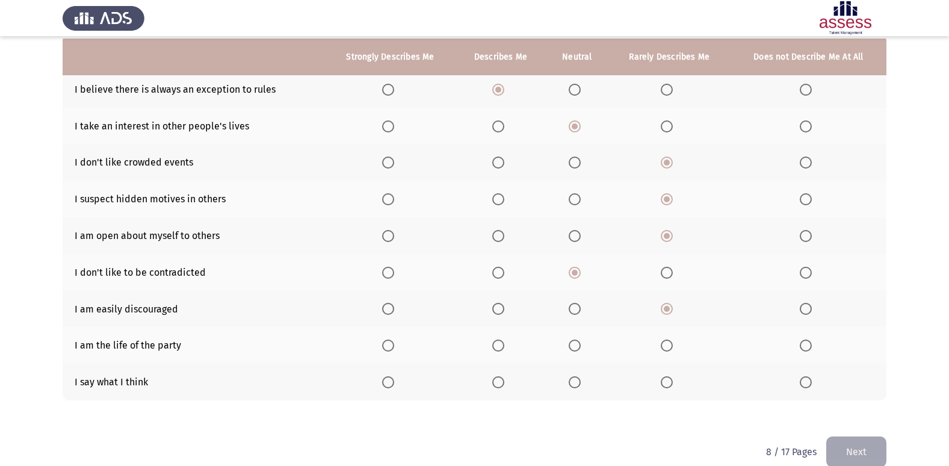
scroll to position [139, 0]
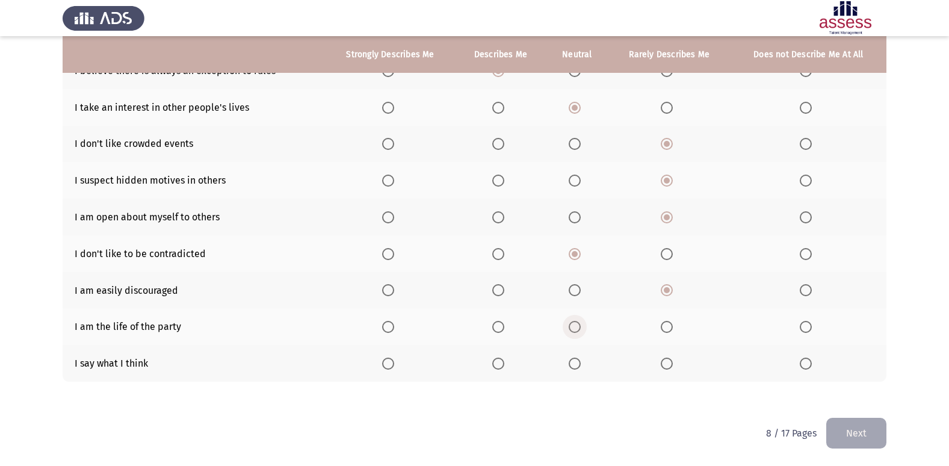
click at [574, 330] on span "Select an option" at bounding box center [574, 327] width 12 height 12
click at [574, 330] on input "Select an option" at bounding box center [574, 327] width 12 height 12
click at [573, 360] on span "Select an option" at bounding box center [574, 363] width 12 height 12
click at [573, 360] on input "Select an option" at bounding box center [574, 363] width 12 height 12
click at [866, 425] on button "Next" at bounding box center [856, 432] width 60 height 31
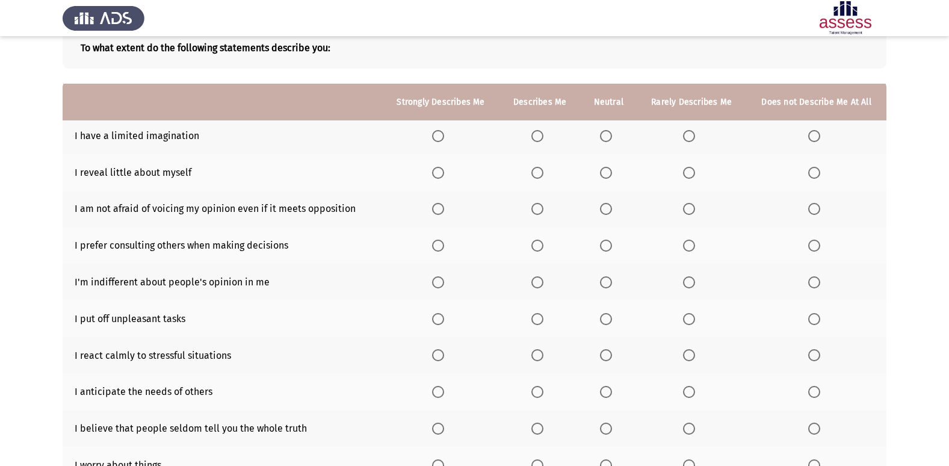
scroll to position [0, 0]
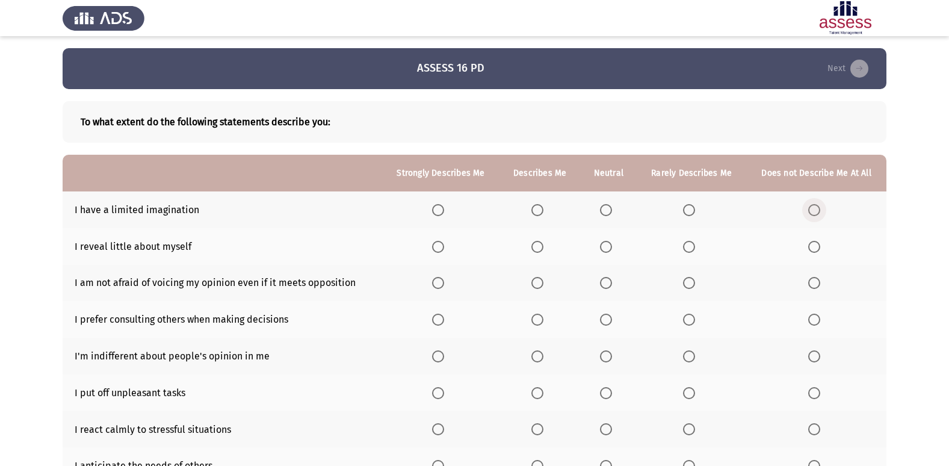
click at [813, 212] on span "Select an option" at bounding box center [814, 210] width 12 height 12
click at [813, 212] on input "Select an option" at bounding box center [814, 210] width 12 height 12
click at [605, 241] on span "Select an option" at bounding box center [606, 247] width 12 height 12
click at [605, 241] on input "Select an option" at bounding box center [606, 247] width 12 height 12
click at [443, 283] on span "Select an option" at bounding box center [438, 283] width 12 height 12
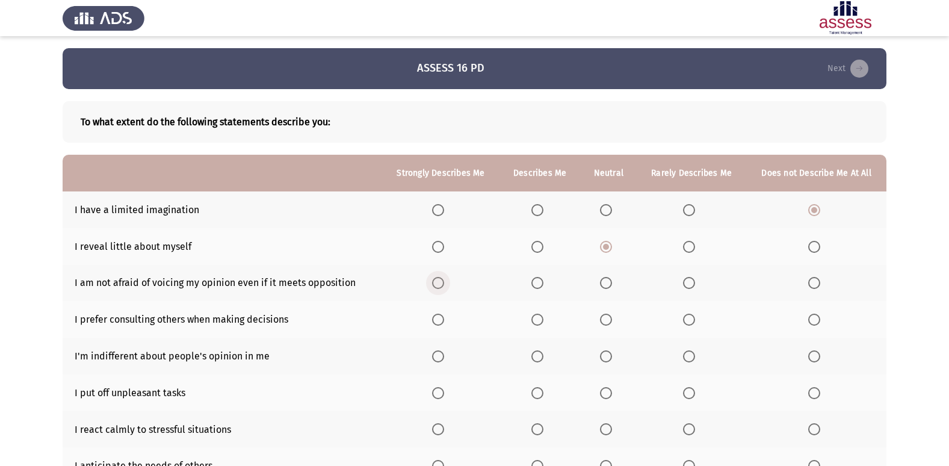
click at [443, 283] on input "Select an option" at bounding box center [438, 283] width 12 height 12
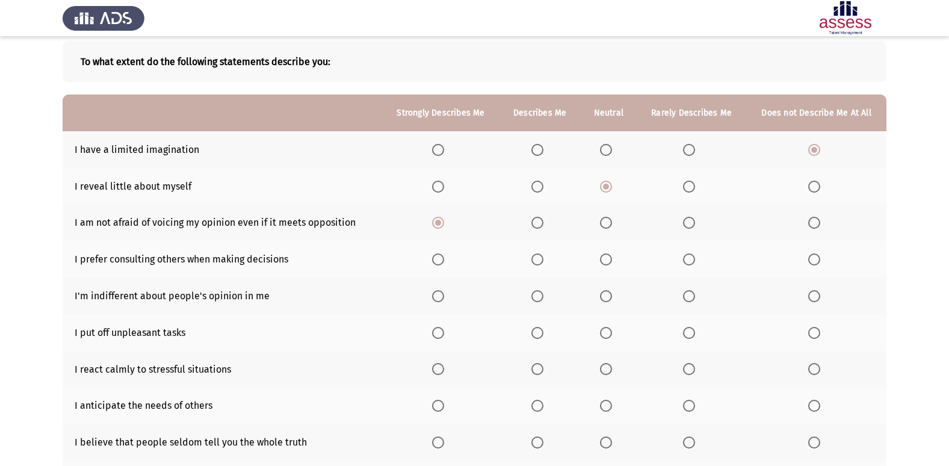
scroll to position [120, 0]
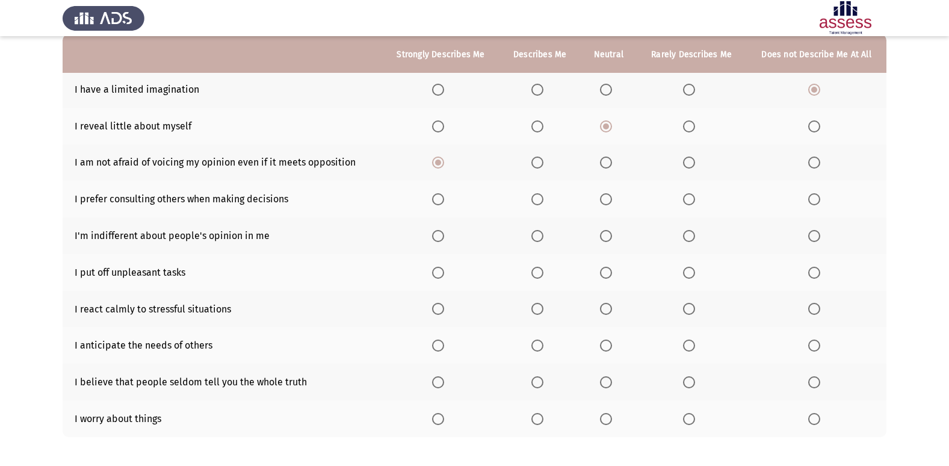
click at [609, 196] on span "Select an option" at bounding box center [606, 199] width 12 height 12
click at [609, 196] on input "Select an option" at bounding box center [606, 199] width 12 height 12
click at [600, 238] on th at bounding box center [608, 235] width 57 height 37
click at [603, 234] on span "Select an option" at bounding box center [606, 236] width 12 height 12
click at [603, 234] on input "Select an option" at bounding box center [606, 236] width 12 height 12
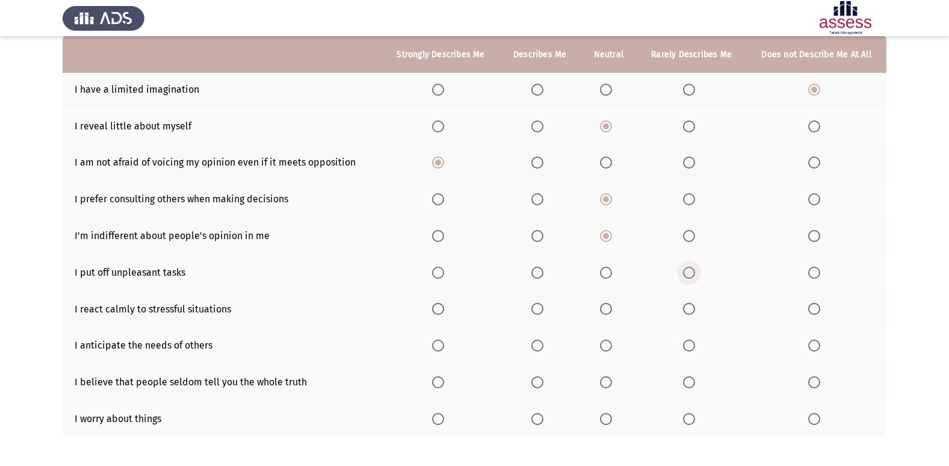
click at [685, 272] on span "Select an option" at bounding box center [689, 272] width 12 height 12
click at [685, 272] on input "Select an option" at bounding box center [689, 272] width 12 height 12
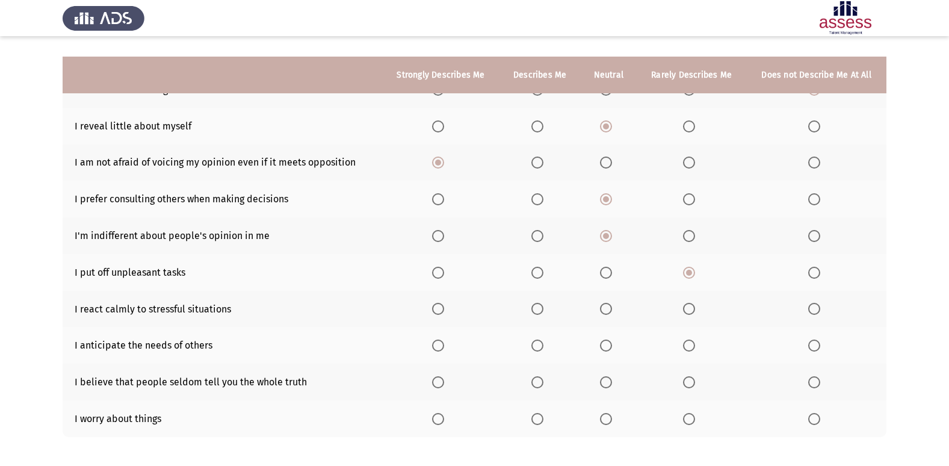
scroll to position [176, 0]
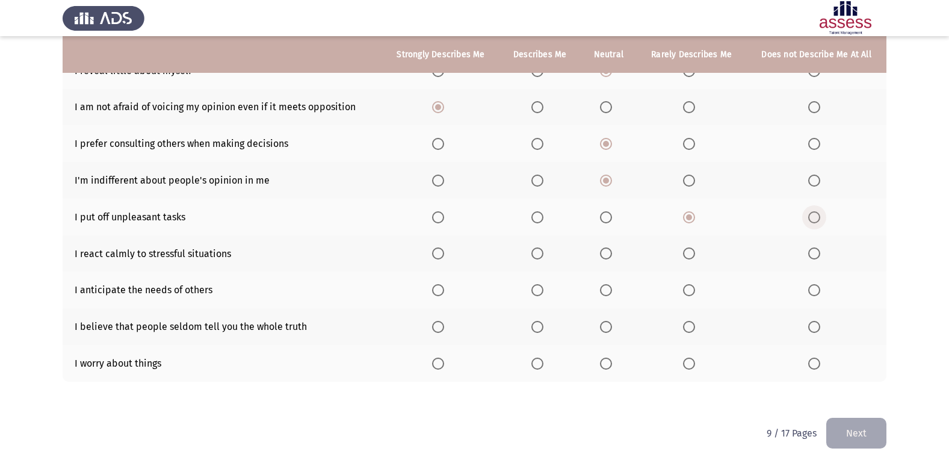
click at [810, 218] on span "Select an option" at bounding box center [814, 217] width 12 height 12
click at [810, 218] on input "Select an option" at bounding box center [814, 217] width 12 height 12
click at [610, 256] on span "Select an option" at bounding box center [606, 253] width 12 height 12
click at [610, 256] on input "Select an option" at bounding box center [606, 253] width 12 height 12
click at [534, 295] on span "Select an option" at bounding box center [537, 290] width 12 height 12
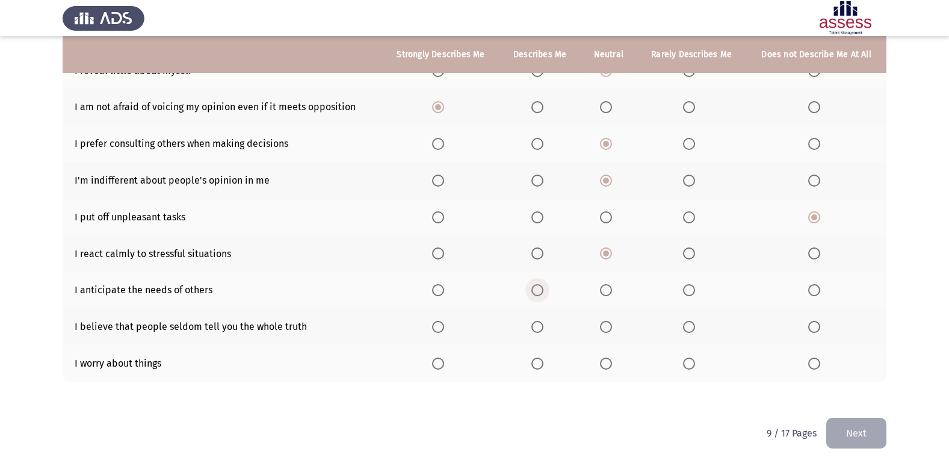
click at [534, 295] on input "Select an option" at bounding box center [537, 290] width 12 height 12
click at [606, 328] on span "Select an option" at bounding box center [606, 327] width 12 height 12
click at [606, 328] on input "Select an option" at bounding box center [606, 327] width 12 height 12
click at [603, 363] on span "Select an option" at bounding box center [606, 363] width 12 height 12
click at [603, 363] on input "Select an option" at bounding box center [606, 363] width 12 height 12
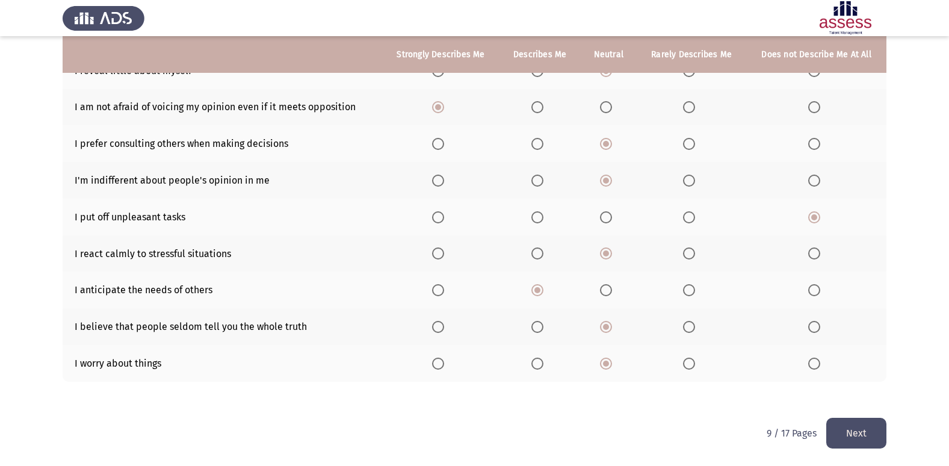
click at [863, 445] on button "Next" at bounding box center [856, 432] width 60 height 31
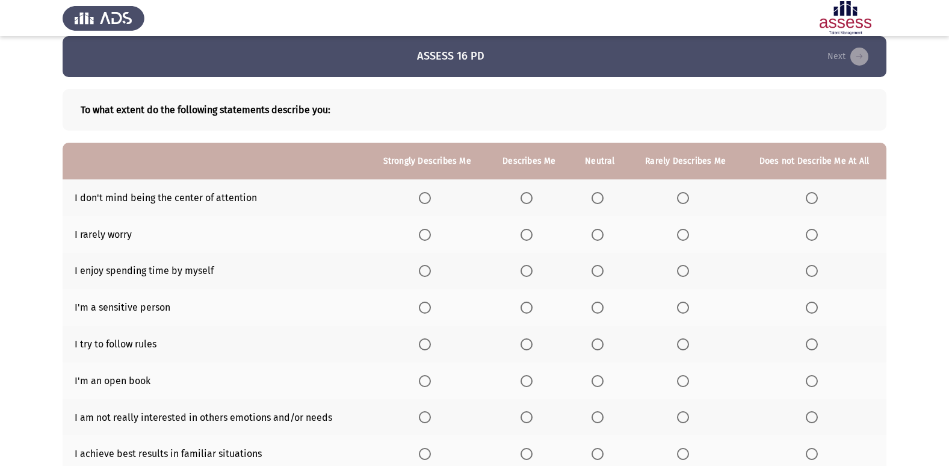
scroll to position [0, 0]
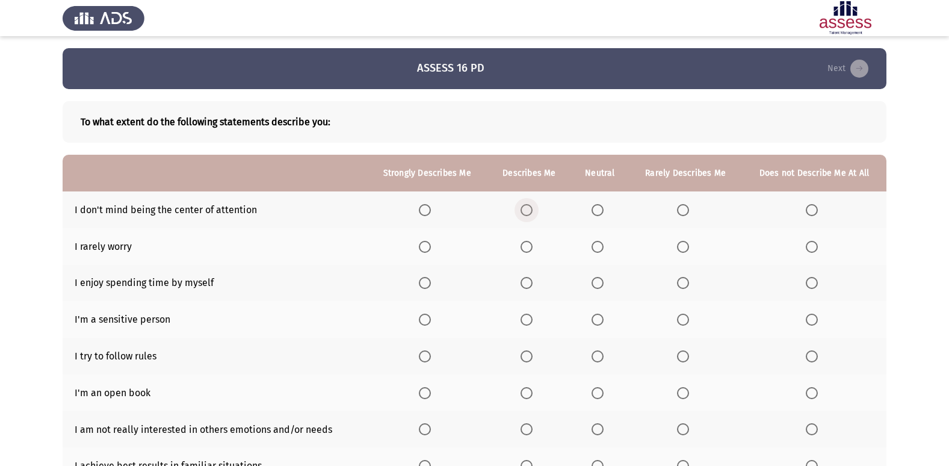
click at [526, 205] on span "Select an option" at bounding box center [526, 210] width 12 height 12
click at [526, 205] on input "Select an option" at bounding box center [526, 210] width 12 height 12
click at [597, 242] on span "Select an option" at bounding box center [597, 247] width 12 height 12
click at [597, 242] on input "Select an option" at bounding box center [597, 247] width 12 height 12
click at [529, 282] on span "Select an option" at bounding box center [526, 283] width 12 height 12
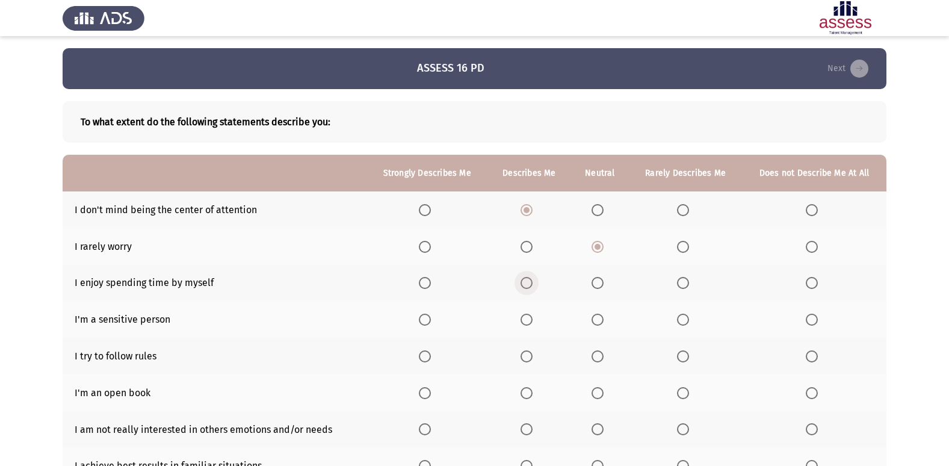
click at [529, 282] on input "Select an option" at bounding box center [526, 283] width 12 height 12
click at [525, 317] on span "Select an option" at bounding box center [526, 319] width 12 height 12
click at [525, 317] on input "Select an option" at bounding box center [526, 319] width 12 height 12
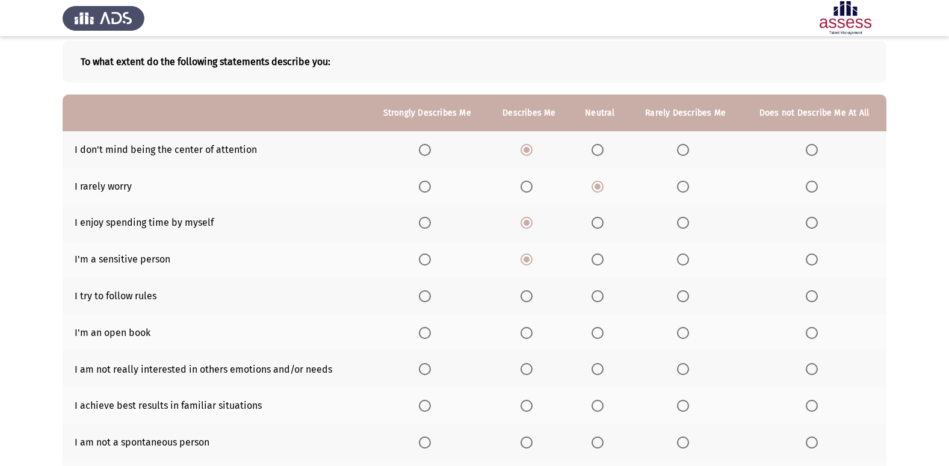
scroll to position [120, 0]
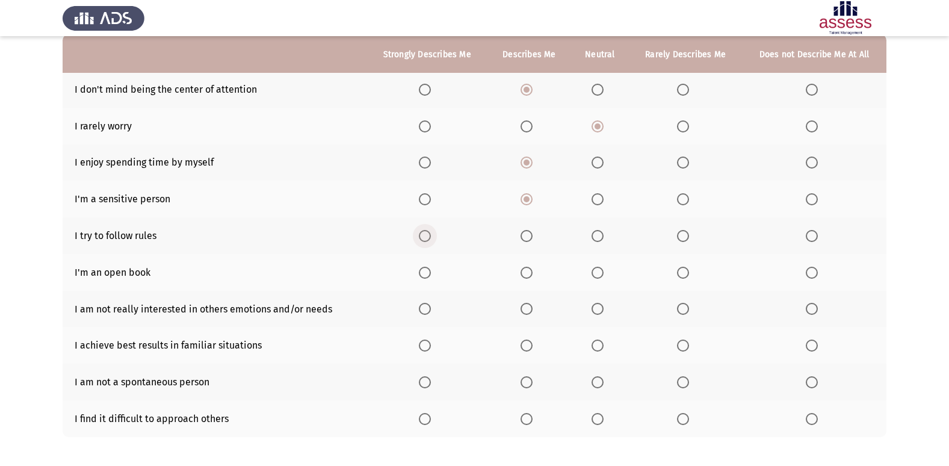
click at [423, 233] on span "Select an option" at bounding box center [425, 236] width 12 height 12
click at [423, 233] on input "Select an option" at bounding box center [425, 236] width 12 height 12
click at [682, 276] on span "Select an option" at bounding box center [683, 272] width 12 height 12
click at [682, 276] on input "Select an option" at bounding box center [683, 272] width 12 height 12
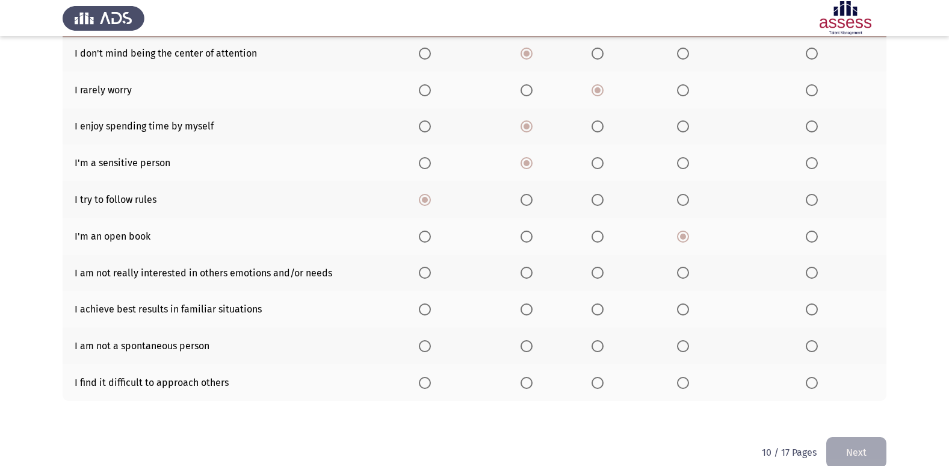
scroll to position [176, 0]
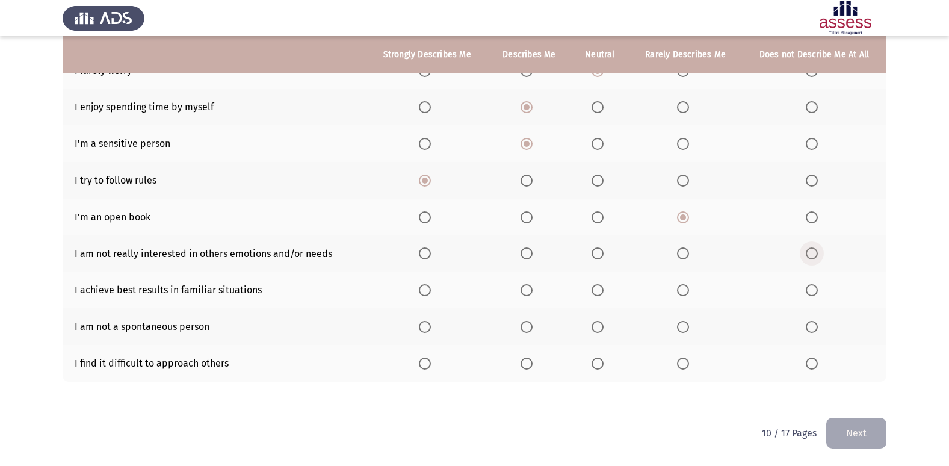
click at [810, 256] on span "Select an option" at bounding box center [811, 253] width 12 height 12
click at [810, 256] on input "Select an option" at bounding box center [811, 253] width 12 height 12
click at [425, 287] on span "Select an option" at bounding box center [425, 290] width 12 height 12
click at [425, 287] on input "Select an option" at bounding box center [425, 290] width 12 height 12
click at [815, 327] on span "Select an option" at bounding box center [811, 327] width 12 height 12
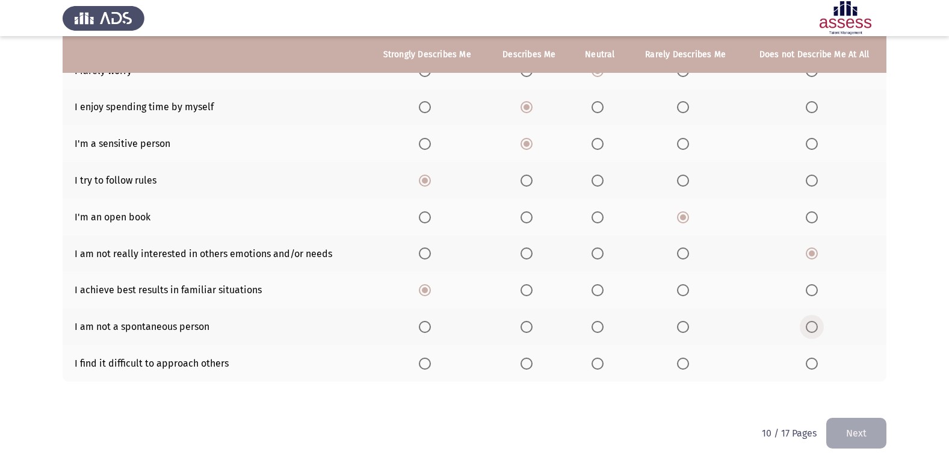
click at [815, 327] on input "Select an option" at bounding box center [811, 327] width 12 height 12
click at [681, 362] on span "Select an option" at bounding box center [683, 363] width 12 height 12
click at [681, 362] on input "Select an option" at bounding box center [683, 363] width 12 height 12
click at [849, 432] on button "Next" at bounding box center [856, 432] width 60 height 31
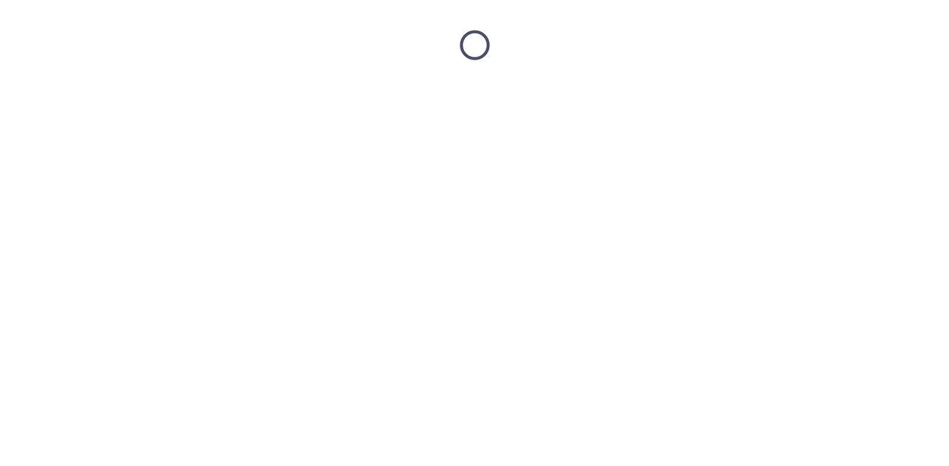
scroll to position [0, 0]
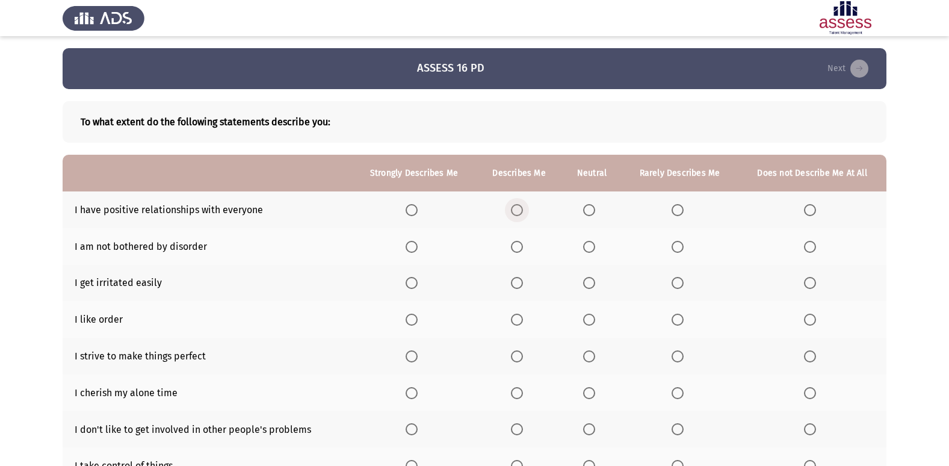
click at [517, 208] on span "Select an option" at bounding box center [517, 210] width 12 height 12
click at [517, 208] on input "Select an option" at bounding box center [517, 210] width 12 height 12
click at [591, 246] on span "Select an option" at bounding box center [589, 247] width 12 height 12
click at [591, 246] on input "Select an option" at bounding box center [589, 247] width 12 height 12
click at [677, 286] on span "Select an option" at bounding box center [677, 283] width 12 height 12
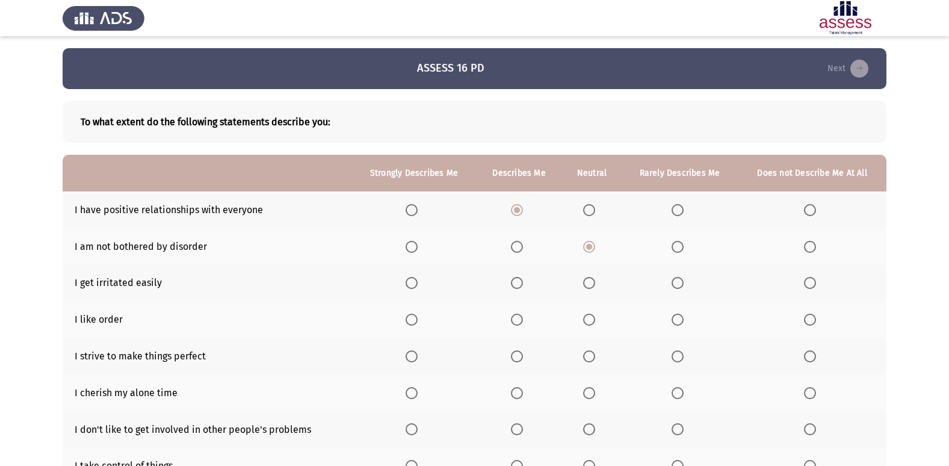
click at [677, 286] on input "Select an option" at bounding box center [677, 283] width 12 height 12
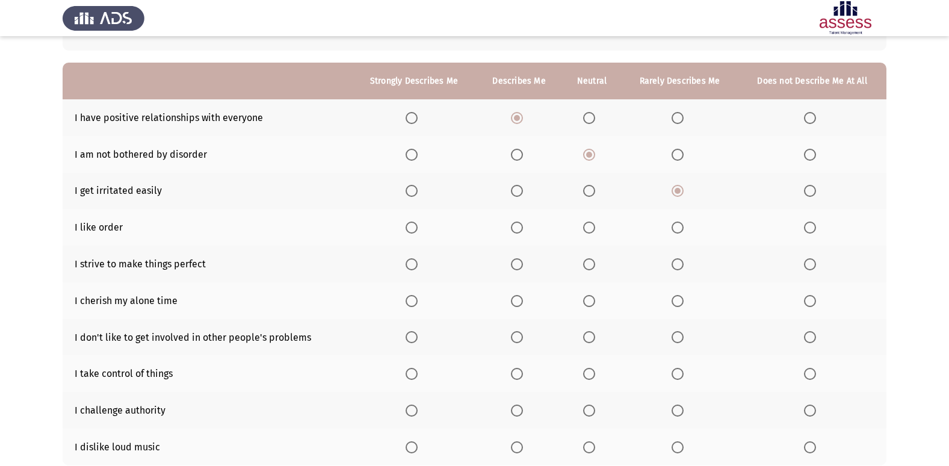
scroll to position [120, 0]
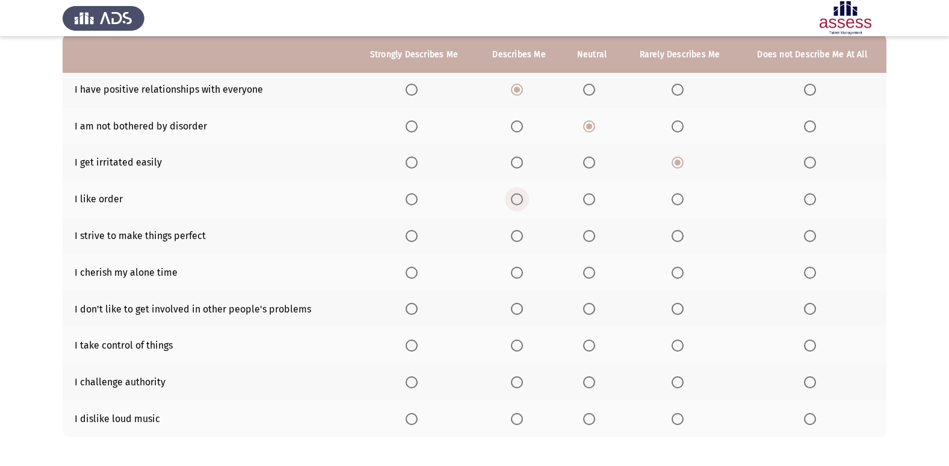
click at [519, 199] on span "Select an option" at bounding box center [517, 199] width 12 height 12
click at [519, 199] on input "Select an option" at bounding box center [517, 199] width 12 height 12
click at [518, 231] on span "Select an option" at bounding box center [517, 236] width 12 height 12
click at [518, 231] on input "Select an option" at bounding box center [517, 236] width 12 height 12
click at [677, 273] on span "Select an option" at bounding box center [677, 273] width 0 height 0
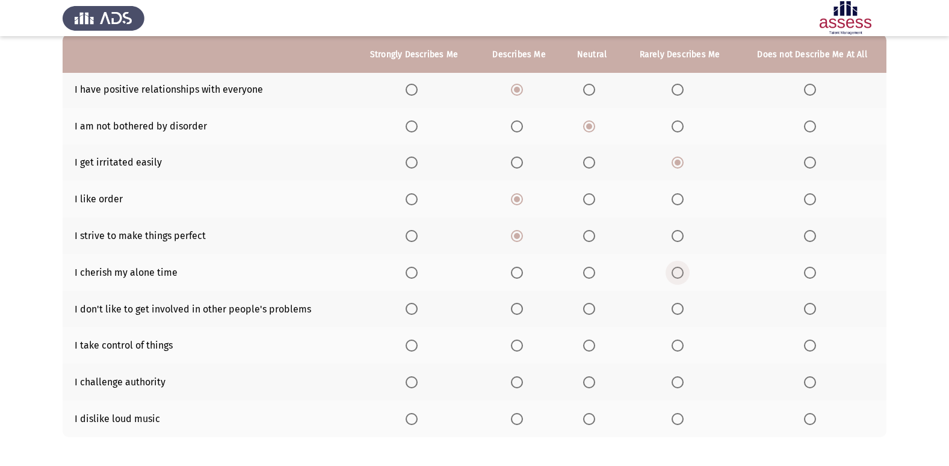
click at [677, 272] on input "Select an option" at bounding box center [677, 272] width 12 height 12
click at [677, 314] on span "Select an option" at bounding box center [677, 309] width 12 height 12
click at [677, 314] on input "Select an option" at bounding box center [677, 309] width 12 height 12
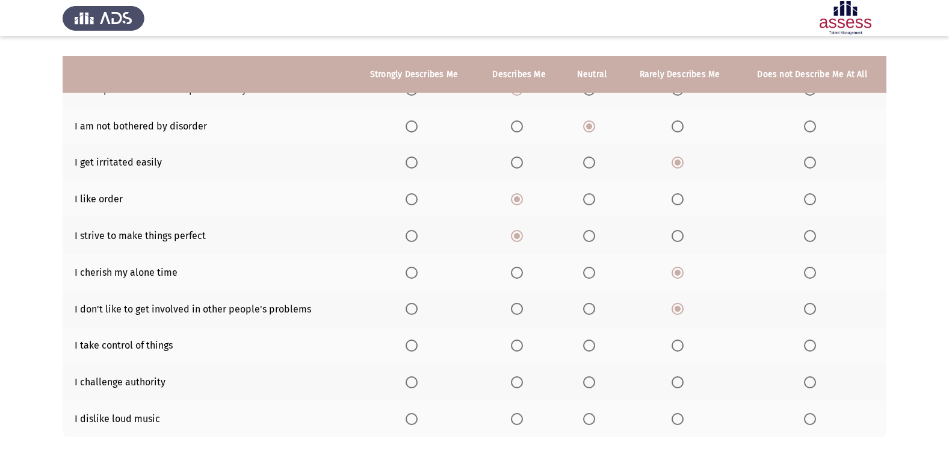
scroll to position [176, 0]
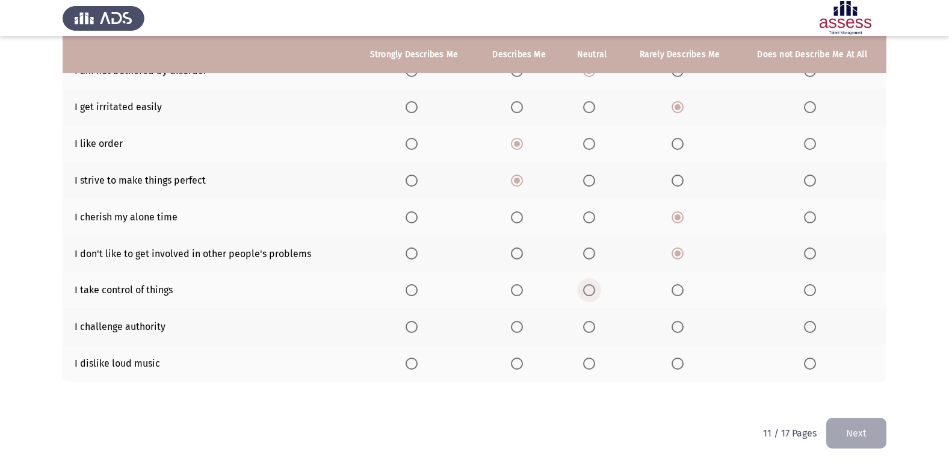
click at [590, 289] on span "Select an option" at bounding box center [589, 290] width 12 height 12
click at [590, 289] on input "Select an option" at bounding box center [589, 290] width 12 height 12
click at [587, 327] on span "Select an option" at bounding box center [589, 327] width 12 height 12
click at [587, 327] on input "Select an option" at bounding box center [589, 327] width 12 height 12
click at [517, 359] on span "Select an option" at bounding box center [517, 363] width 12 height 12
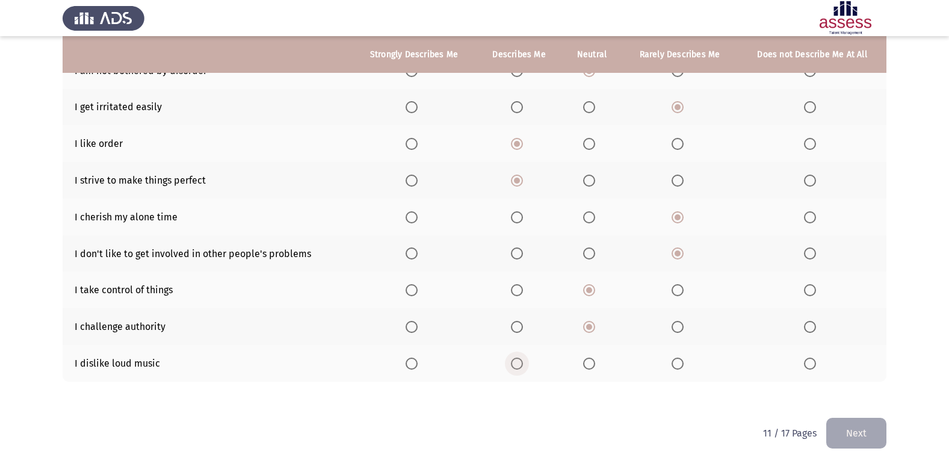
click at [517, 359] on input "Select an option" at bounding box center [517, 363] width 12 height 12
click at [845, 431] on button "Next" at bounding box center [856, 432] width 60 height 31
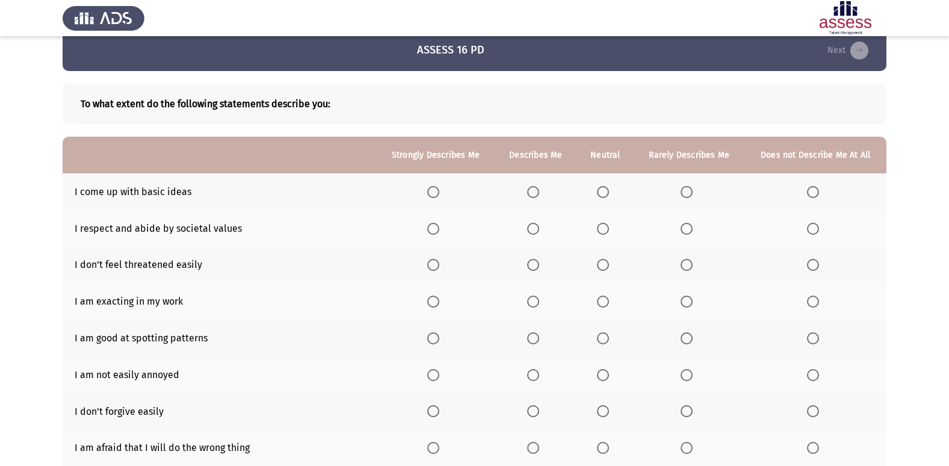
scroll to position [0, 0]
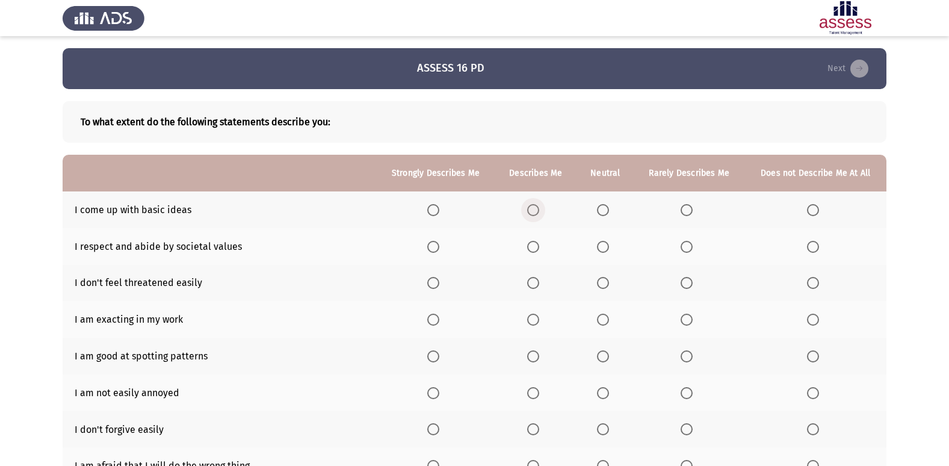
click at [533, 210] on span "Select an option" at bounding box center [533, 210] width 12 height 12
click at [533, 210] on input "Select an option" at bounding box center [533, 210] width 12 height 12
click at [429, 248] on span "Select an option" at bounding box center [433, 247] width 12 height 12
click at [429, 248] on input "Select an option" at bounding box center [433, 247] width 12 height 12
click at [537, 282] on span "Select an option" at bounding box center [533, 283] width 12 height 12
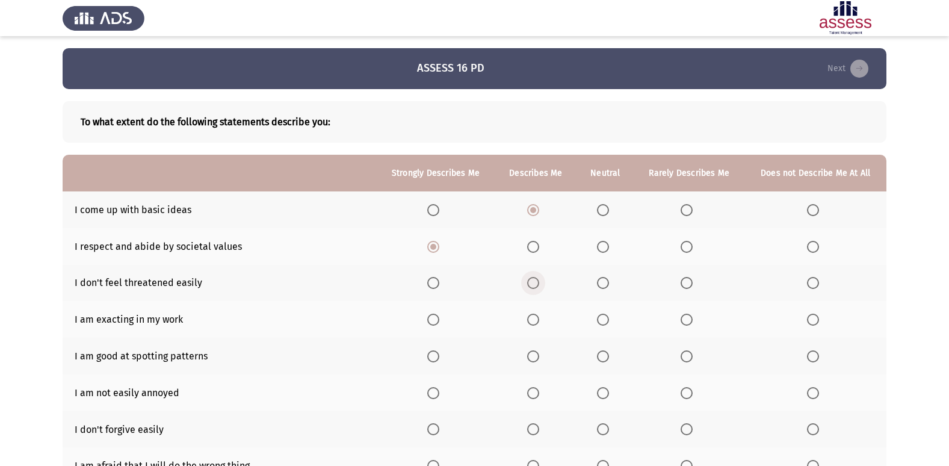
click at [537, 282] on input "Select an option" at bounding box center [533, 283] width 12 height 12
click at [431, 321] on span "Select an option" at bounding box center [433, 319] width 12 height 12
click at [431, 321] on input "Select an option" at bounding box center [433, 319] width 12 height 12
click at [433, 360] on span "Select an option" at bounding box center [433, 356] width 12 height 12
click at [433, 360] on input "Select an option" at bounding box center [433, 356] width 12 height 12
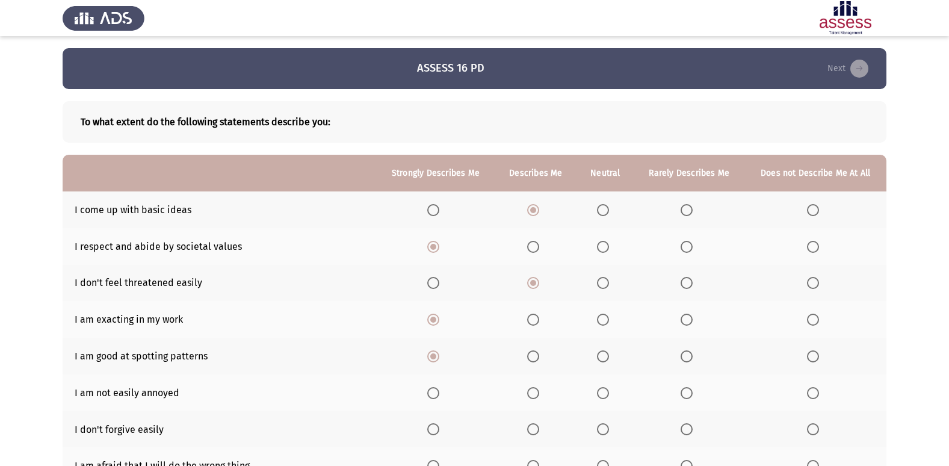
click at [680, 394] on th at bounding box center [688, 392] width 111 height 37
click at [682, 393] on span "Select an option" at bounding box center [686, 393] width 12 height 12
click at [682, 393] on input "Select an option" at bounding box center [686, 393] width 12 height 12
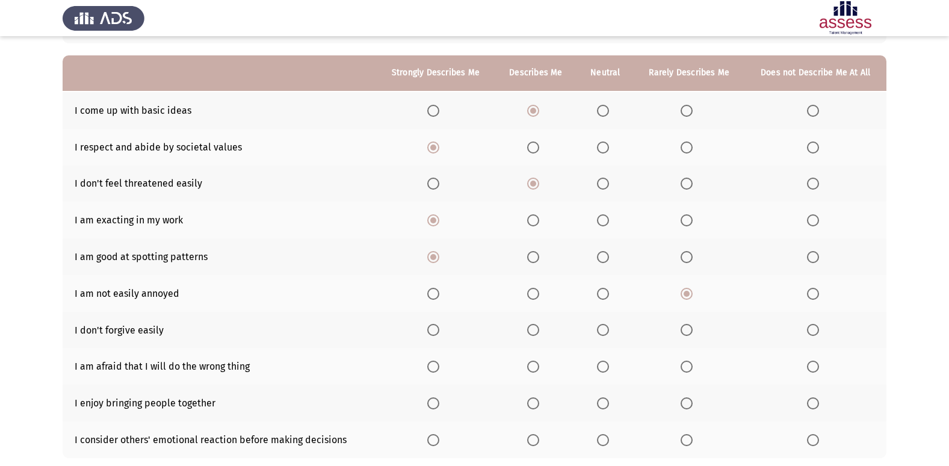
scroll to position [120, 0]
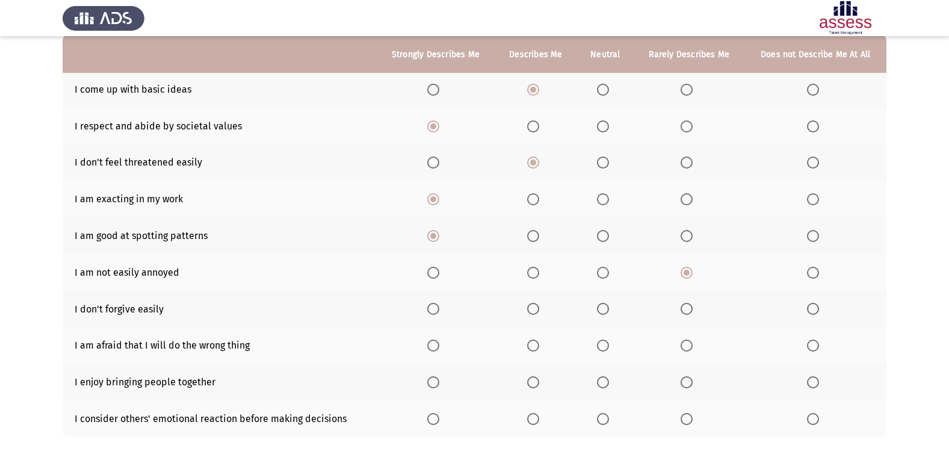
click at [604, 310] on span "Select an option" at bounding box center [603, 309] width 12 height 12
click at [604, 310] on input "Select an option" at bounding box center [603, 309] width 12 height 12
click at [602, 347] on span "Select an option" at bounding box center [603, 345] width 12 height 12
click at [602, 347] on input "Select an option" at bounding box center [603, 345] width 12 height 12
click at [529, 383] on span "Select an option" at bounding box center [533, 382] width 12 height 12
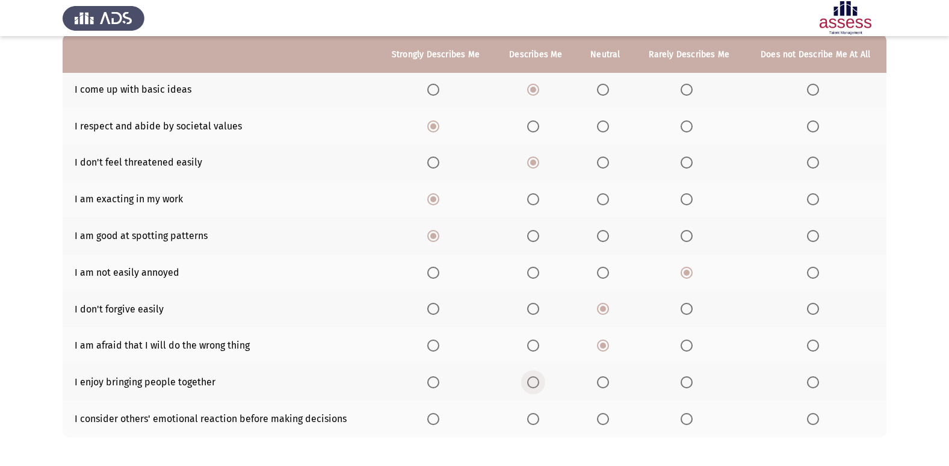
click at [529, 383] on input "Select an option" at bounding box center [533, 382] width 12 height 12
click at [532, 418] on span "Select an option" at bounding box center [533, 419] width 12 height 12
click at [532, 418] on input "Select an option" at bounding box center [533, 419] width 12 height 12
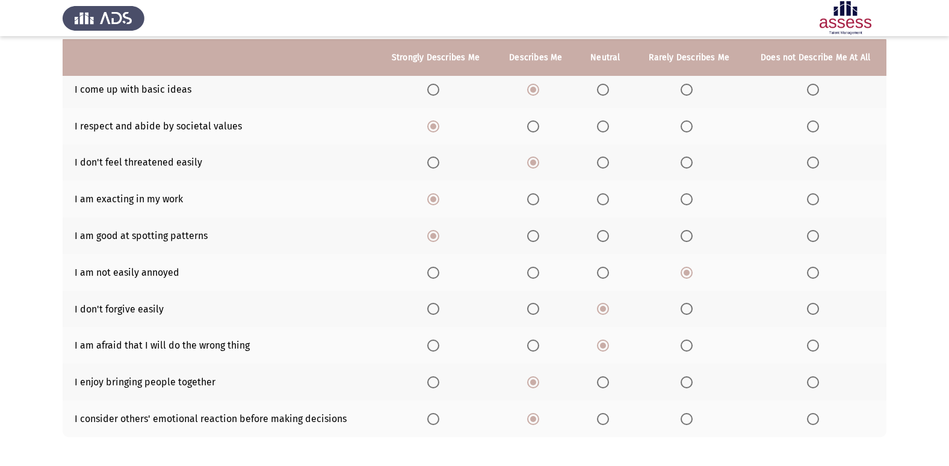
scroll to position [176, 0]
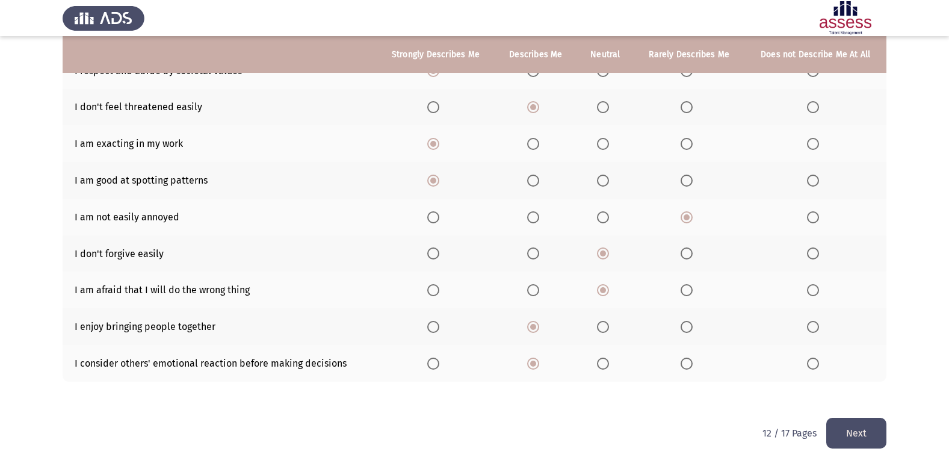
click at [436, 366] on span "Select an option" at bounding box center [433, 363] width 12 height 12
click at [436, 366] on input "Select an option" at bounding box center [433, 363] width 12 height 12
click at [848, 429] on button "Next" at bounding box center [856, 432] width 60 height 31
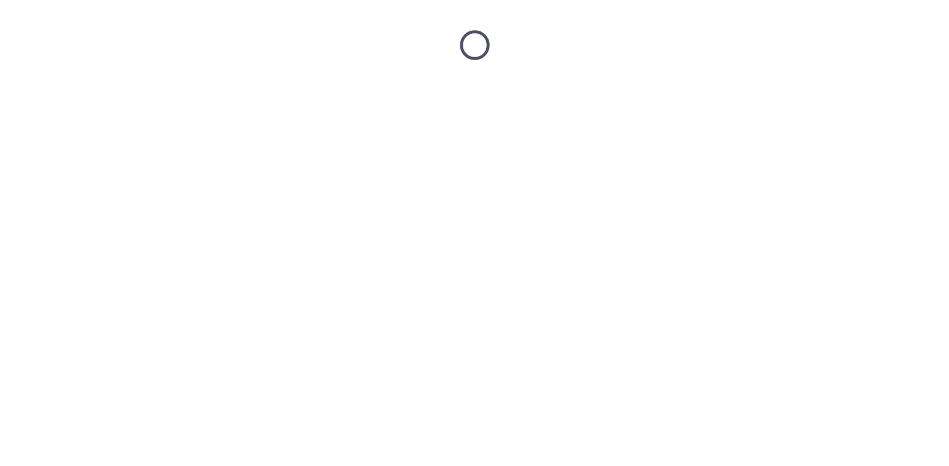
scroll to position [0, 0]
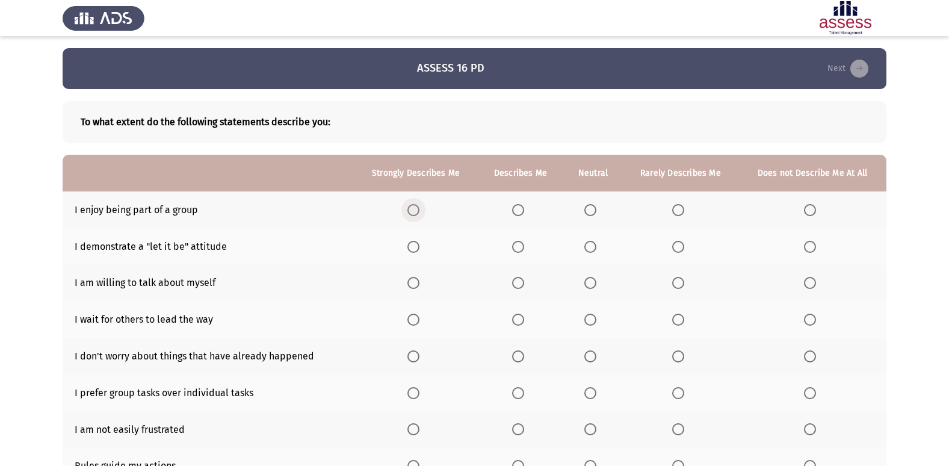
click at [408, 208] on span "Select an option" at bounding box center [413, 210] width 12 height 12
click at [408, 208] on input "Select an option" at bounding box center [413, 210] width 12 height 12
click at [587, 246] on span "Select an option" at bounding box center [590, 247] width 12 height 12
click at [587, 246] on input "Select an option" at bounding box center [590, 247] width 12 height 12
click at [677, 286] on span "Select an option" at bounding box center [678, 283] width 12 height 12
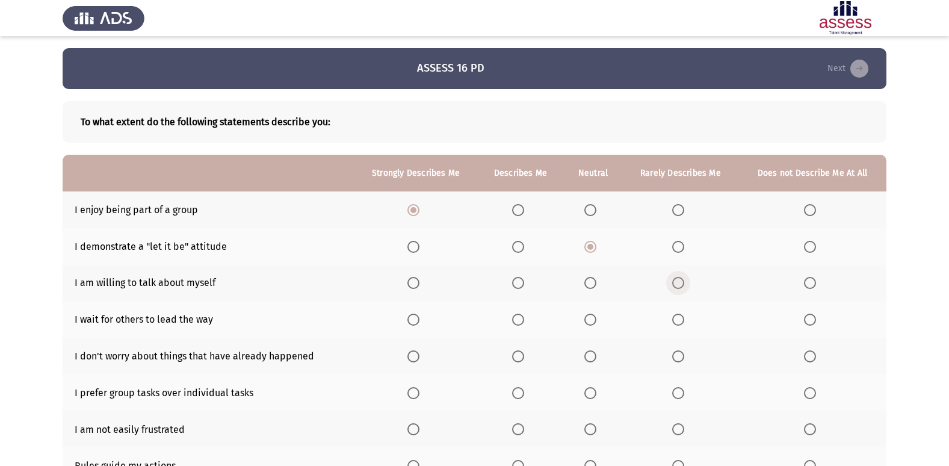
click at [677, 286] on input "Select an option" at bounding box center [678, 283] width 12 height 12
click at [683, 320] on span "Select an option" at bounding box center [678, 319] width 12 height 12
click at [683, 320] on input "Select an option" at bounding box center [678, 319] width 12 height 12
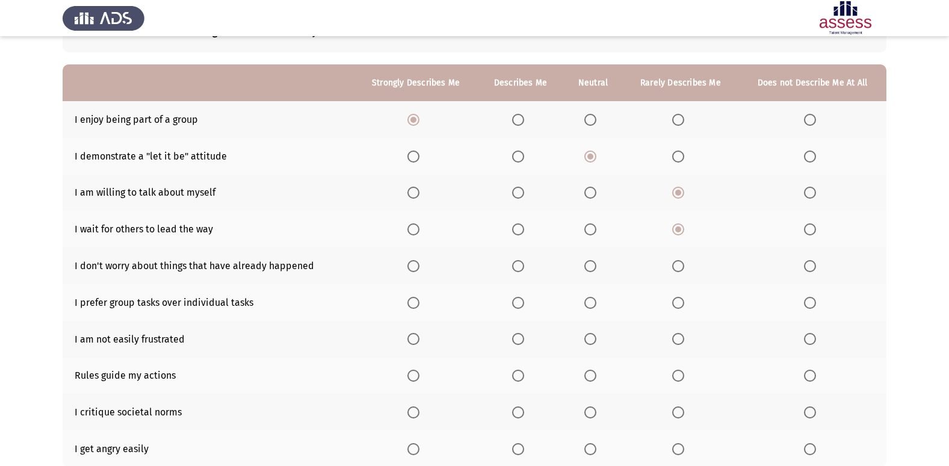
scroll to position [120, 0]
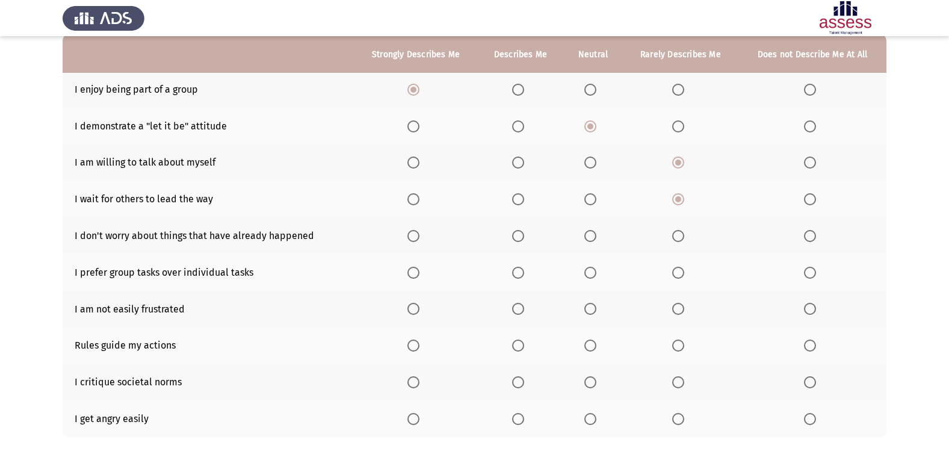
click at [588, 165] on span "Select an option" at bounding box center [590, 162] width 12 height 12
click at [588, 165] on input "Select an option" at bounding box center [590, 162] width 12 height 12
click at [520, 238] on span "Select an option" at bounding box center [518, 236] width 12 height 12
click at [520, 238] on input "Select an option" at bounding box center [518, 236] width 12 height 12
click at [518, 267] on span "Select an option" at bounding box center [518, 272] width 12 height 12
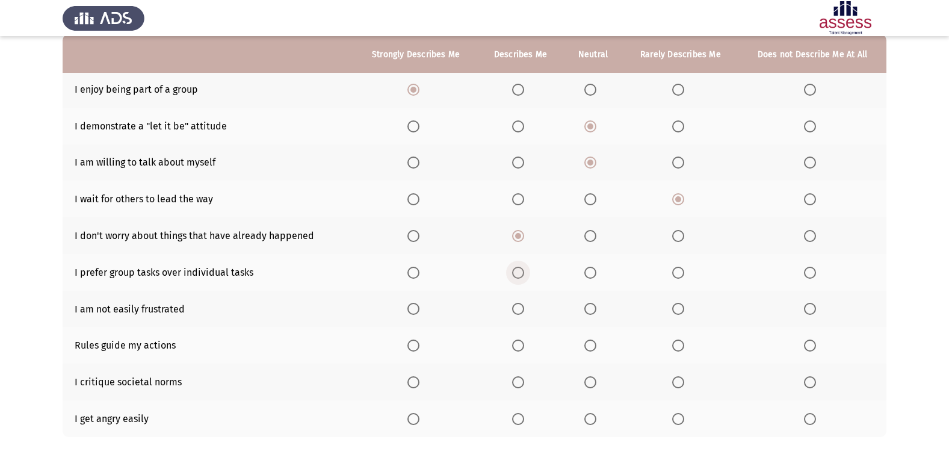
click at [518, 267] on input "Select an option" at bounding box center [518, 272] width 12 height 12
click at [592, 313] on span "Select an option" at bounding box center [590, 309] width 12 height 12
click at [592, 313] on input "Select an option" at bounding box center [590, 309] width 12 height 12
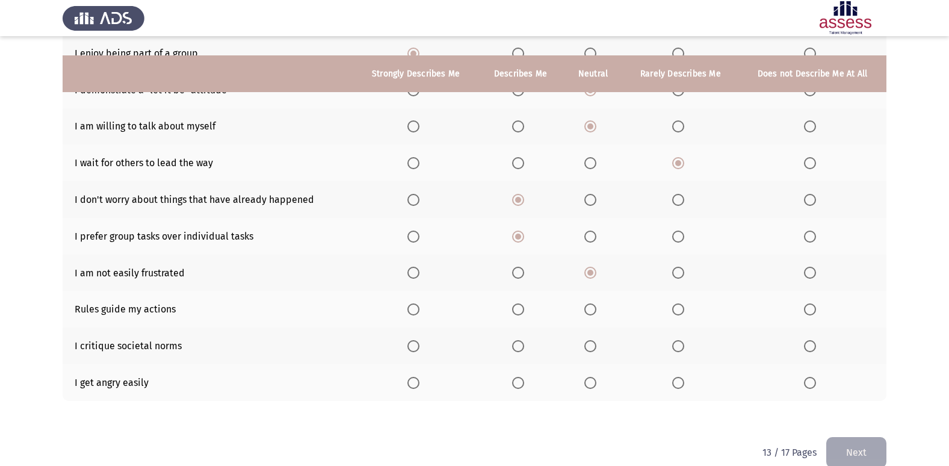
scroll to position [176, 0]
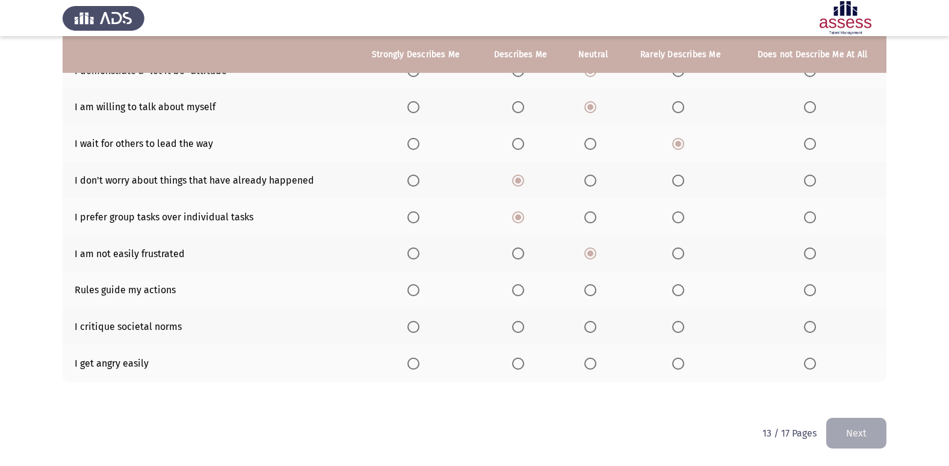
click at [519, 294] on span "Select an option" at bounding box center [518, 290] width 12 height 12
click at [519, 294] on input "Select an option" at bounding box center [518, 290] width 12 height 12
click at [595, 332] on span "Select an option" at bounding box center [590, 327] width 12 height 12
click at [595, 332] on input "Select an option" at bounding box center [590, 327] width 12 height 12
click at [682, 364] on span "Select an option" at bounding box center [678, 363] width 12 height 12
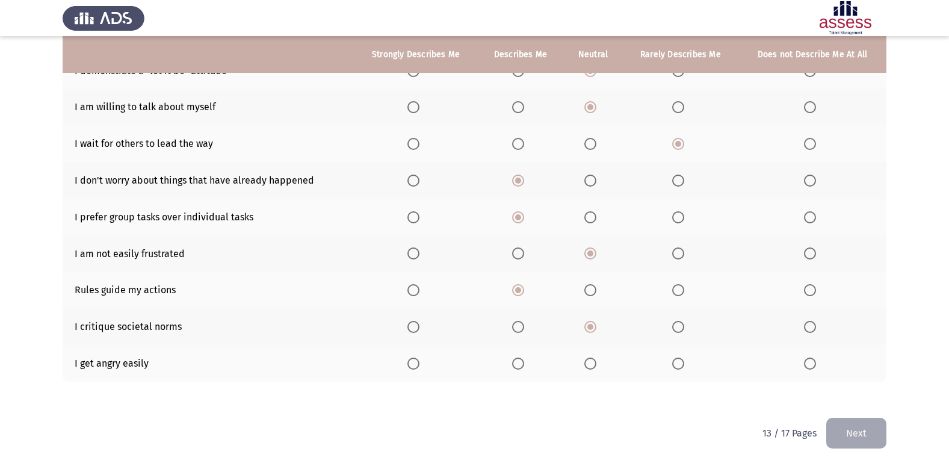
click at [682, 364] on input "Select an option" at bounding box center [678, 363] width 12 height 12
click at [872, 428] on button "Next" at bounding box center [856, 432] width 60 height 31
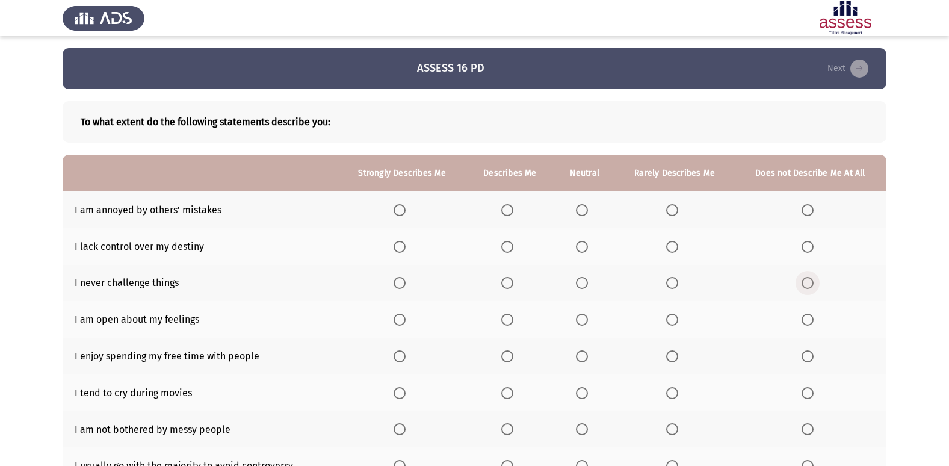
click at [813, 285] on span "Select an option" at bounding box center [807, 283] width 12 height 12
click at [813, 285] on input "Select an option" at bounding box center [807, 283] width 12 height 12
click at [672, 250] on span "Select an option" at bounding box center [672, 247] width 12 height 12
click at [672, 250] on input "Select an option" at bounding box center [672, 247] width 12 height 12
click at [674, 214] on span "Select an option" at bounding box center [672, 210] width 12 height 12
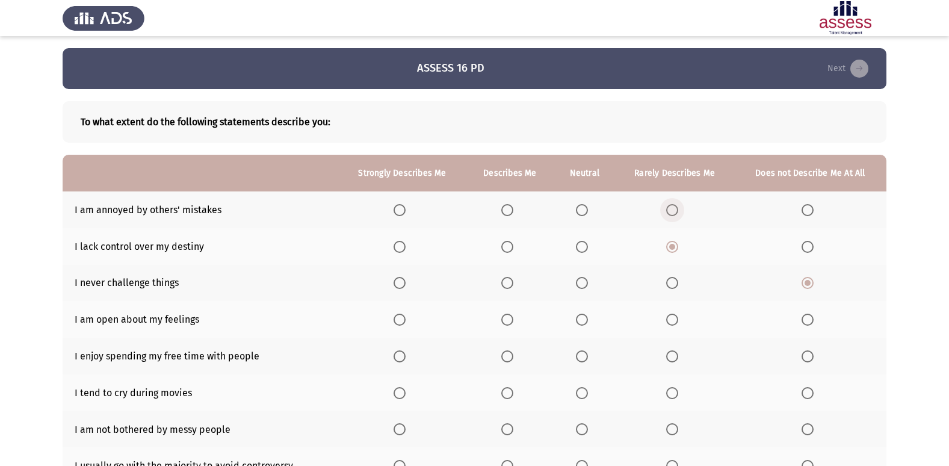
click at [674, 214] on input "Select an option" at bounding box center [672, 210] width 12 height 12
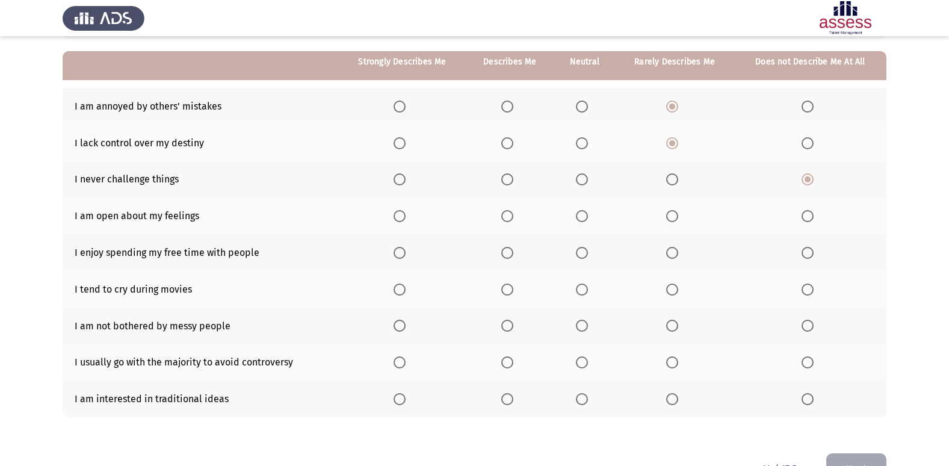
scroll to position [120, 0]
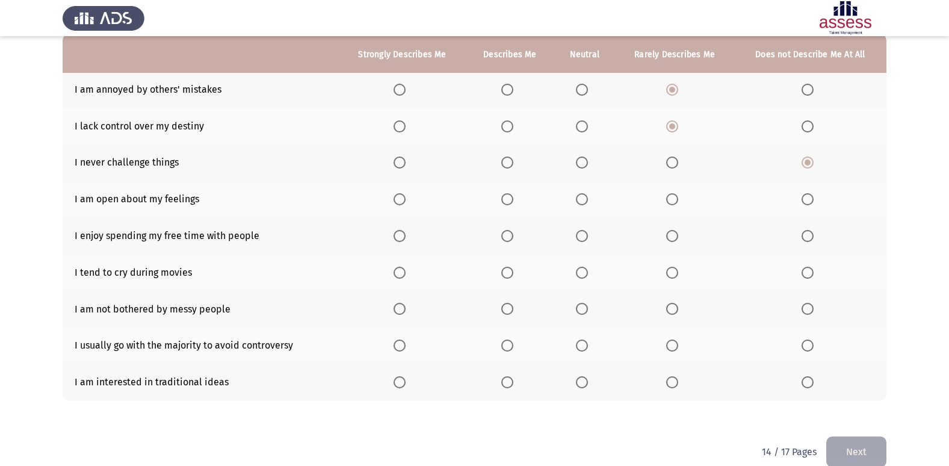
click at [577, 200] on span "Select an option" at bounding box center [582, 199] width 12 height 12
click at [577, 200] on input "Select an option" at bounding box center [582, 199] width 12 height 12
click at [581, 236] on span "Select an option" at bounding box center [582, 236] width 12 height 12
click at [581, 236] on input "Select an option" at bounding box center [582, 236] width 12 height 12
click at [508, 271] on span "Select an option" at bounding box center [507, 272] width 12 height 12
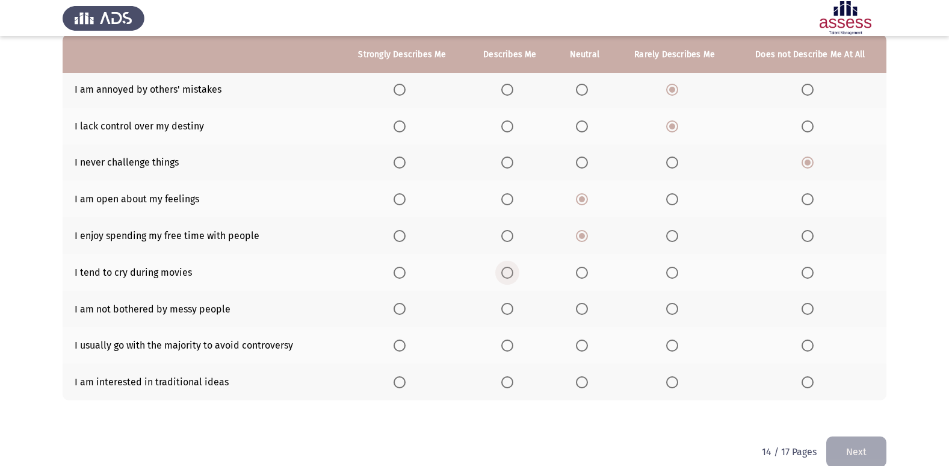
click at [508, 271] on input "Select an option" at bounding box center [507, 272] width 12 height 12
click at [504, 309] on span "Select an option" at bounding box center [507, 309] width 12 height 12
click at [504, 309] on input "Select an option" at bounding box center [507, 309] width 12 height 12
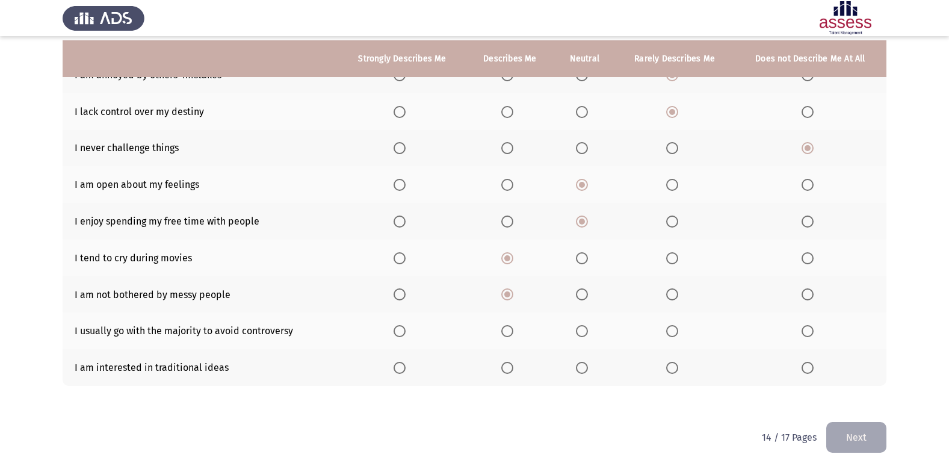
scroll to position [139, 0]
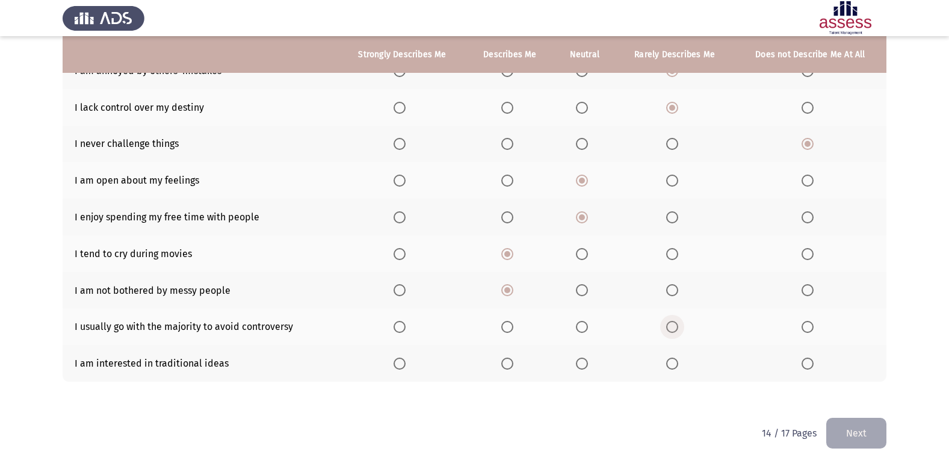
click at [668, 330] on span "Select an option" at bounding box center [672, 327] width 12 height 12
click at [668, 330] on input "Select an option" at bounding box center [672, 327] width 12 height 12
click at [810, 360] on span "Select an option" at bounding box center [807, 363] width 12 height 12
click at [810, 360] on input "Select an option" at bounding box center [807, 363] width 12 height 12
click at [857, 425] on button "Next" at bounding box center [856, 432] width 60 height 31
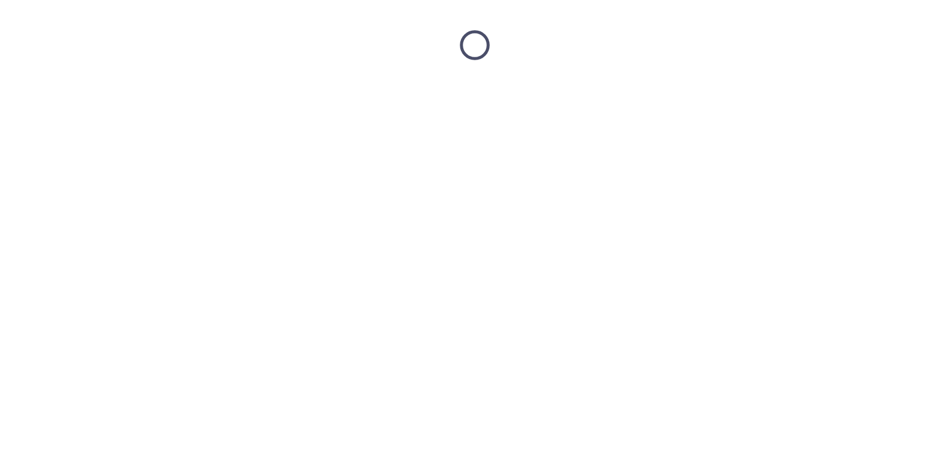
scroll to position [0, 0]
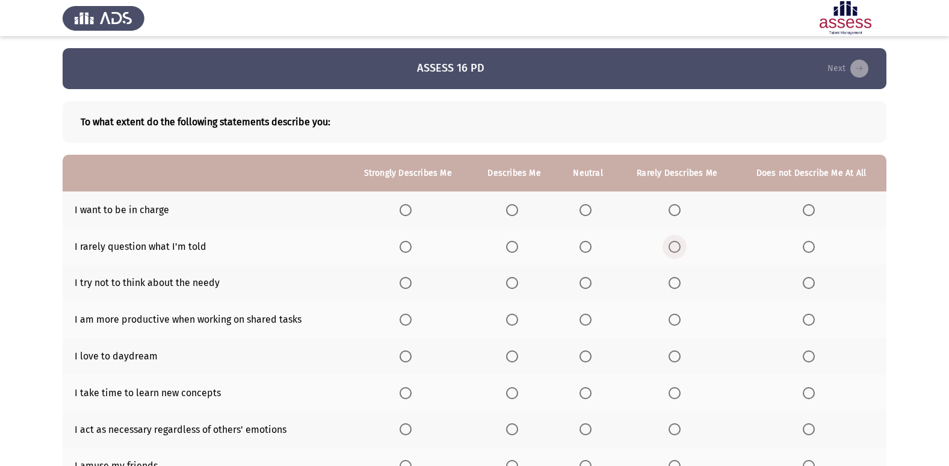
click at [682, 248] on label "Select an option" at bounding box center [676, 247] width 17 height 12
click at [680, 248] on input "Select an option" at bounding box center [674, 247] width 12 height 12
click at [809, 248] on span "Select an option" at bounding box center [808, 247] width 12 height 12
click at [809, 248] on input "Select an option" at bounding box center [808, 247] width 12 height 12
click at [514, 206] on span "Select an option" at bounding box center [512, 210] width 12 height 12
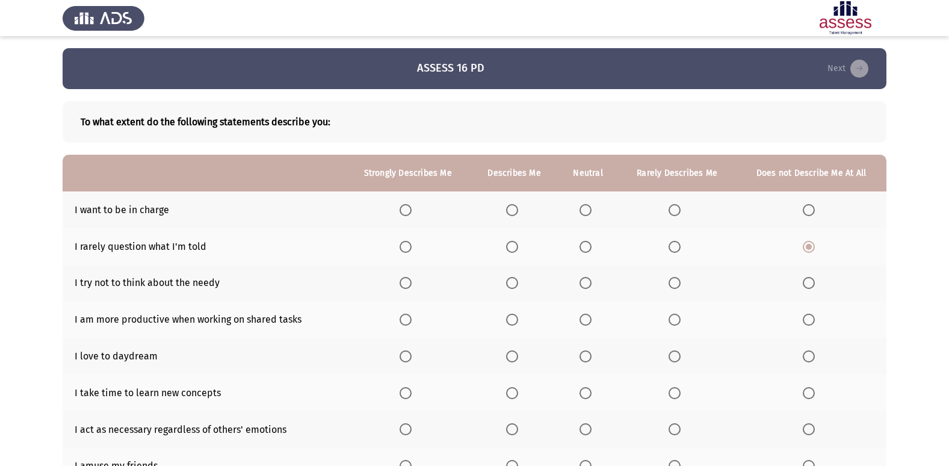
click at [514, 206] on input "Select an option" at bounding box center [512, 210] width 12 height 12
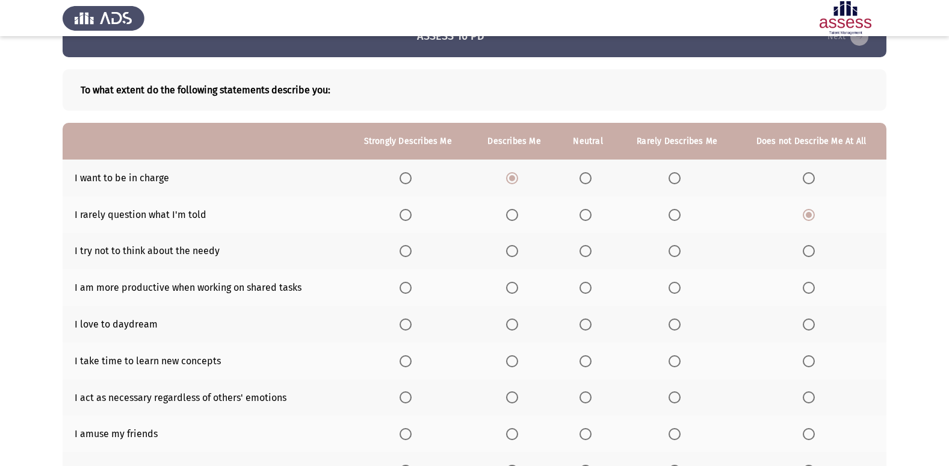
scroll to position [60, 0]
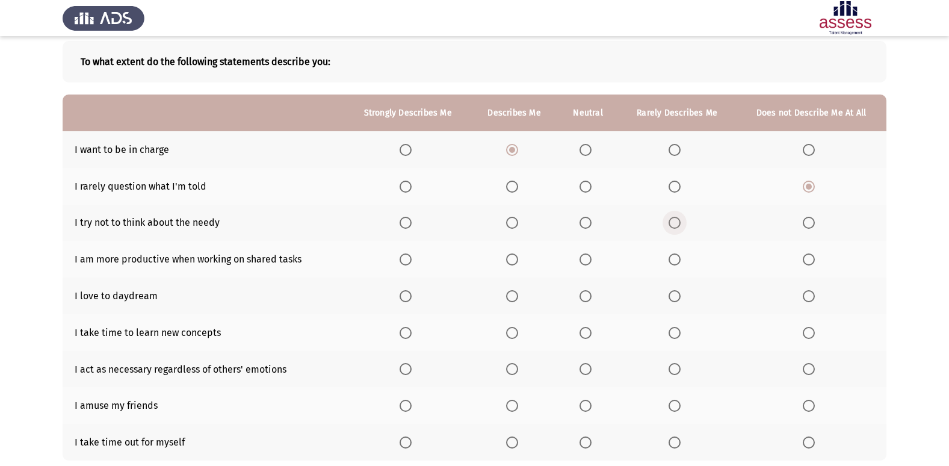
click at [682, 222] on label "Select an option" at bounding box center [676, 223] width 17 height 12
click at [680, 222] on input "Select an option" at bounding box center [674, 223] width 12 height 12
click at [510, 258] on span "Select an option" at bounding box center [512, 259] width 12 height 12
click at [510, 258] on input "Select an option" at bounding box center [512, 259] width 12 height 12
click at [585, 297] on span "Select an option" at bounding box center [585, 296] width 12 height 12
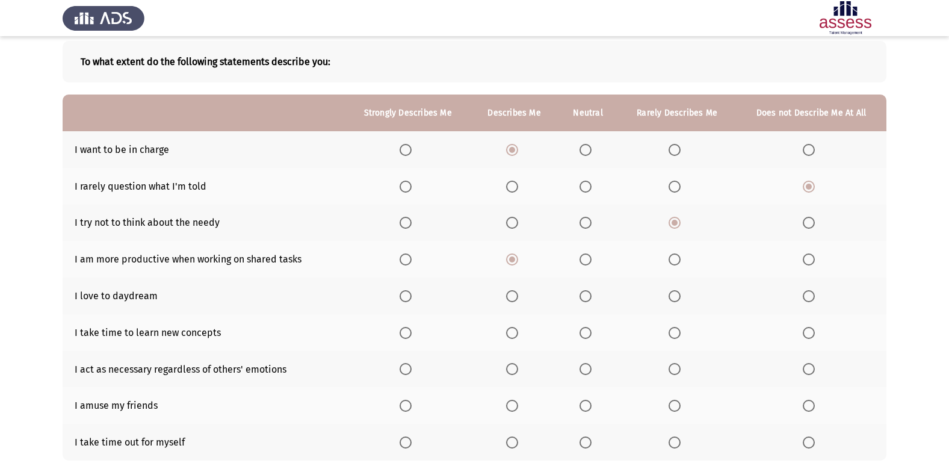
click at [585, 297] on input "Select an option" at bounding box center [585, 296] width 12 height 12
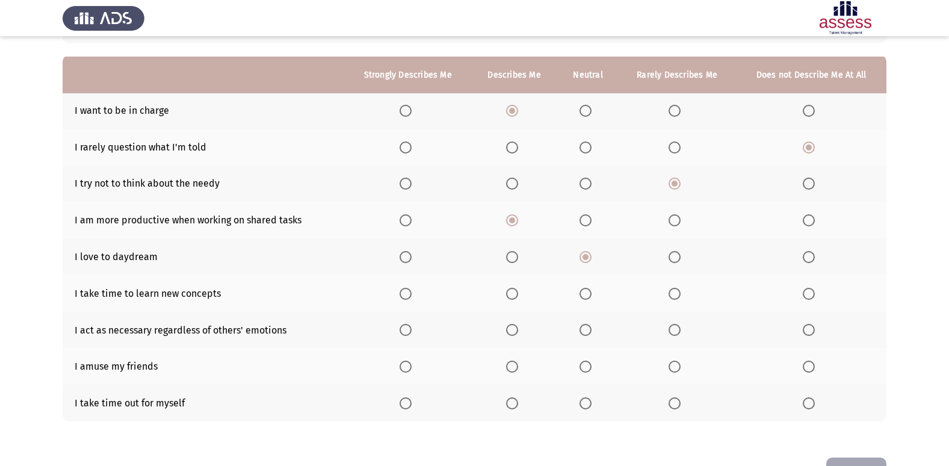
scroll to position [120, 0]
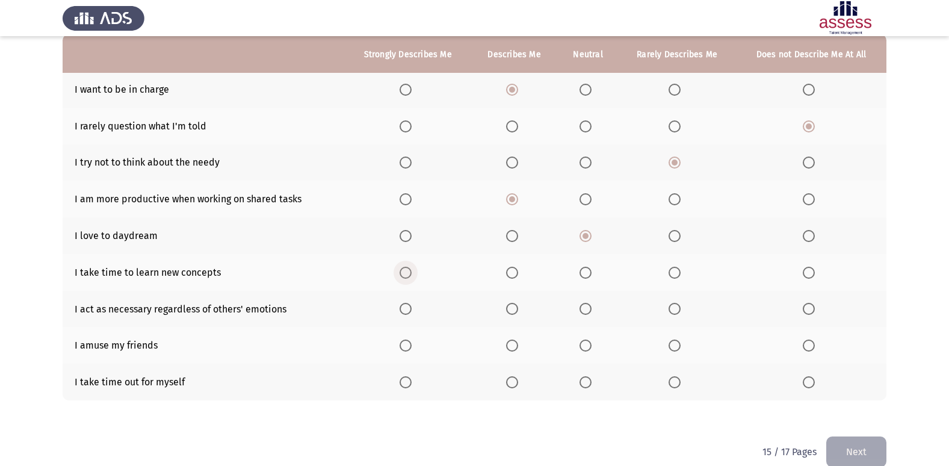
click at [404, 273] on span "Select an option" at bounding box center [405, 272] width 12 height 12
click at [404, 273] on input "Select an option" at bounding box center [405, 272] width 12 height 12
click at [677, 312] on span "Select an option" at bounding box center [674, 309] width 12 height 12
click at [677, 312] on input "Select an option" at bounding box center [674, 309] width 12 height 12
click at [583, 344] on span "Select an option" at bounding box center [585, 345] width 12 height 12
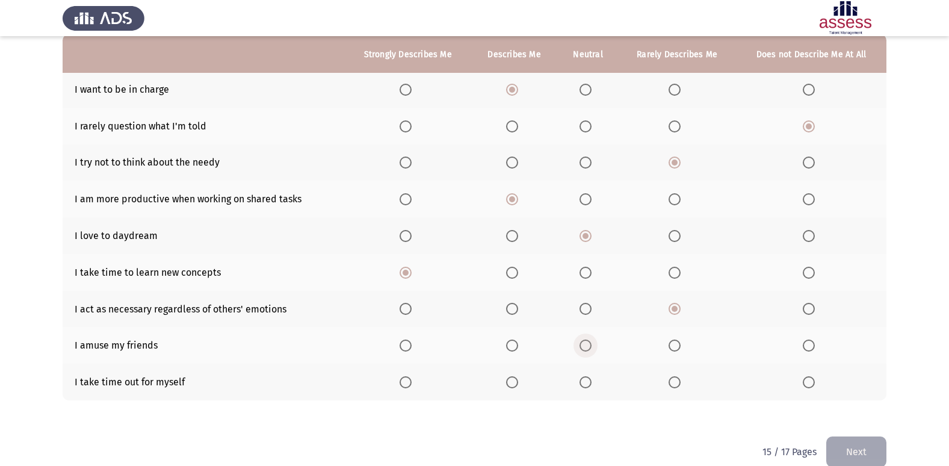
click at [583, 344] on input "Select an option" at bounding box center [585, 345] width 12 height 12
click at [504, 379] on th at bounding box center [513, 381] width 87 height 37
click at [510, 381] on span "Select an option" at bounding box center [512, 382] width 12 height 12
click at [510, 381] on input "Select an option" at bounding box center [512, 382] width 12 height 12
click at [848, 443] on button "Next" at bounding box center [856, 451] width 60 height 31
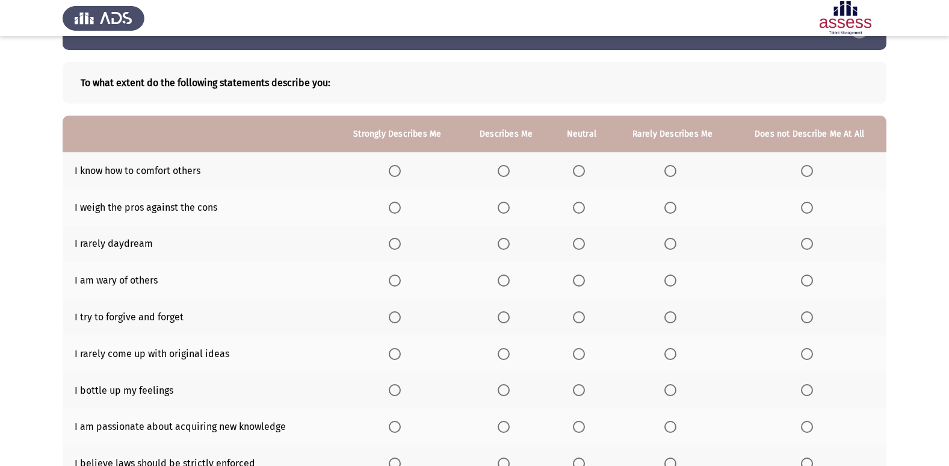
scroll to position [0, 0]
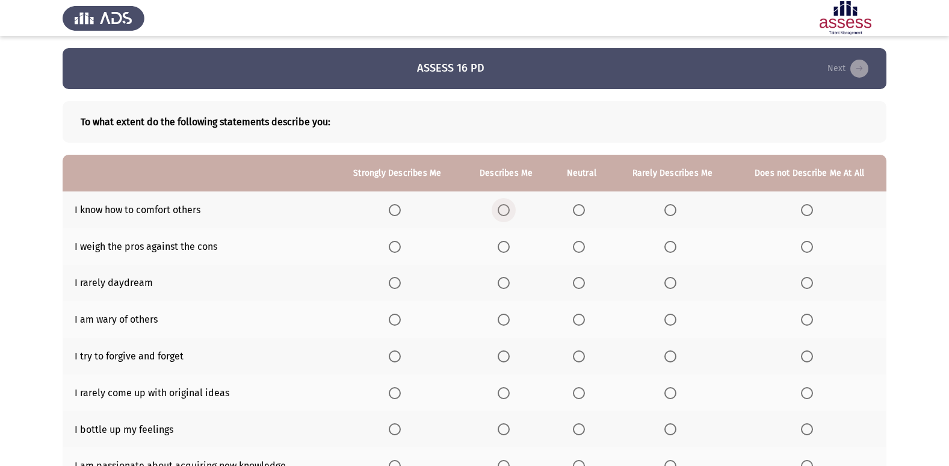
click at [499, 212] on span "Select an option" at bounding box center [503, 210] width 12 height 12
click at [499, 212] on input "Select an option" at bounding box center [503, 210] width 12 height 12
click at [504, 243] on span "Select an option" at bounding box center [503, 247] width 12 height 12
click at [504, 243] on input "Select an option" at bounding box center [503, 247] width 12 height 12
click at [673, 285] on span "Select an option" at bounding box center [670, 283] width 12 height 12
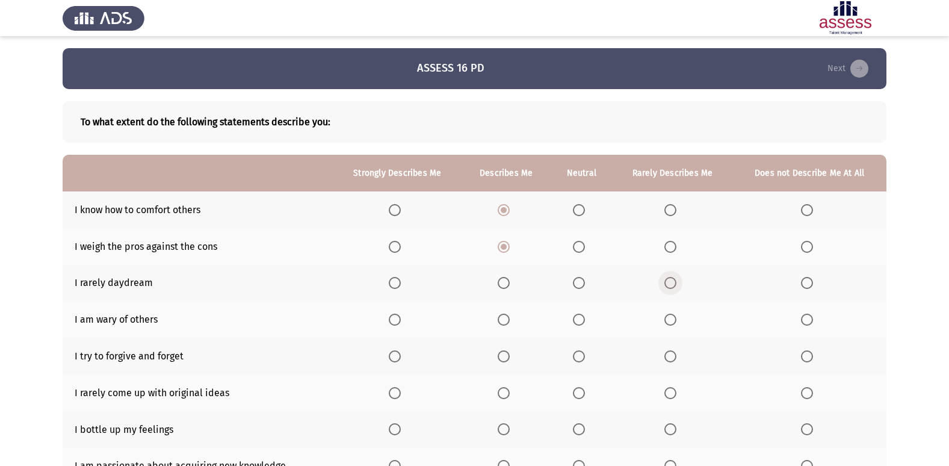
click at [673, 285] on input "Select an option" at bounding box center [670, 283] width 12 height 12
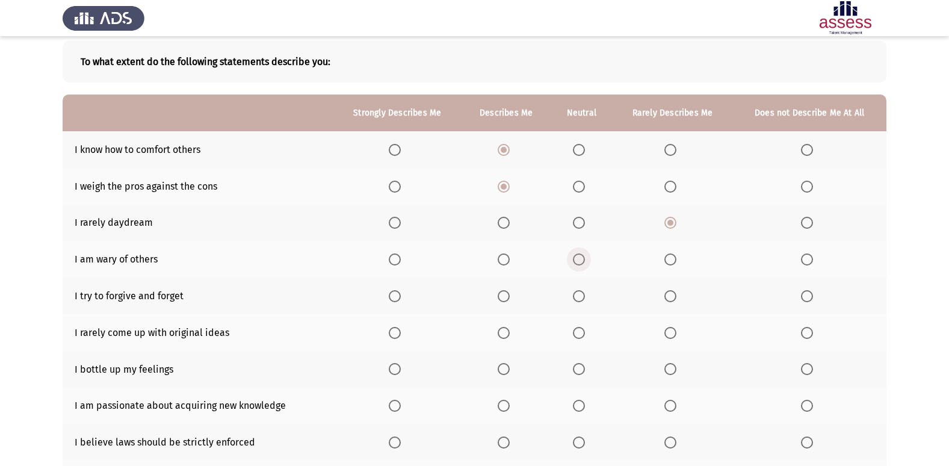
click at [584, 259] on span "Select an option" at bounding box center [579, 259] width 12 height 12
click at [584, 259] on input "Select an option" at bounding box center [579, 259] width 12 height 12
click at [575, 294] on span "Select an option" at bounding box center [579, 296] width 12 height 12
click at [575, 294] on input "Select an option" at bounding box center [579, 296] width 12 height 12
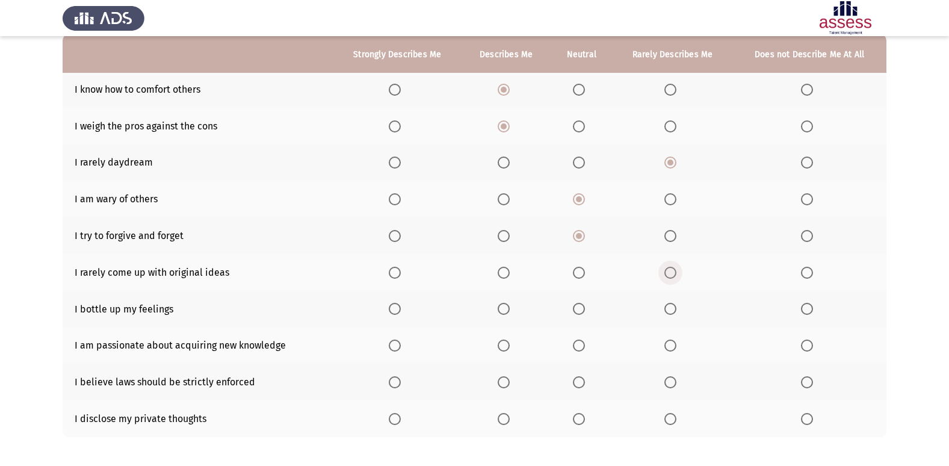
click at [670, 273] on span "Select an option" at bounding box center [670, 273] width 0 height 0
click at [671, 273] on input "Select an option" at bounding box center [670, 272] width 12 height 12
click at [582, 313] on span "Select an option" at bounding box center [579, 309] width 12 height 12
click at [582, 313] on input "Select an option" at bounding box center [579, 309] width 12 height 12
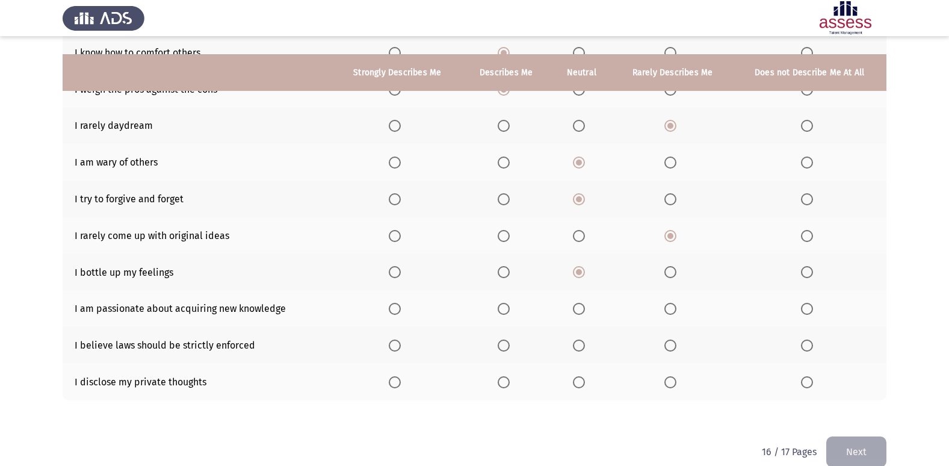
scroll to position [176, 0]
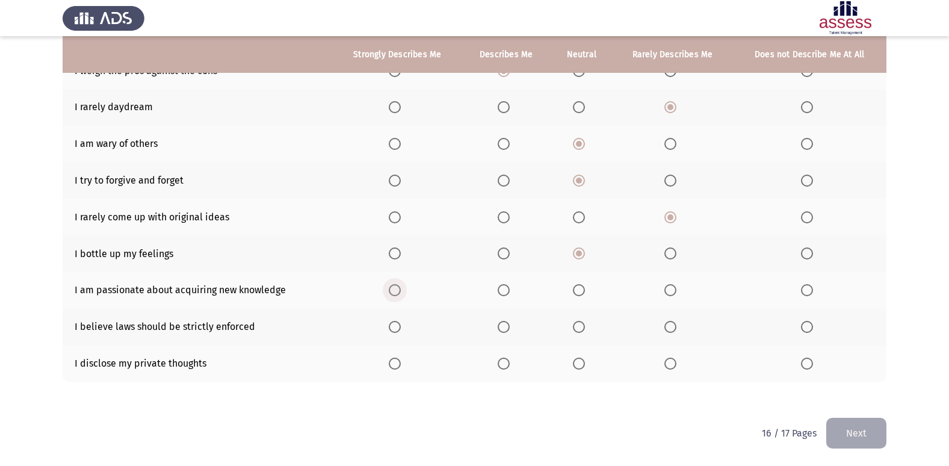
click at [393, 291] on span "Select an option" at bounding box center [395, 290] width 12 height 12
click at [393, 291] on input "Select an option" at bounding box center [395, 290] width 12 height 12
click at [574, 328] on span "Select an option" at bounding box center [579, 327] width 12 height 12
click at [574, 328] on input "Select an option" at bounding box center [579, 327] width 12 height 12
click at [503, 362] on span "Select an option" at bounding box center [503, 363] width 12 height 12
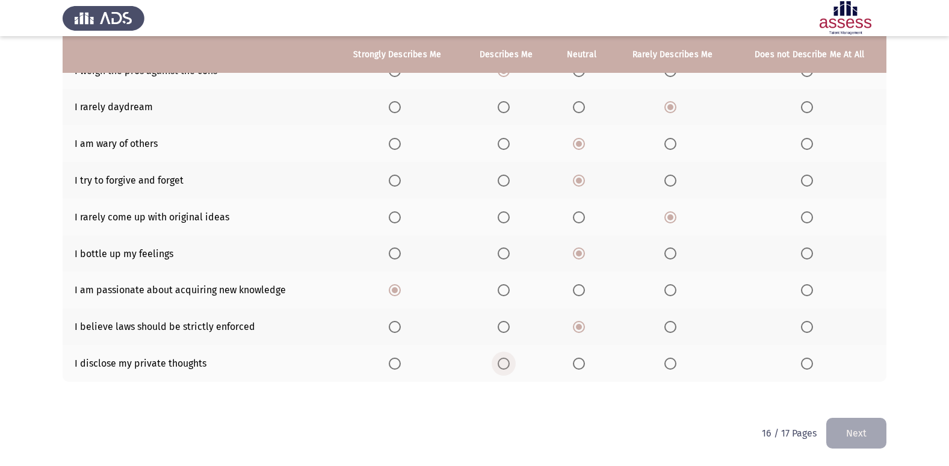
click at [503, 362] on input "Select an option" at bounding box center [503, 363] width 12 height 12
click at [667, 363] on span "Select an option" at bounding box center [670, 363] width 12 height 12
click at [667, 363] on input "Select an option" at bounding box center [670, 363] width 12 height 12
click at [869, 431] on button "Next" at bounding box center [856, 432] width 60 height 31
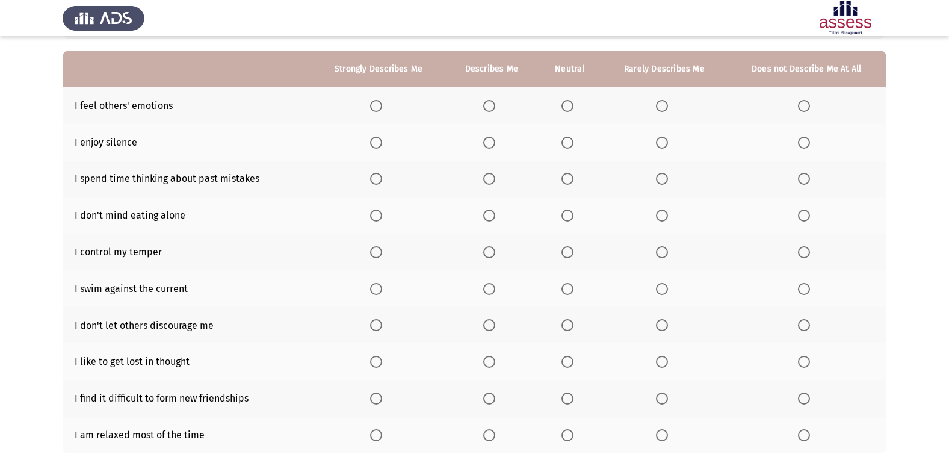
scroll to position [55, 0]
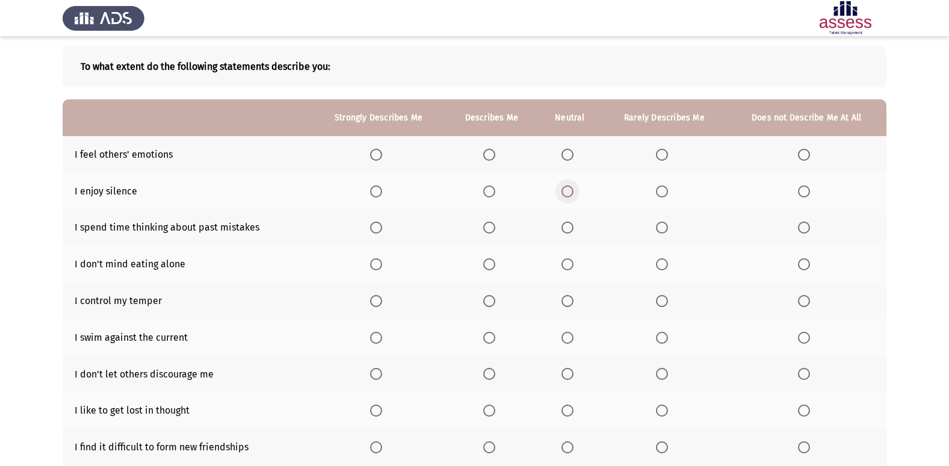
click at [571, 189] on span "Select an option" at bounding box center [567, 191] width 12 height 12
click at [571, 189] on input "Select an option" at bounding box center [567, 191] width 12 height 12
click at [486, 157] on span "Select an option" at bounding box center [489, 155] width 12 height 12
click at [486, 157] on input "Select an option" at bounding box center [489, 155] width 12 height 12
click at [565, 227] on span "Select an option" at bounding box center [567, 227] width 12 height 12
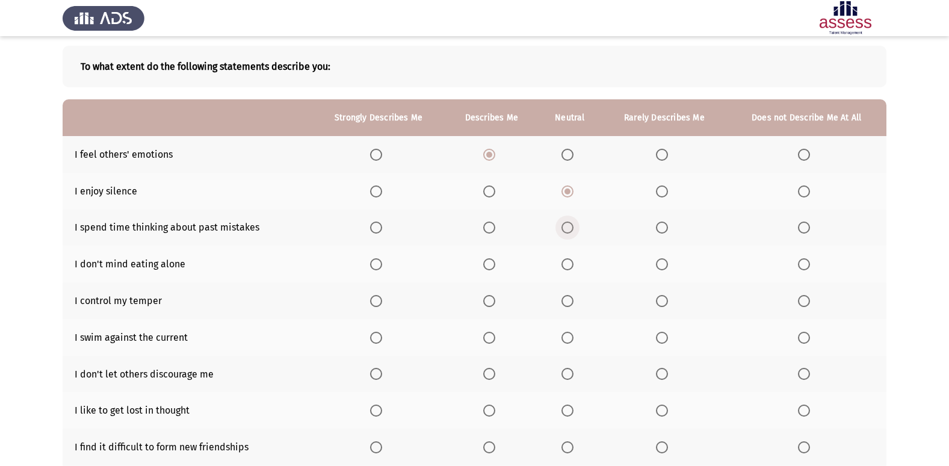
click at [565, 227] on input "Select an option" at bounding box center [567, 227] width 12 height 12
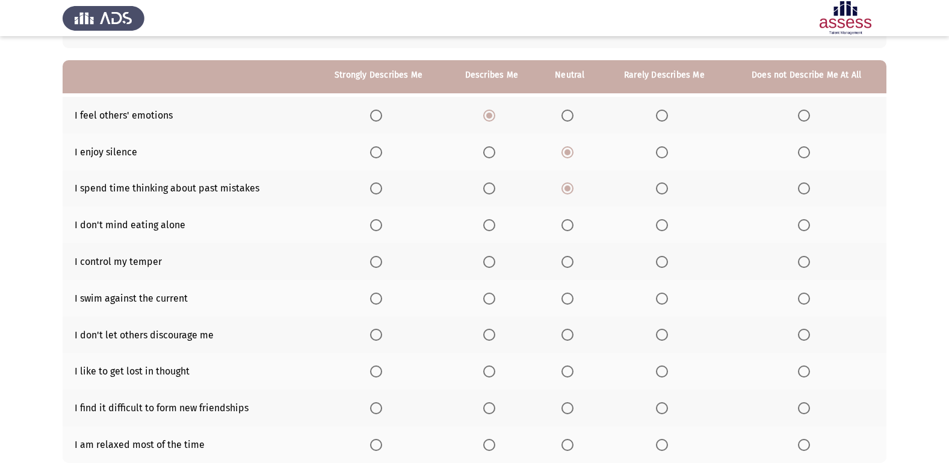
scroll to position [115, 0]
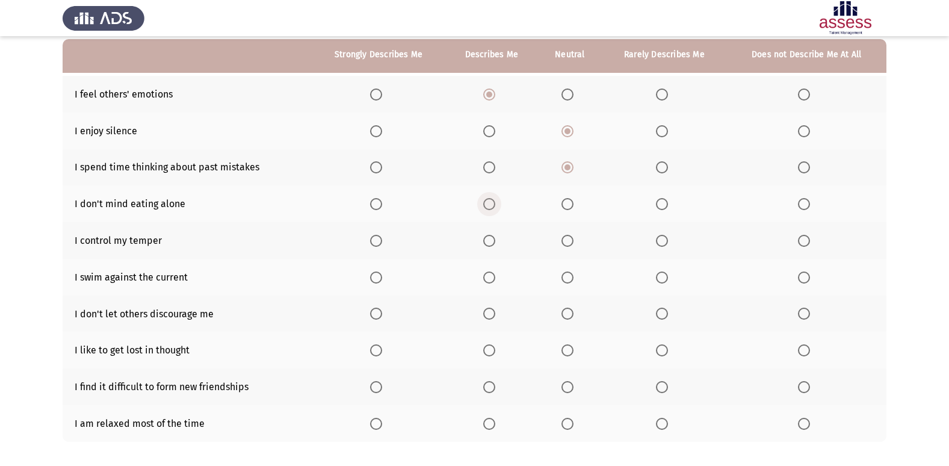
click at [487, 209] on span "Select an option" at bounding box center [489, 204] width 12 height 12
click at [487, 209] on input "Select an option" at bounding box center [489, 204] width 12 height 12
click at [569, 238] on span "Select an option" at bounding box center [567, 241] width 12 height 12
click at [569, 238] on input "Select an option" at bounding box center [567, 241] width 12 height 12
click at [488, 279] on span "Select an option" at bounding box center [489, 277] width 12 height 12
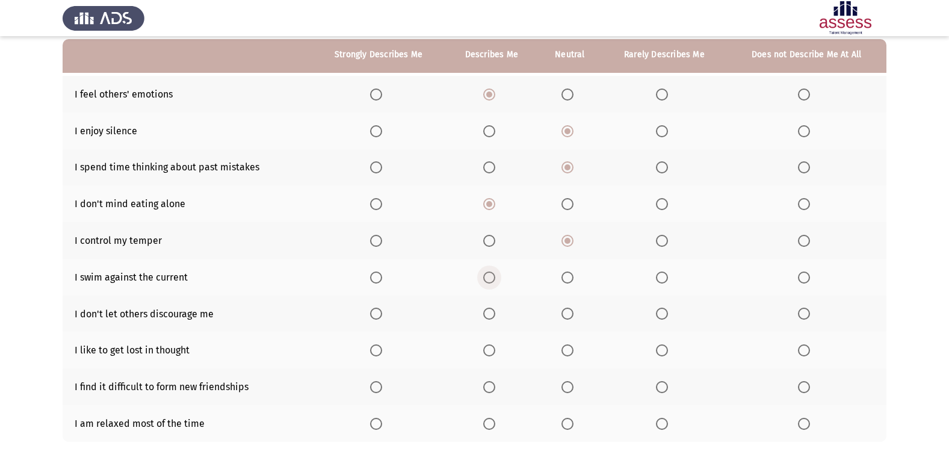
click at [488, 279] on input "Select an option" at bounding box center [489, 277] width 12 height 12
click at [490, 312] on span "Select an option" at bounding box center [489, 313] width 12 height 12
click at [490, 312] on input "Select an option" at bounding box center [489, 313] width 12 height 12
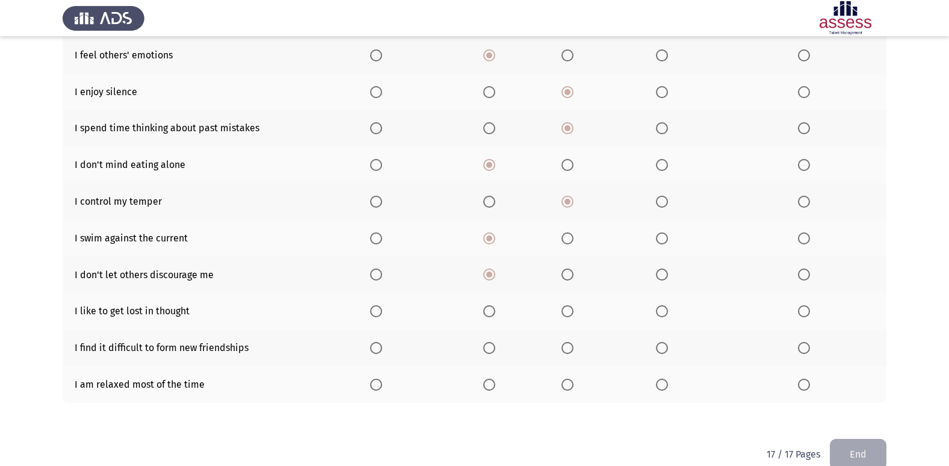
scroll to position [176, 0]
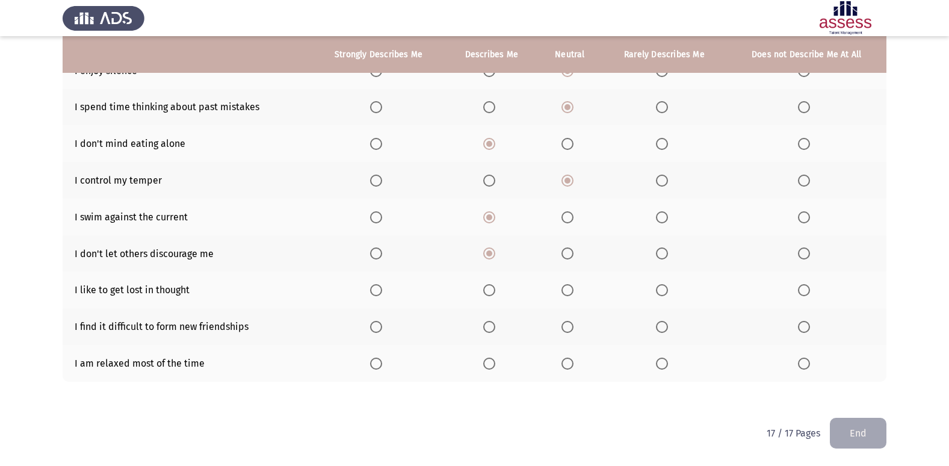
click at [665, 294] on span "Select an option" at bounding box center [662, 290] width 12 height 12
click at [665, 294] on input "Select an option" at bounding box center [662, 290] width 12 height 12
click at [564, 327] on span "Select an option" at bounding box center [567, 327] width 12 height 12
click at [564, 327] on input "Select an option" at bounding box center [567, 327] width 12 height 12
click at [570, 363] on span "Select an option" at bounding box center [567, 363] width 12 height 12
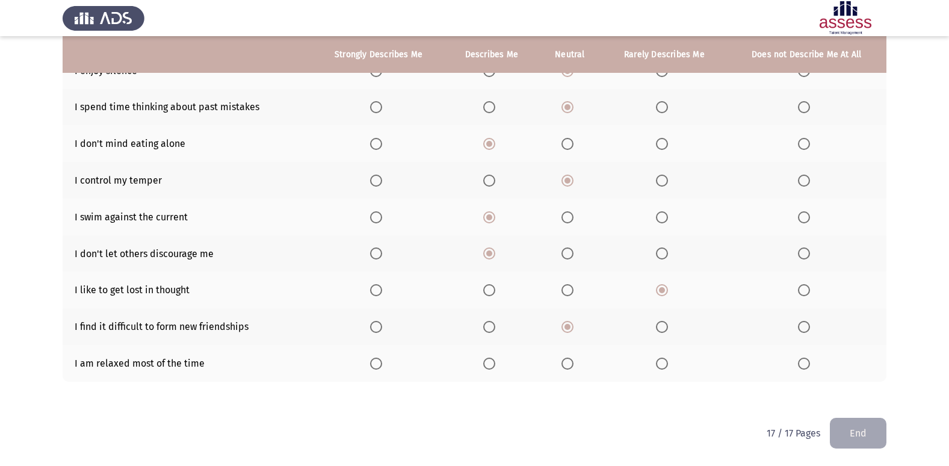
click at [570, 363] on input "Select an option" at bounding box center [567, 363] width 12 height 12
click at [860, 426] on button "End" at bounding box center [858, 432] width 57 height 31
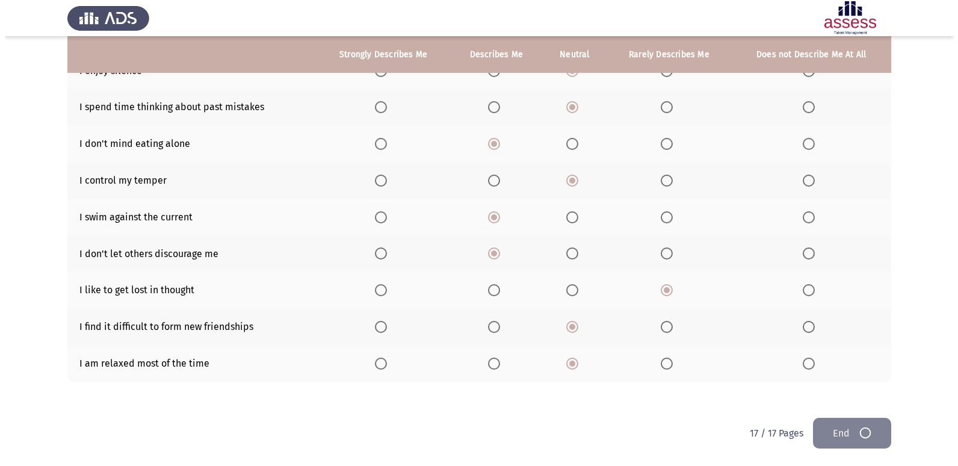
scroll to position [0, 0]
